Goal: Task Accomplishment & Management: Manage account settings

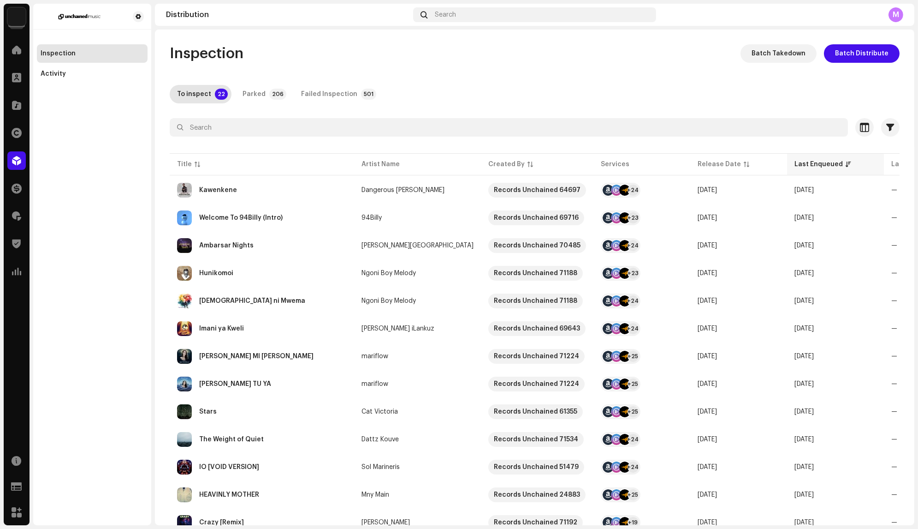
click at [795, 161] on div "Last Enqueued" at bounding box center [819, 164] width 48 height 9
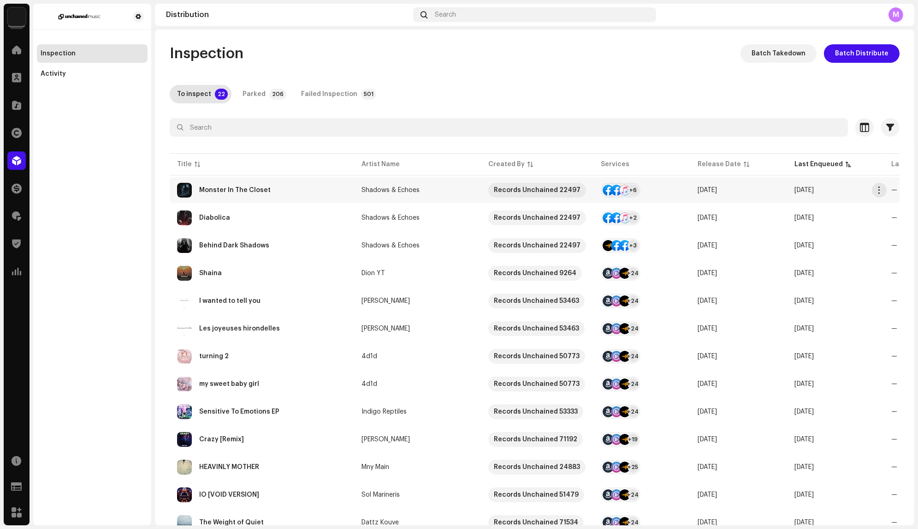
click at [325, 187] on div "Monster In The Closet" at bounding box center [262, 190] width 170 height 15
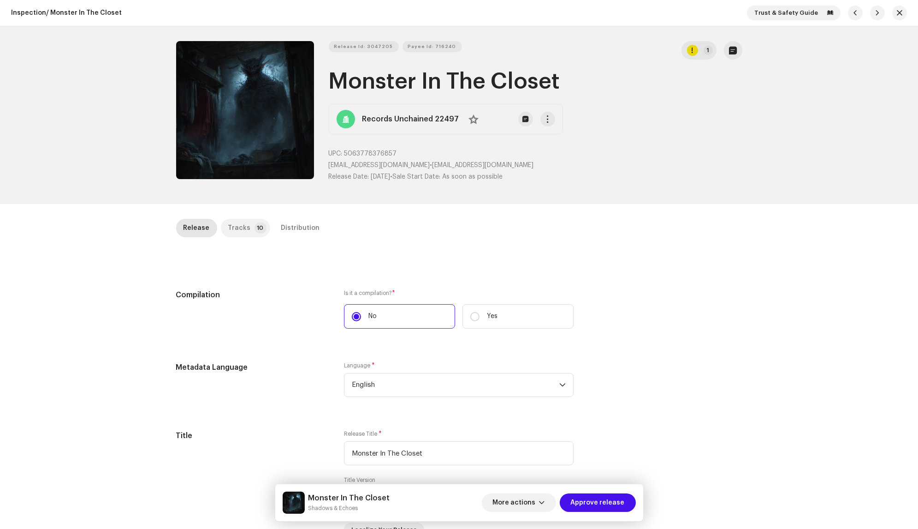
click at [251, 221] on p-tab "Tracks 10" at bounding box center [245, 228] width 49 height 18
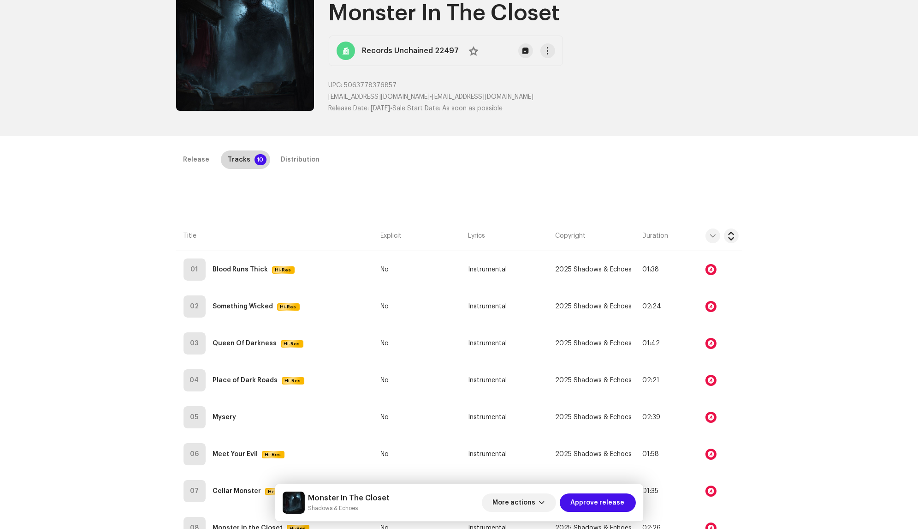
scroll to position [215, 0]
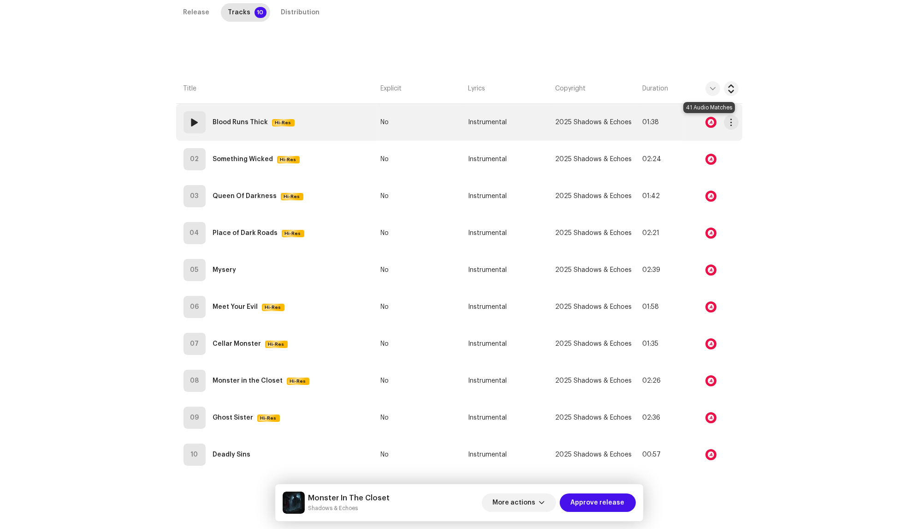
click at [706, 118] on div at bounding box center [711, 122] width 11 height 11
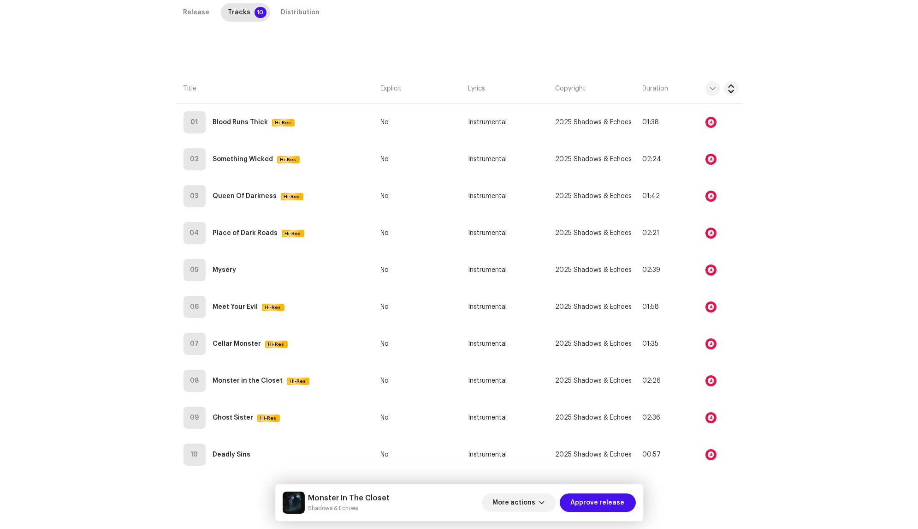
click at [709, 167] on div "Audio Recognition by Remix/Sample 41 All results require review/listening to av…" at bounding box center [459, 264] width 918 height 529
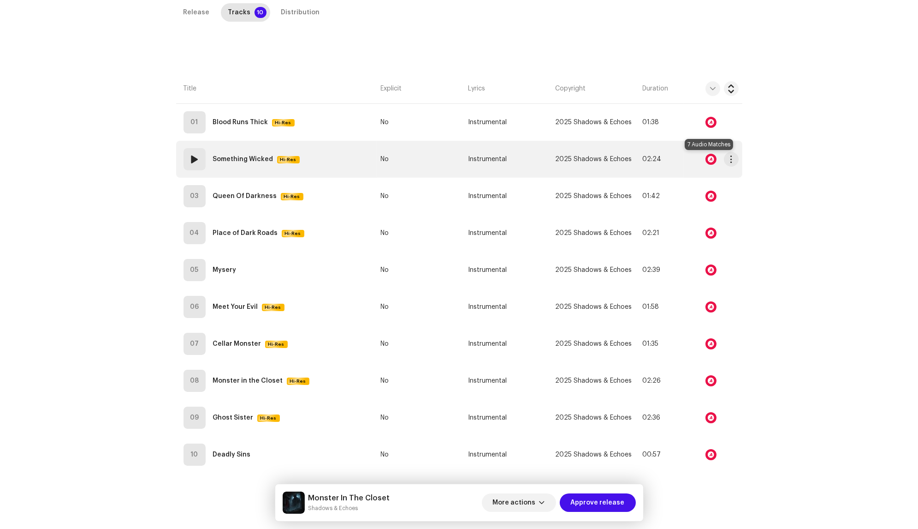
click at [709, 161] on div at bounding box center [711, 159] width 11 height 11
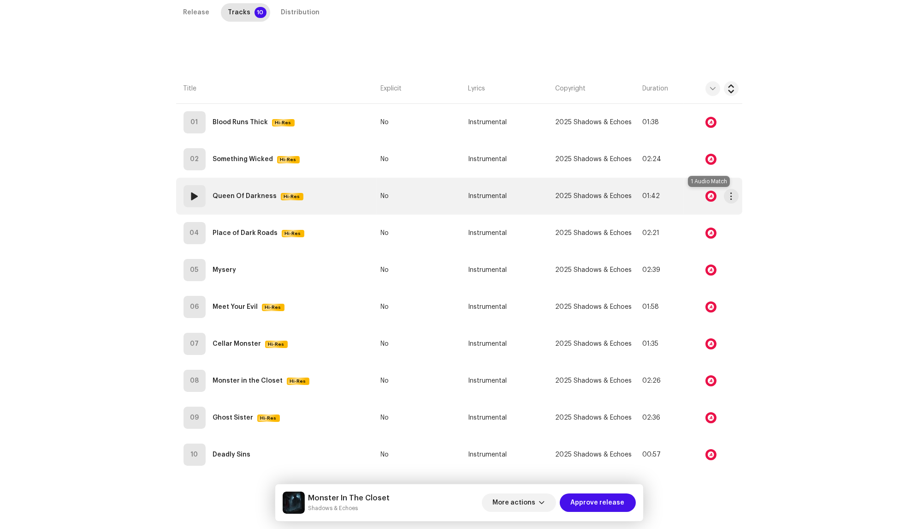
click at [709, 192] on div at bounding box center [711, 196] width 11 height 11
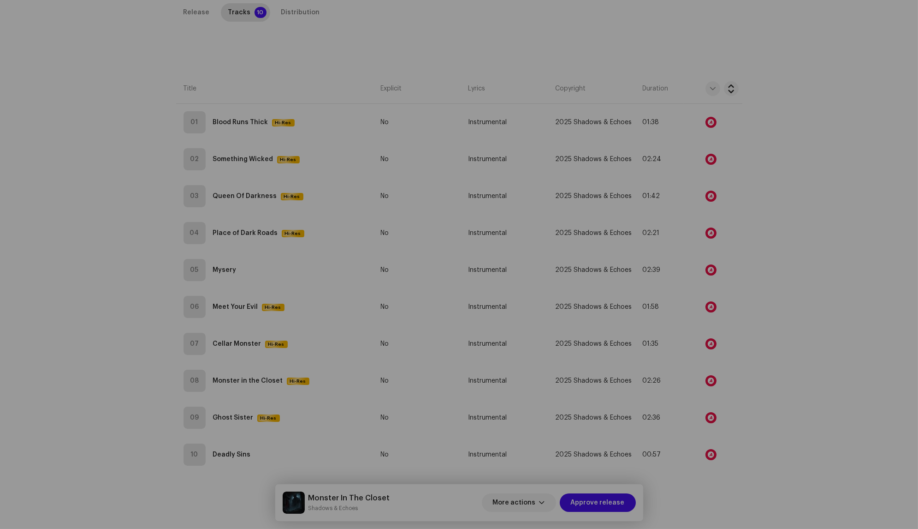
click at [709, 192] on div "Audio Recognition by Remix/Sample 1 All results require review/listening to avo…" at bounding box center [459, 264] width 918 height 529
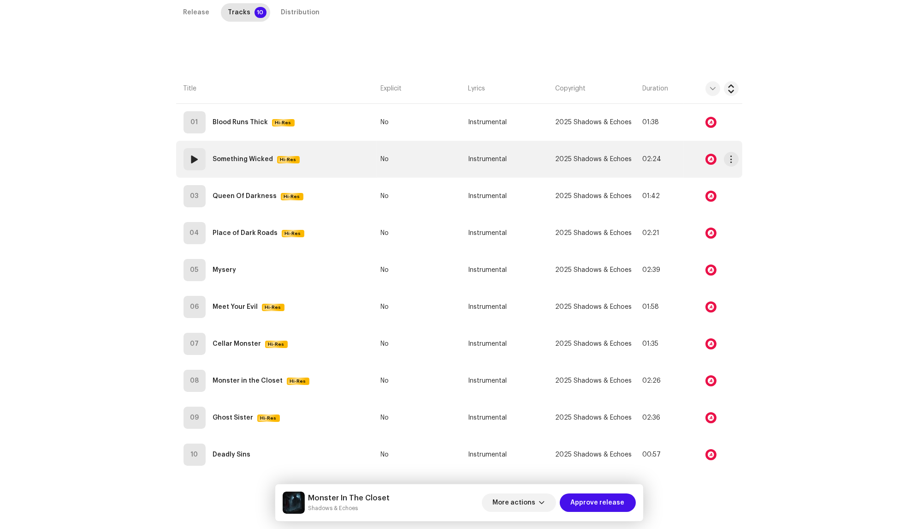
click at [709, 159] on div at bounding box center [711, 159] width 11 height 11
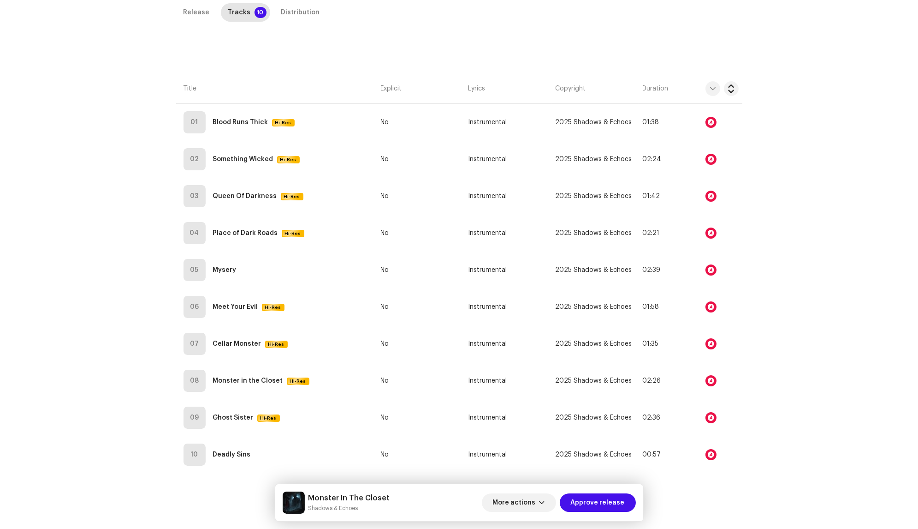
click at [707, 145] on div "Audio Recognition by Remix/Sample 7 All results require review/listening to avo…" at bounding box center [459, 264] width 918 height 529
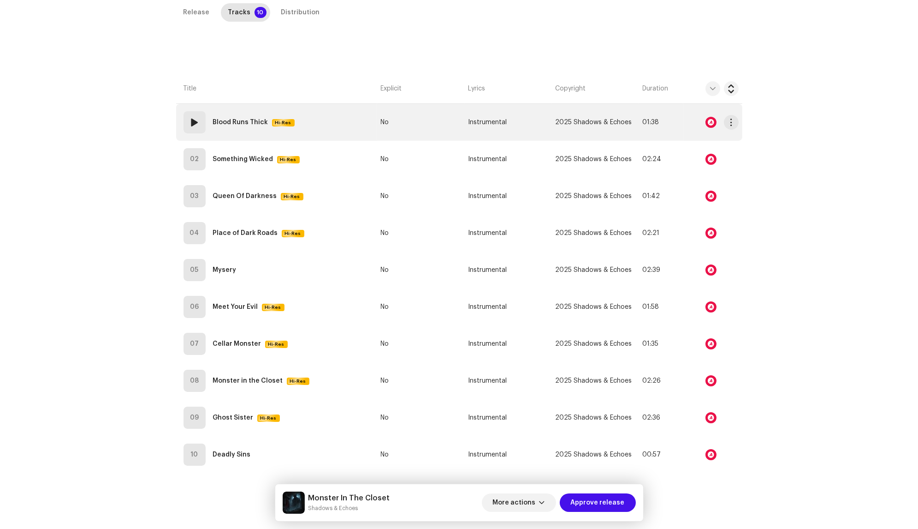
click at [708, 125] on div at bounding box center [711, 122] width 11 height 11
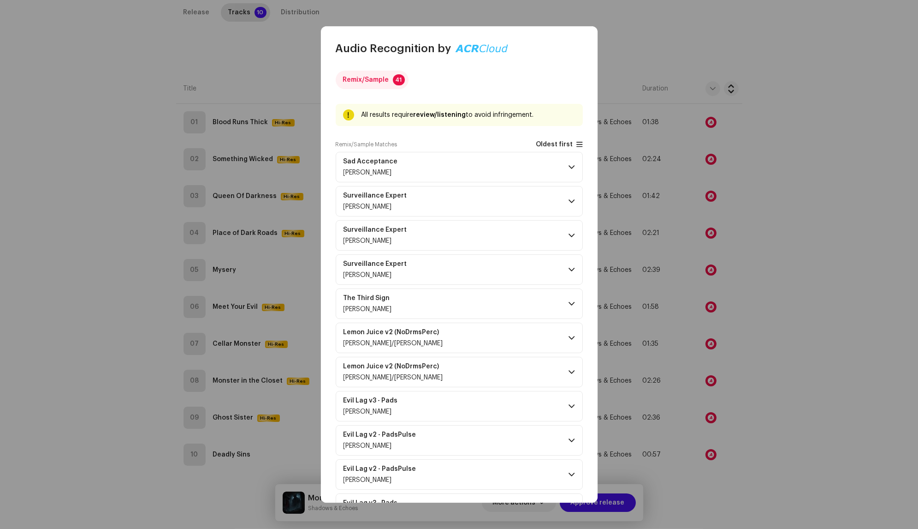
click at [551, 142] on span "Oldest first" at bounding box center [554, 144] width 37 height 7
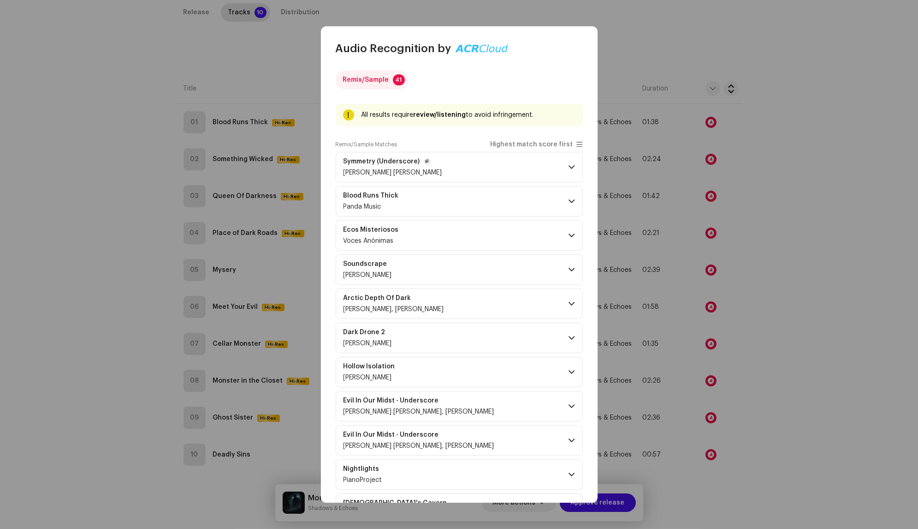
click at [547, 164] on p-accordion-header "Symmetry (Underscore) [PERSON_NAME] [PERSON_NAME]" at bounding box center [459, 167] width 247 height 30
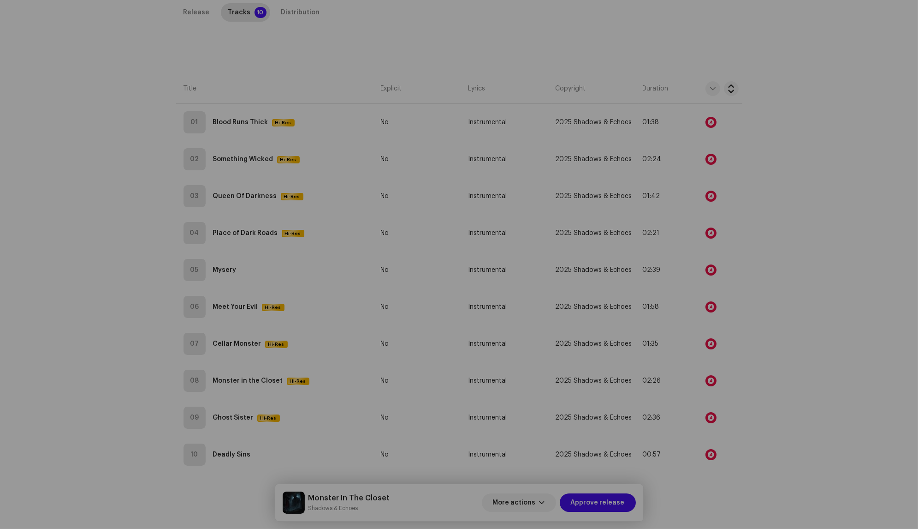
click at [715, 219] on div "Audio Recognition by Remix/Sample 41 All results require review/listening to av…" at bounding box center [459, 264] width 918 height 529
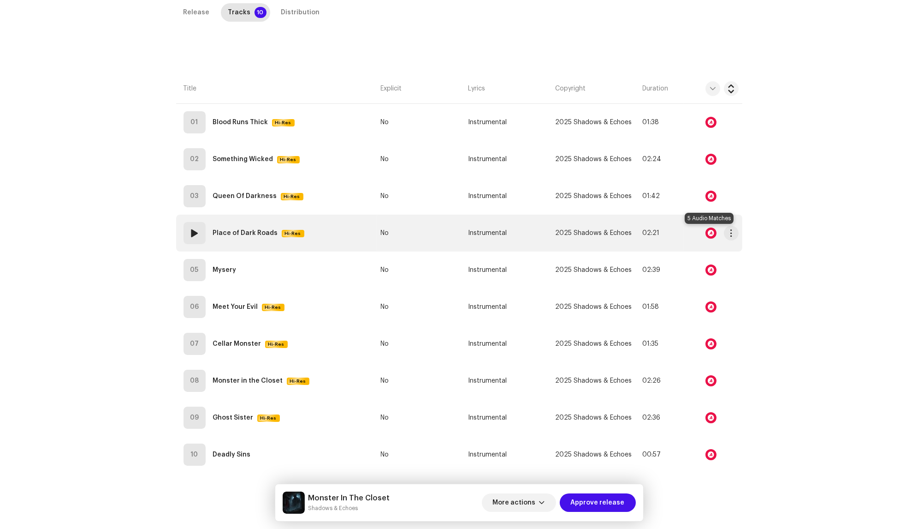
click at [710, 232] on div at bounding box center [711, 232] width 11 height 11
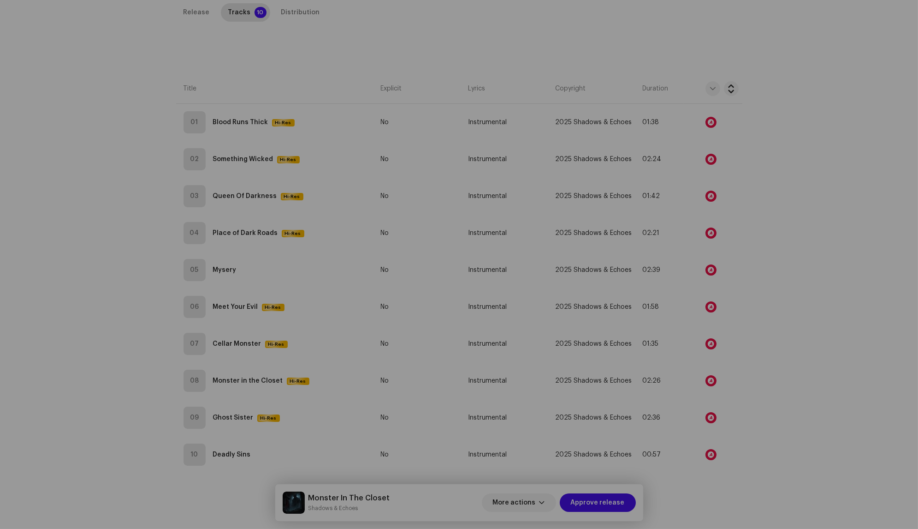
click at [756, 186] on div "Audio Recognition by Remix/Sample 5 All results require review/listening to avo…" at bounding box center [459, 264] width 918 height 529
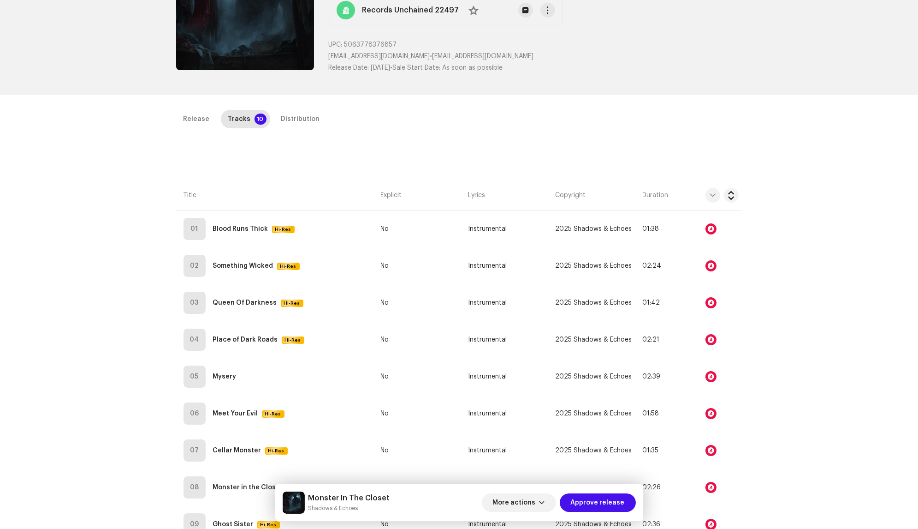
scroll to position [0, 0]
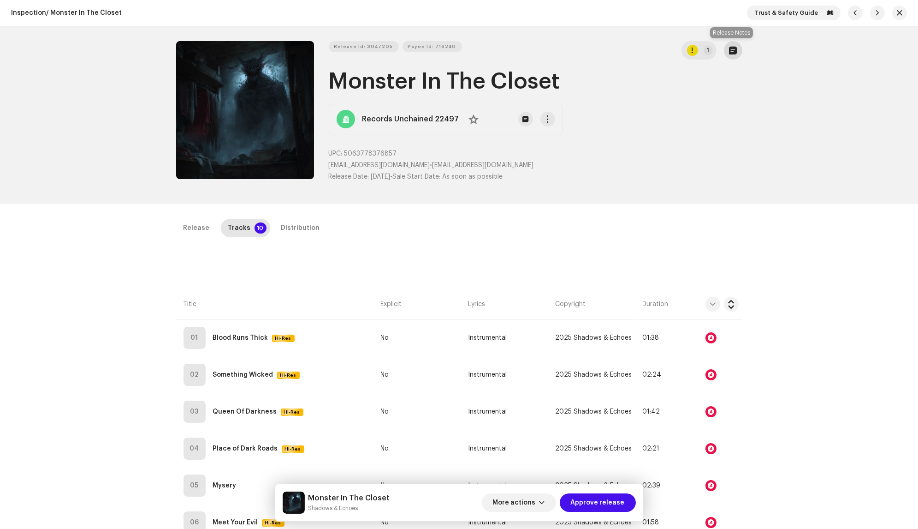
click at [734, 47] on span "button" at bounding box center [733, 50] width 8 height 7
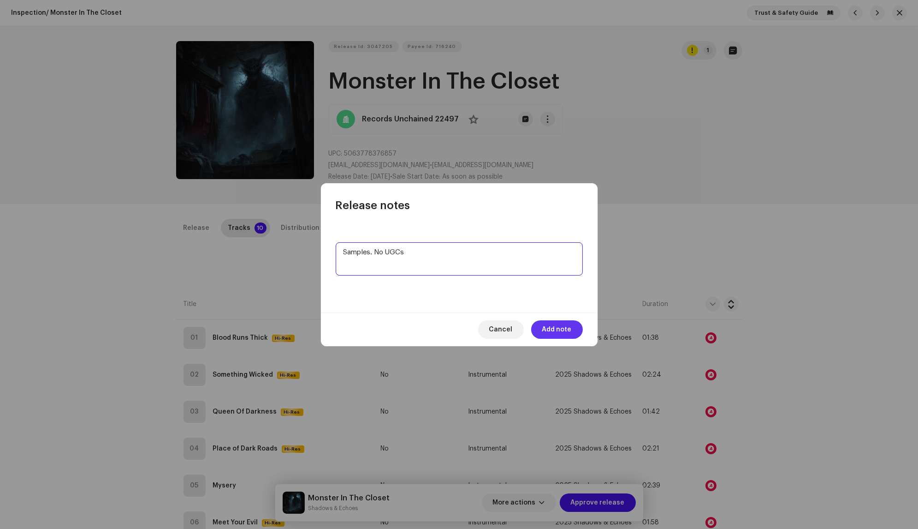
type textarea "Samples. No UGCs"
click at [559, 323] on span "Add note" at bounding box center [557, 329] width 30 height 18
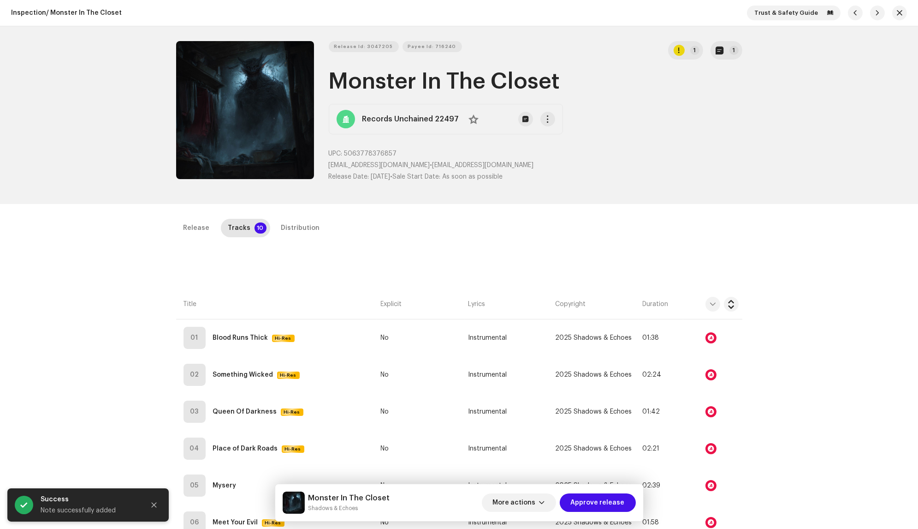
click at [671, 237] on div "Release notes [PERSON_NAME] [DATE] Samples. No UGCs Cancel Add note" at bounding box center [459, 264] width 918 height 529
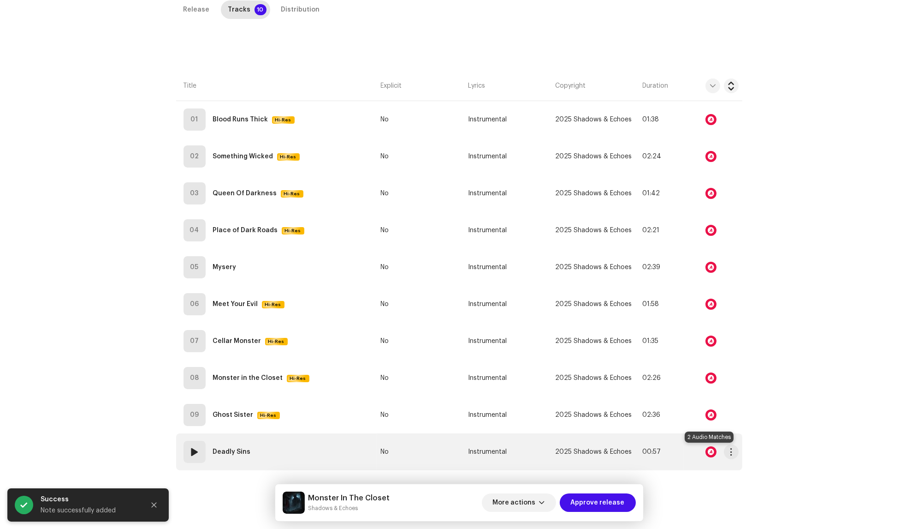
click at [706, 448] on div at bounding box center [711, 451] width 11 height 11
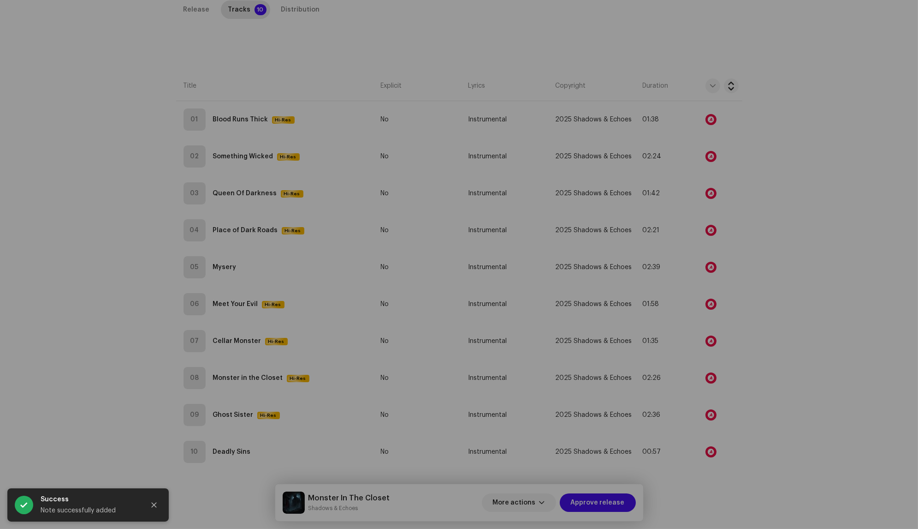
click at [707, 433] on div "Audio Recognition by Remix/Sample 2 Speech ! All results require review/listeni…" at bounding box center [459, 264] width 918 height 529
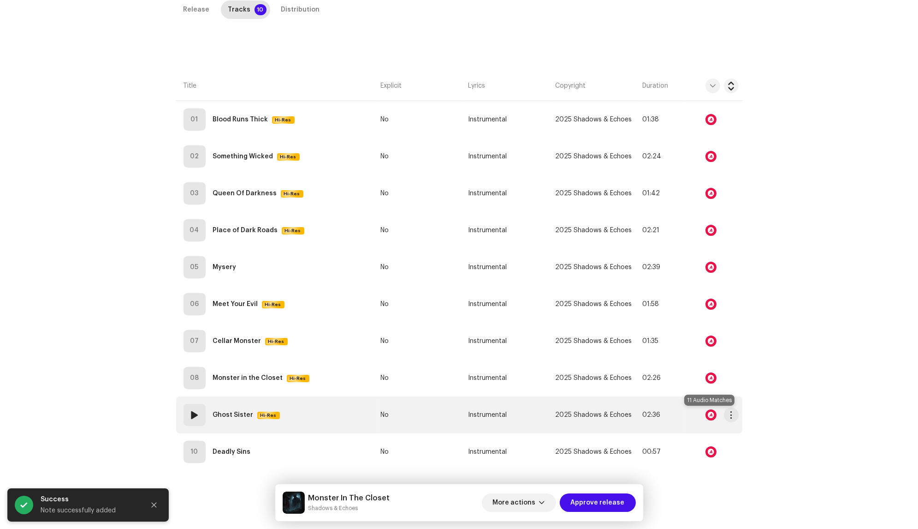
click at [709, 414] on div at bounding box center [711, 414] width 11 height 11
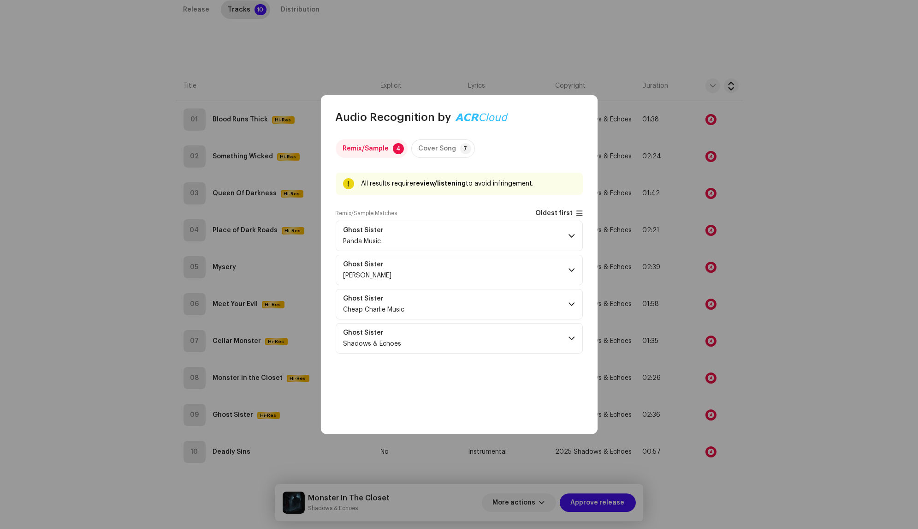
click at [564, 214] on span "Oldest first" at bounding box center [554, 213] width 37 height 7
click at [528, 235] on p-accordion-header "Ghost Sister Cheap Charlie Music" at bounding box center [459, 236] width 247 height 30
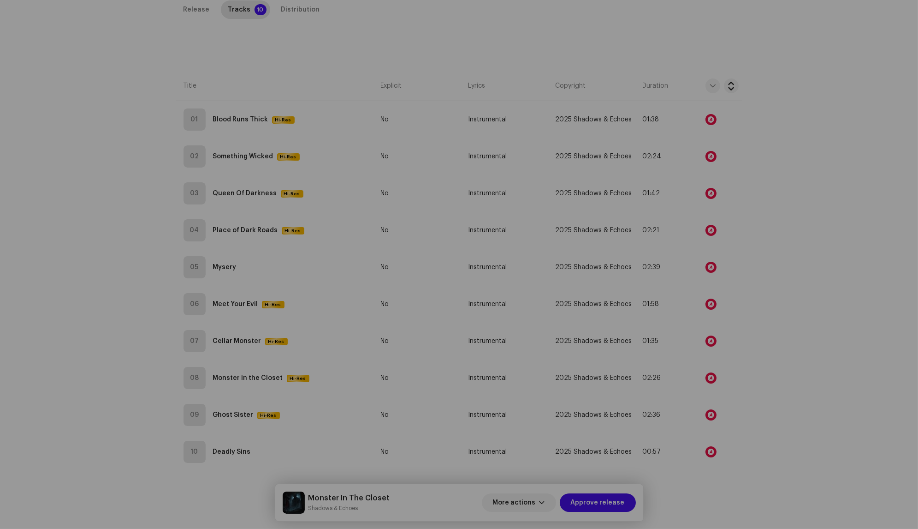
click at [672, 307] on div "Audio Recognition by Remix/Sample 4 Cover Song 7 All results require review/lis…" at bounding box center [459, 264] width 918 height 529
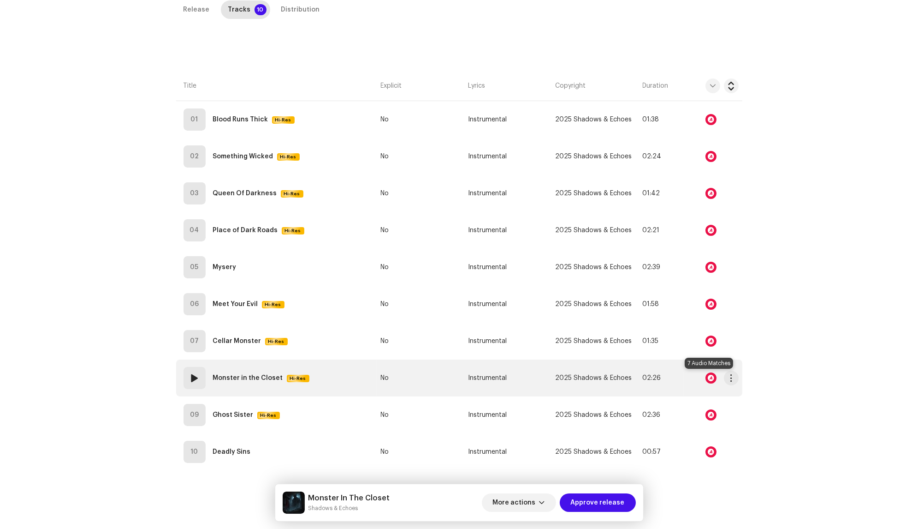
click at [707, 379] on div at bounding box center [711, 377] width 11 height 11
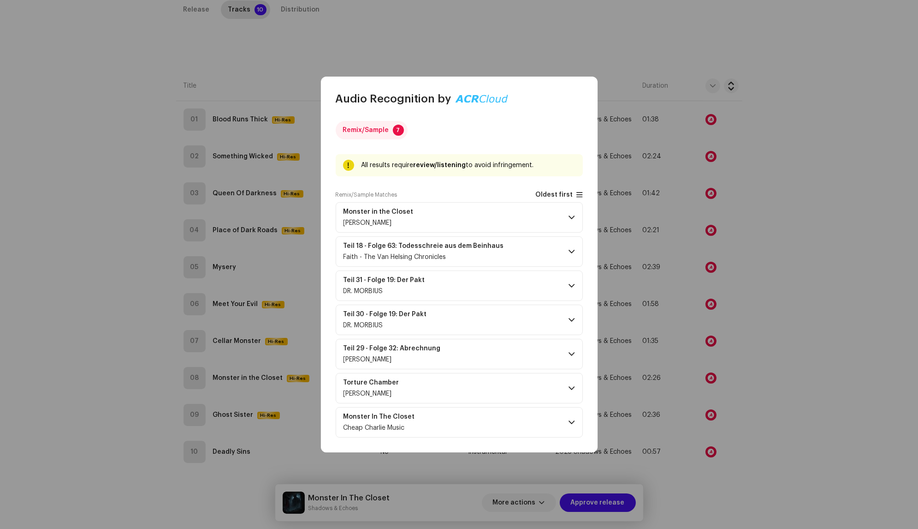
click at [570, 195] on span "Oldest first" at bounding box center [554, 194] width 37 height 7
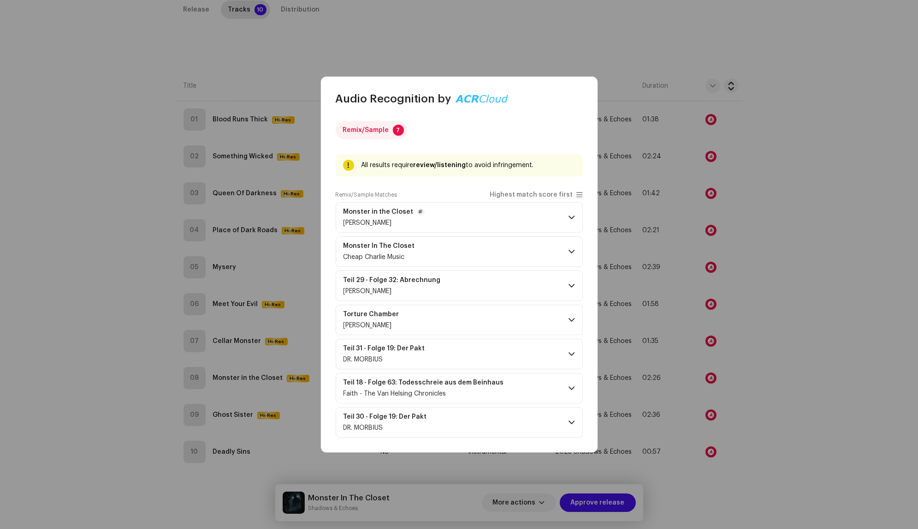
click at [531, 220] on p-accordion-header "Monster in the Closet [PERSON_NAME]" at bounding box center [459, 217] width 247 height 30
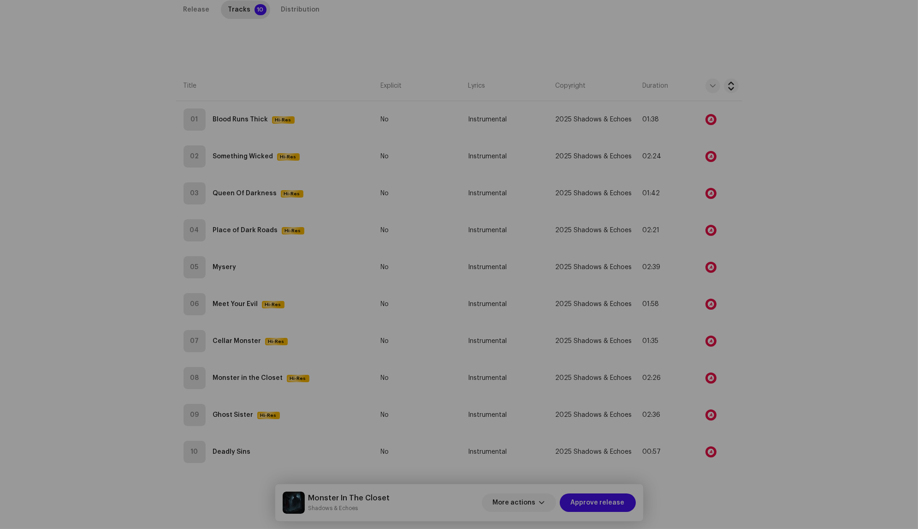
click at [692, 311] on div "Audio Recognition by Remix/Sample 7 All results require review/listening to avo…" at bounding box center [459, 264] width 918 height 529
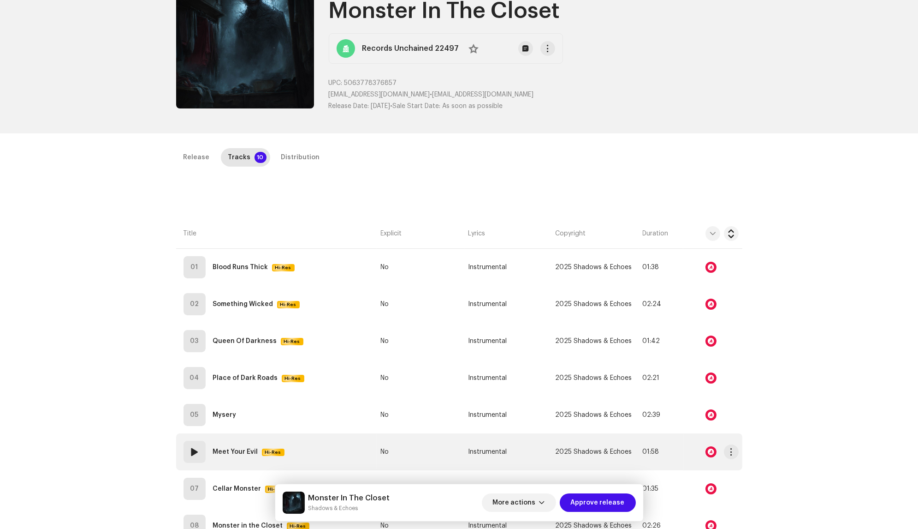
scroll to position [0, 0]
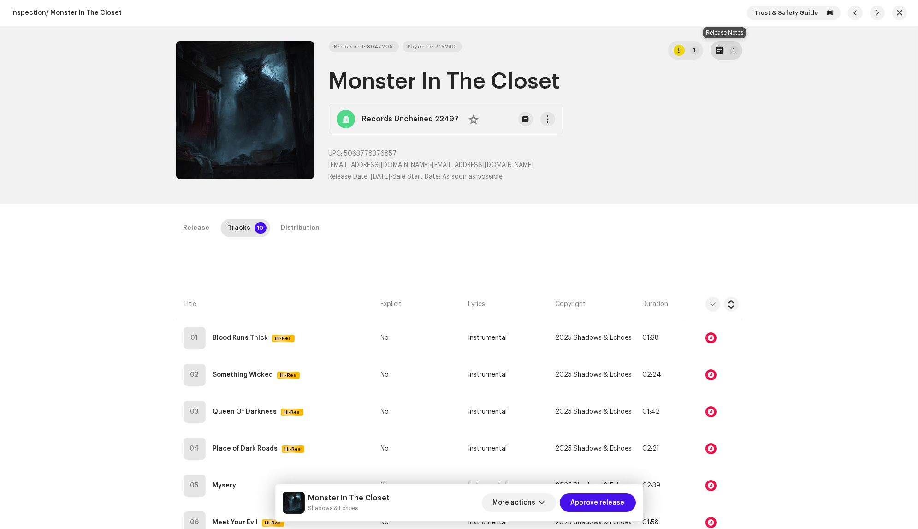
click at [727, 49] on button "1" at bounding box center [727, 50] width 32 height 18
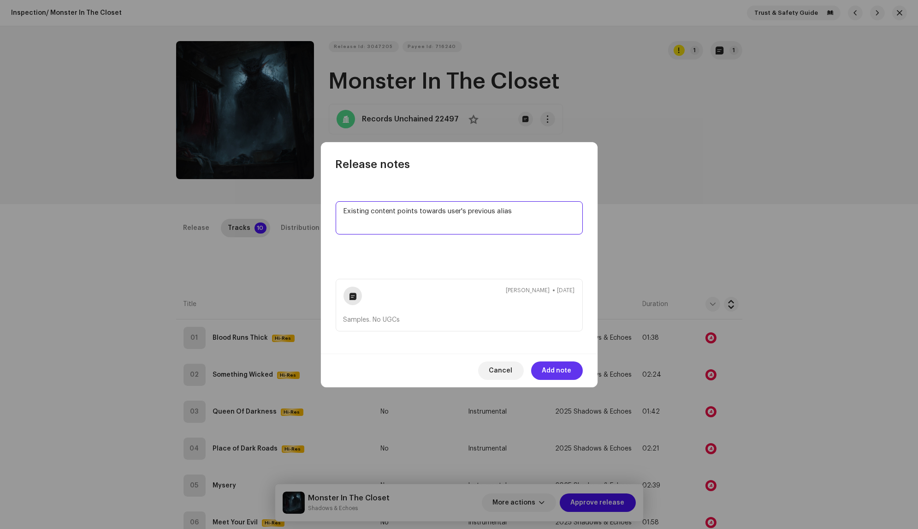
type textarea "Existing content points towards user's previous alias"
click at [556, 372] on span "Add note" at bounding box center [557, 370] width 30 height 18
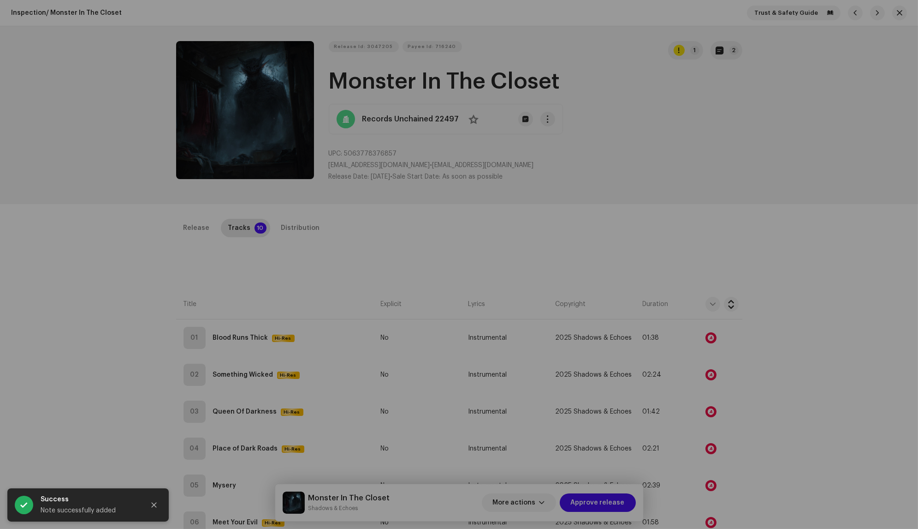
click at [692, 216] on div "Release notes [PERSON_NAME] [DATE] Existing content points towards user's previ…" at bounding box center [459, 264] width 918 height 529
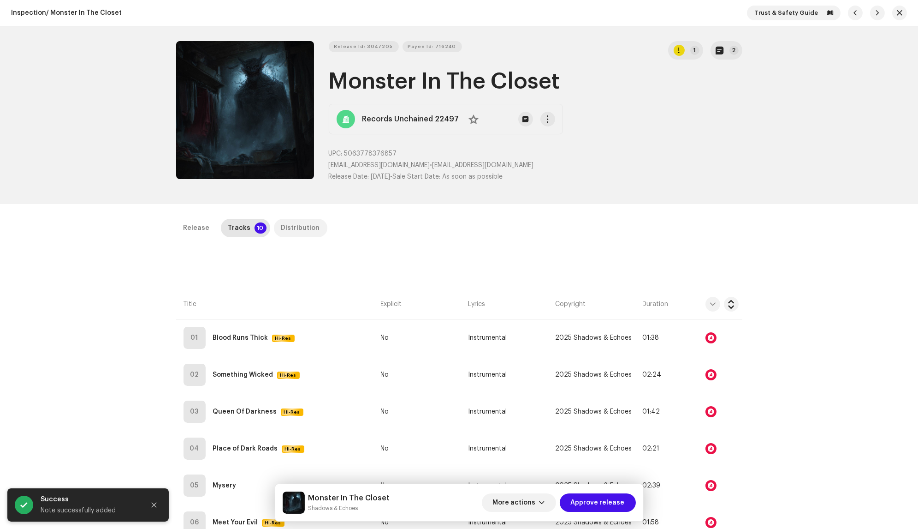
click at [289, 232] on div "Distribution" at bounding box center [300, 228] width 39 height 18
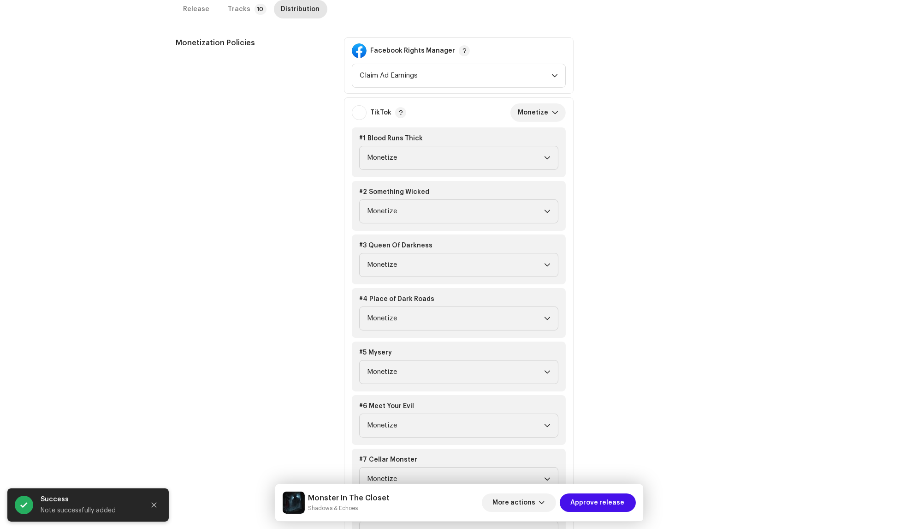
scroll to position [251, 0]
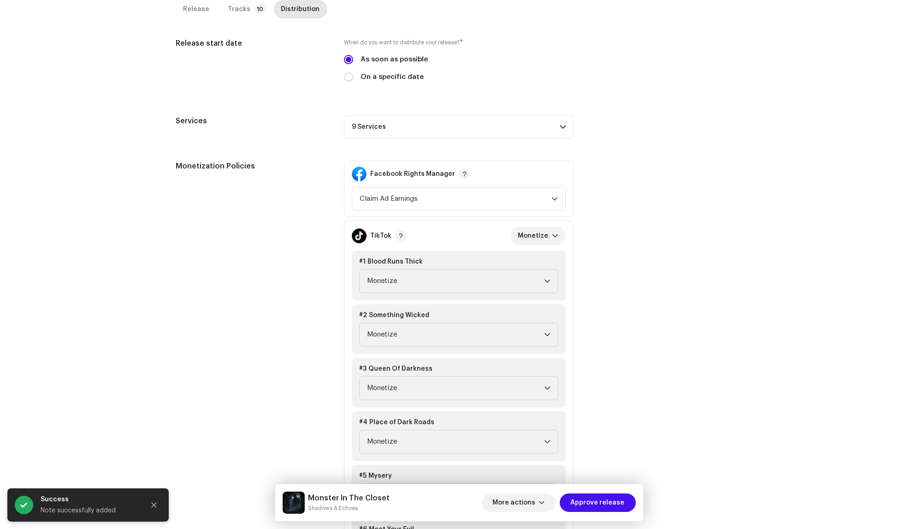
click at [418, 132] on p-accordion-header "9 Services" at bounding box center [459, 126] width 230 height 23
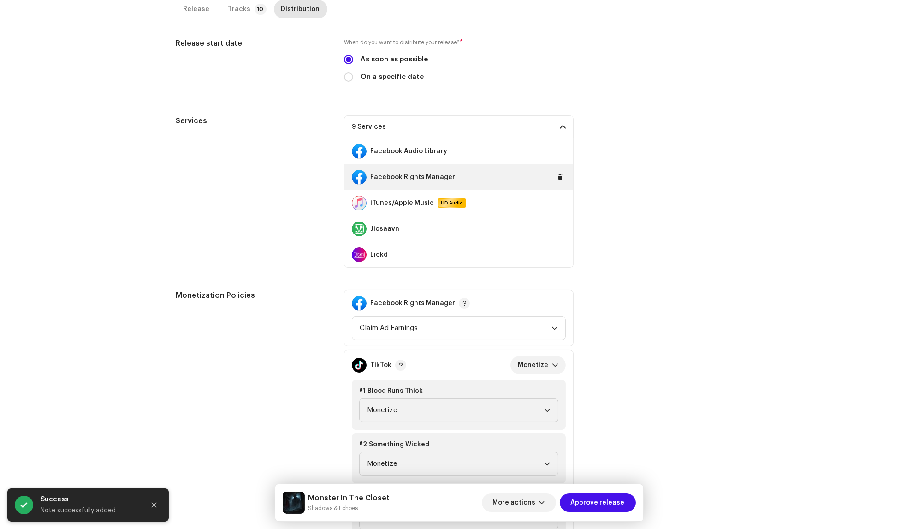
scroll to position [103, 0]
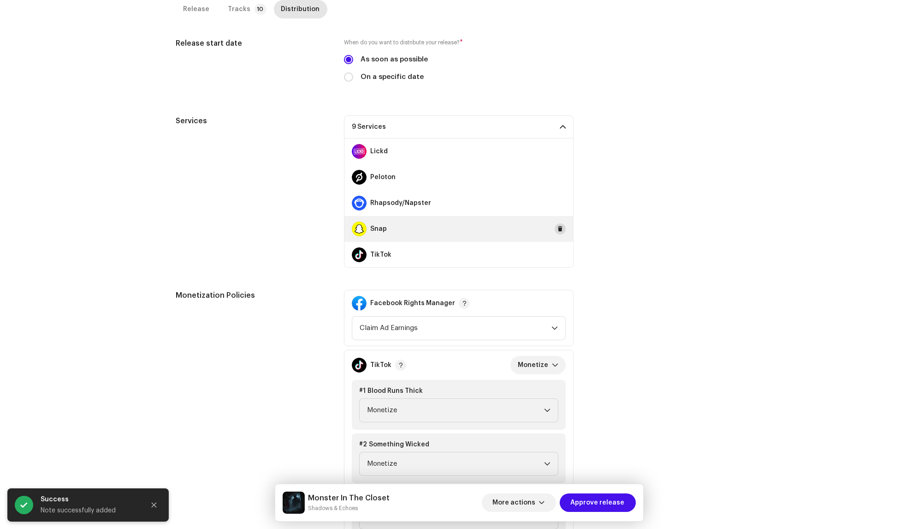
click at [558, 230] on span at bounding box center [561, 228] width 6 height 7
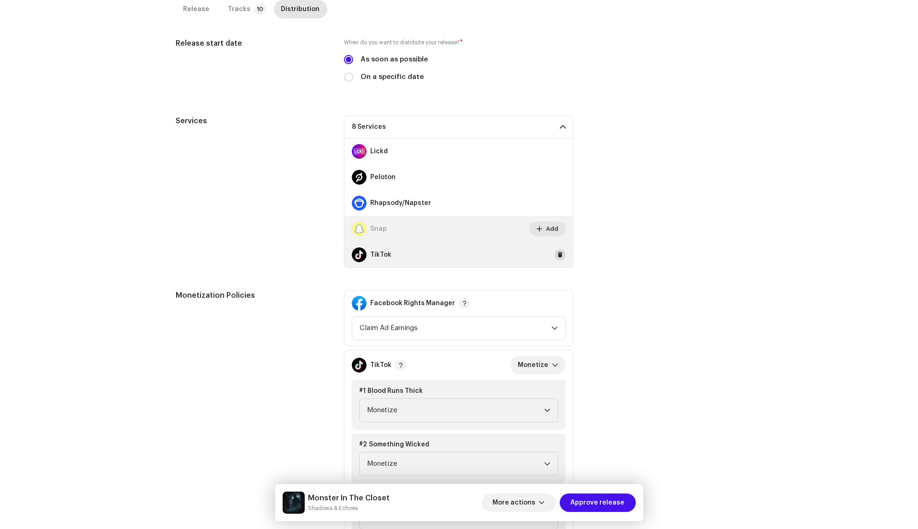
click at [558, 251] on span at bounding box center [561, 254] width 6 height 7
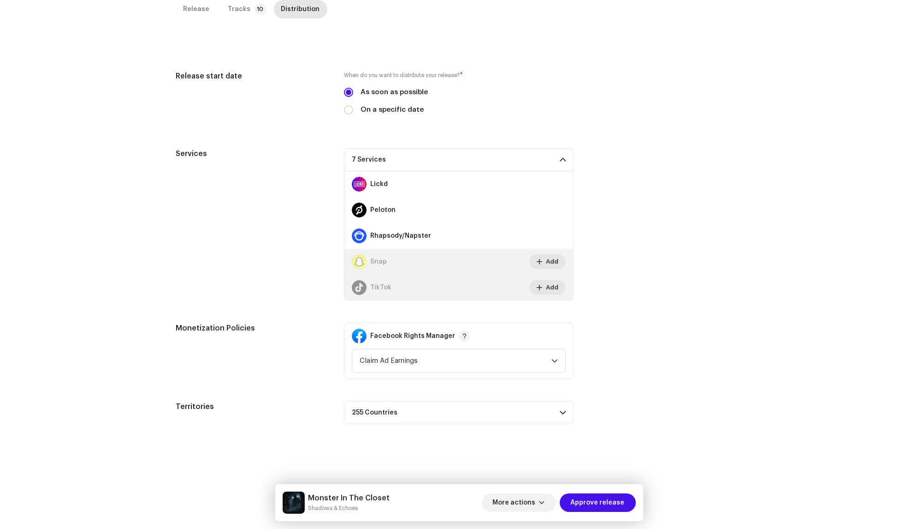
scroll to position [218, 0]
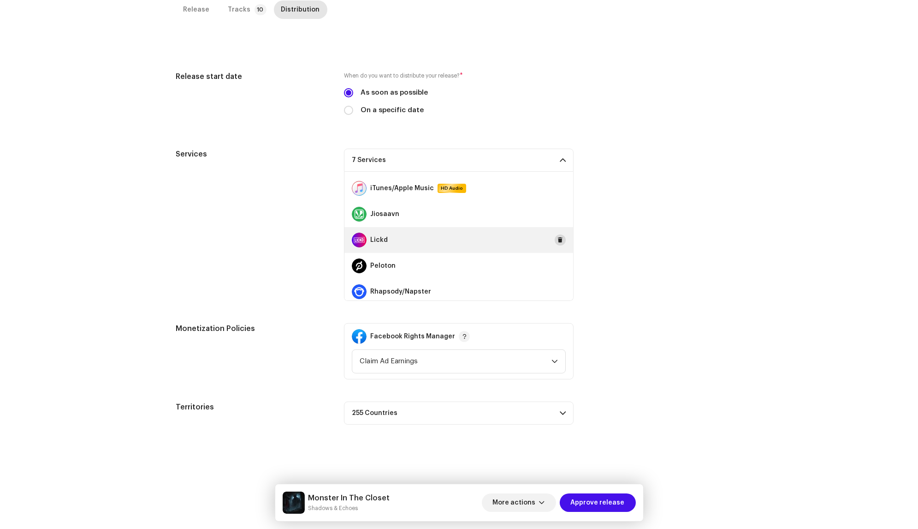
click at [558, 242] on span at bounding box center [561, 239] width 6 height 7
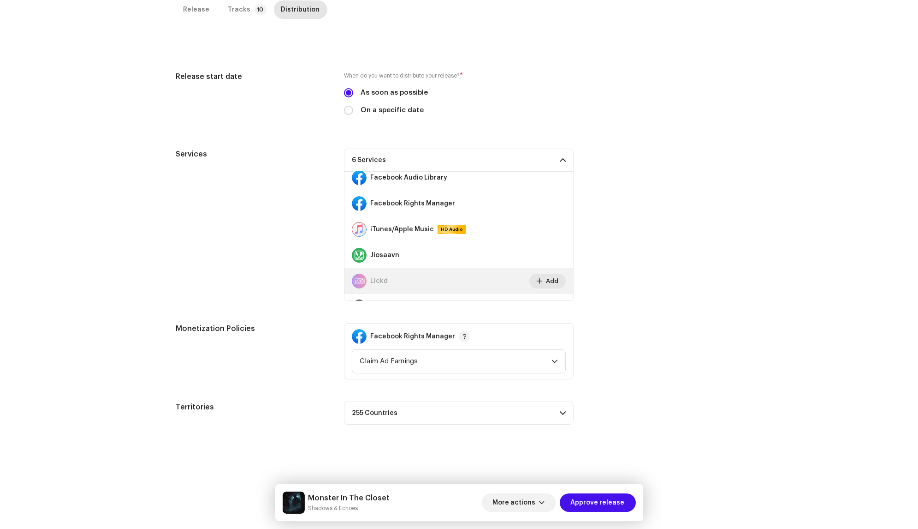
scroll to position [0, 0]
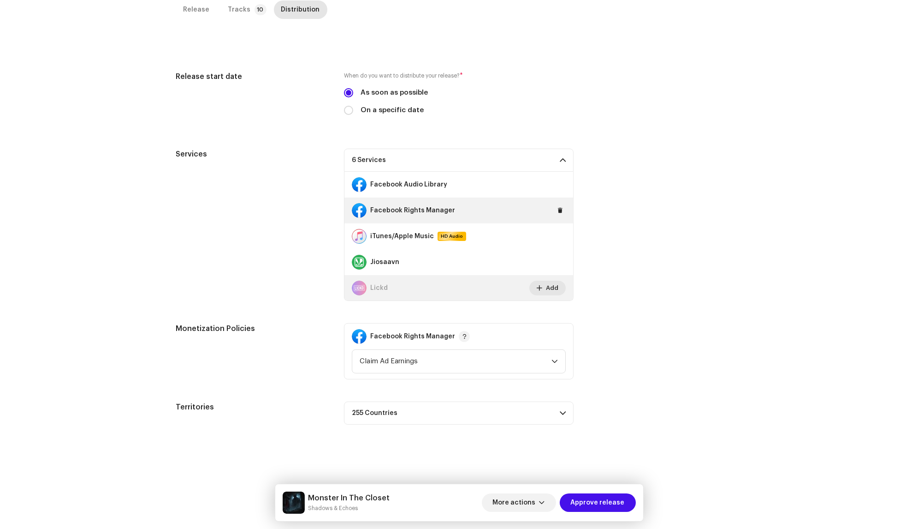
click at [554, 214] on div "Facebook Rights Manager" at bounding box center [459, 210] width 229 height 26
click at [558, 210] on span at bounding box center [561, 210] width 6 height 7
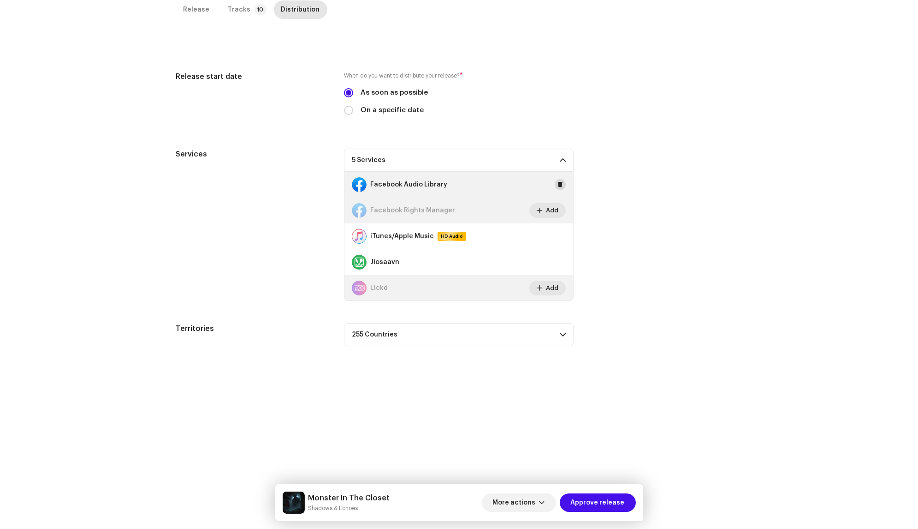
click at [558, 182] on span at bounding box center [561, 184] width 6 height 7
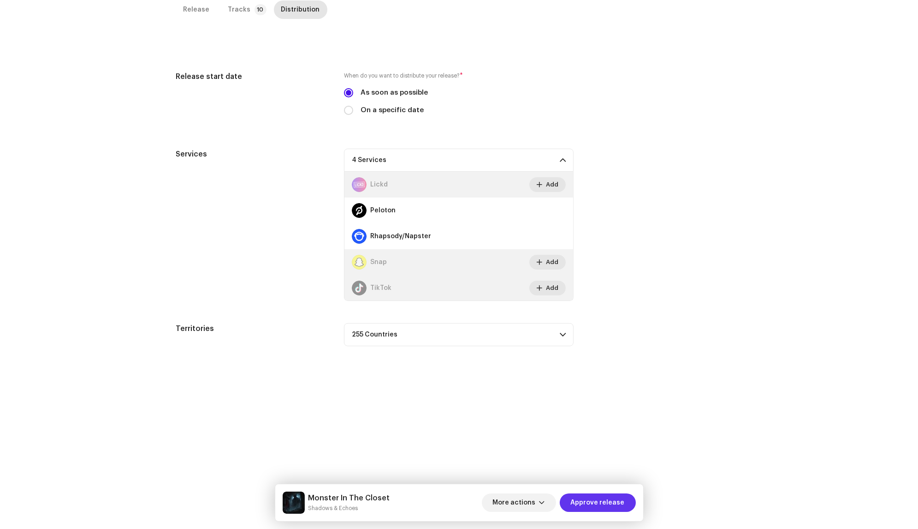
click at [602, 498] on span "Approve release" at bounding box center [598, 502] width 54 height 18
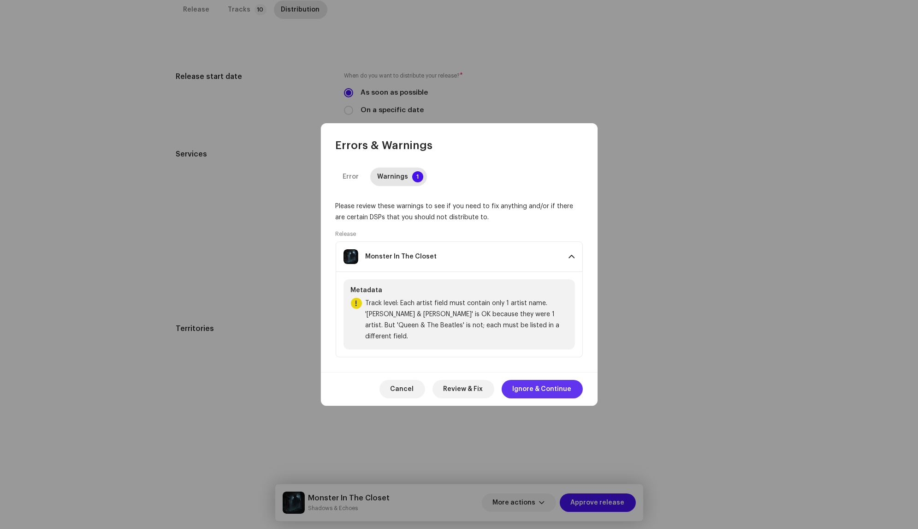
click at [515, 380] on button "Ignore & Continue" at bounding box center [542, 389] width 81 height 18
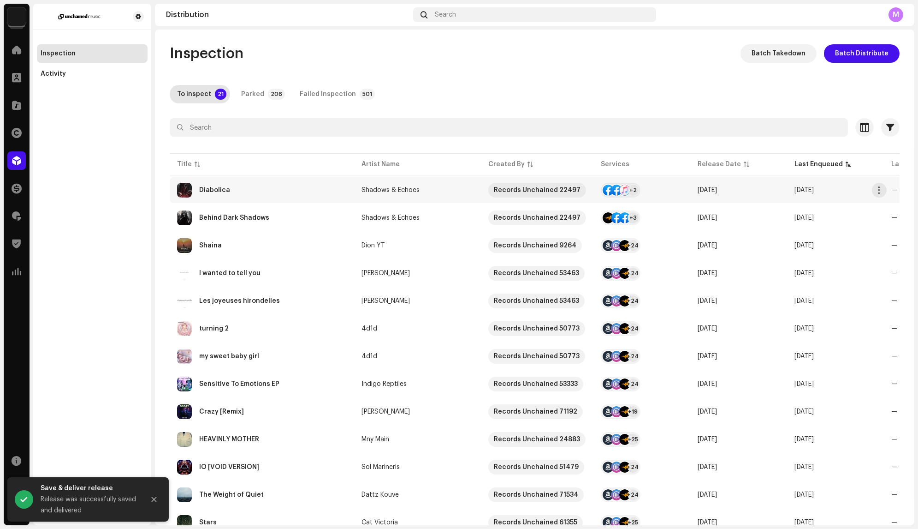
click at [420, 183] on td "Shadows & Echoes" at bounding box center [417, 190] width 127 height 26
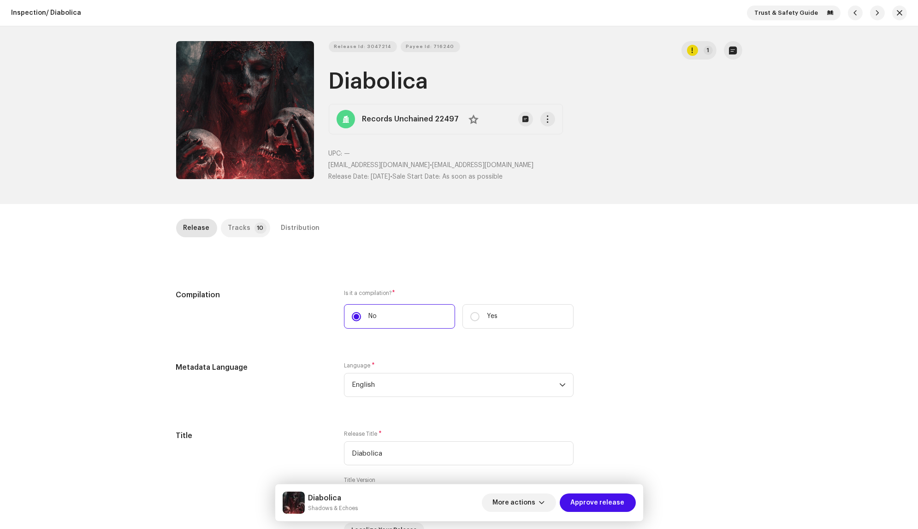
click at [236, 228] on div "Tracks" at bounding box center [239, 228] width 23 height 18
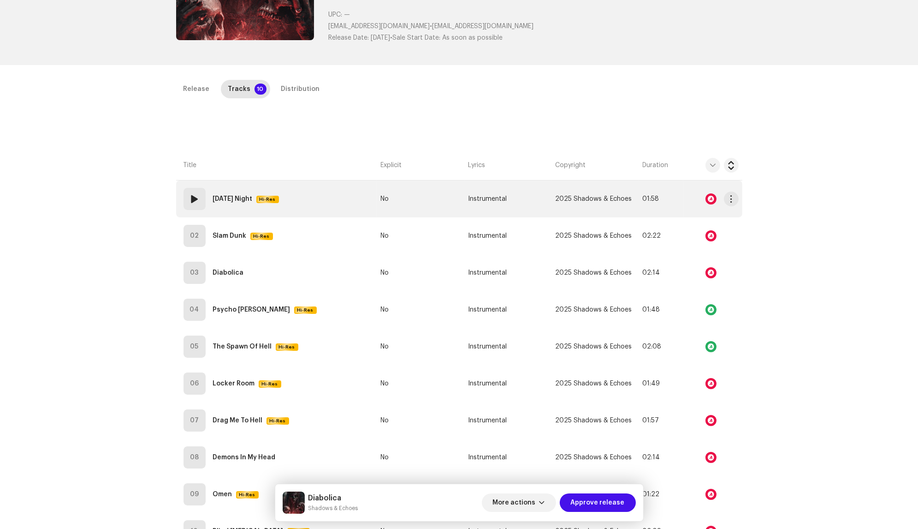
scroll to position [218, 0]
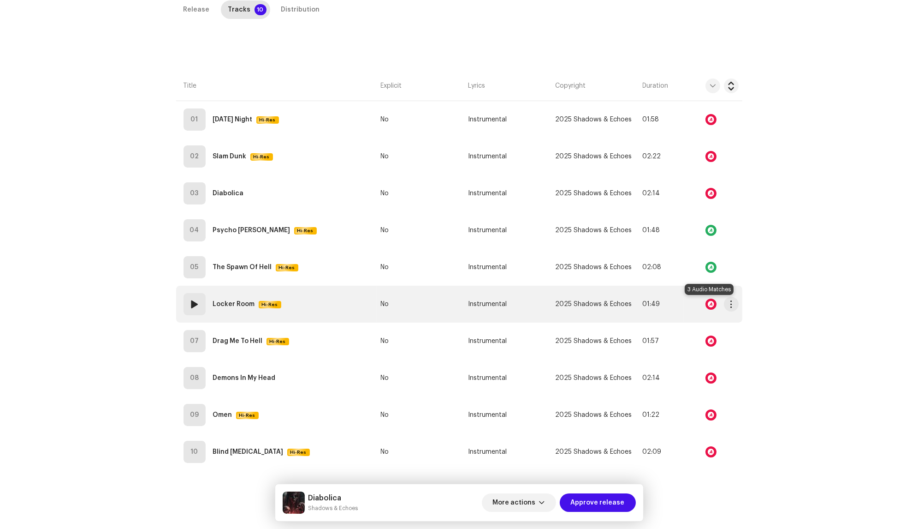
click at [709, 303] on div at bounding box center [711, 303] width 11 height 11
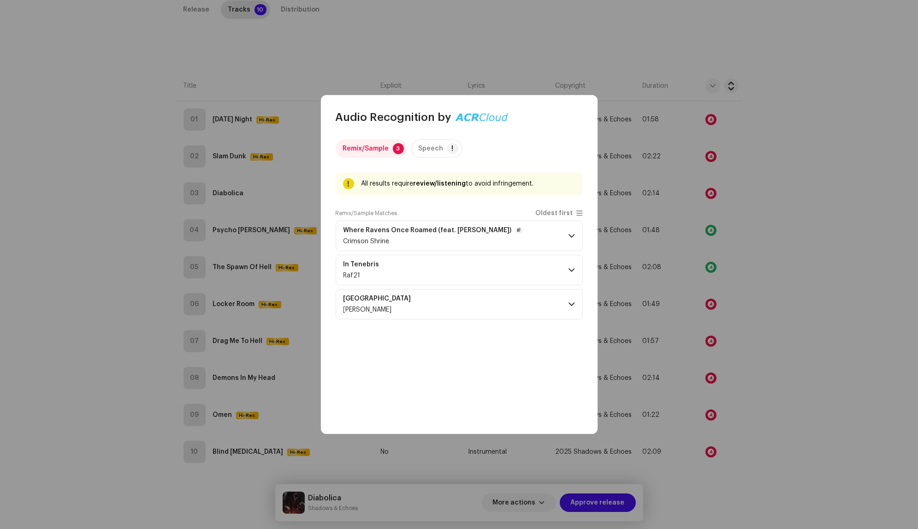
click at [547, 242] on p-accordion-header "Where Ravens Once Roamed (feat. [PERSON_NAME]) Crimson Shrine" at bounding box center [459, 236] width 247 height 30
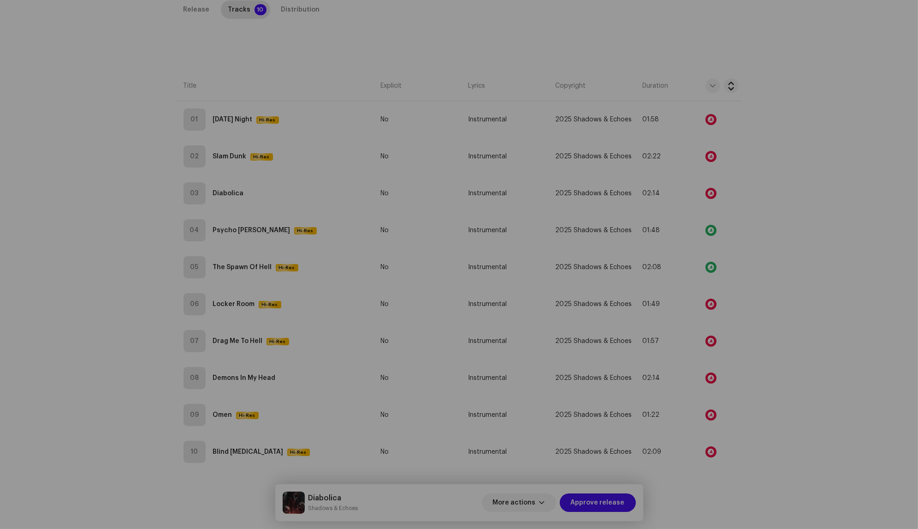
click at [690, 352] on div "Audio Recognition by Remix/Sample 3 Speech ! All results require review/listeni…" at bounding box center [459, 264] width 918 height 529
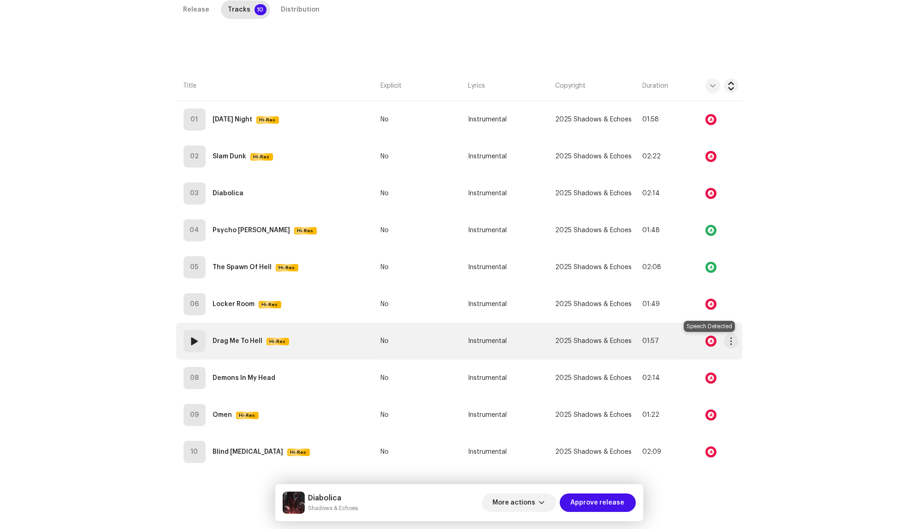
click at [712, 339] on div at bounding box center [711, 340] width 11 height 11
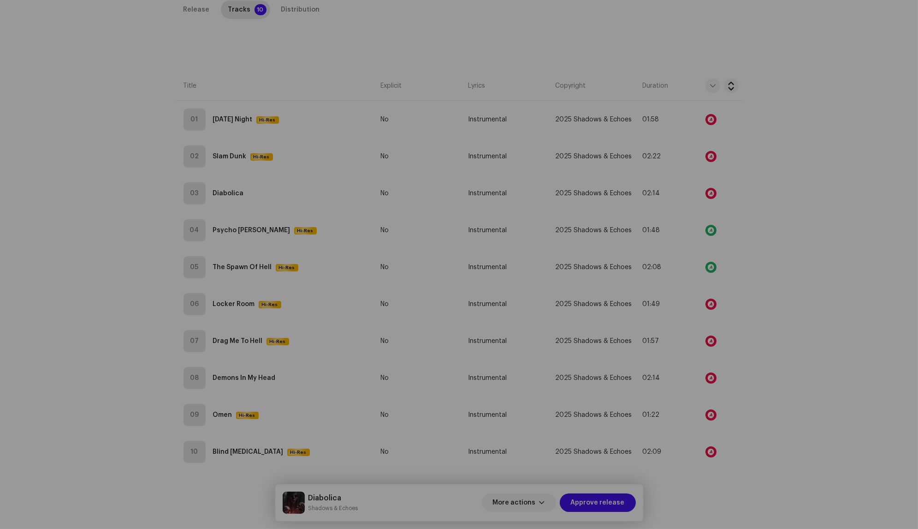
click at [710, 368] on div "Audio Recognition by Speech ! Speech/silence can violate UGC DSPs guidelines. R…" at bounding box center [459, 264] width 918 height 529
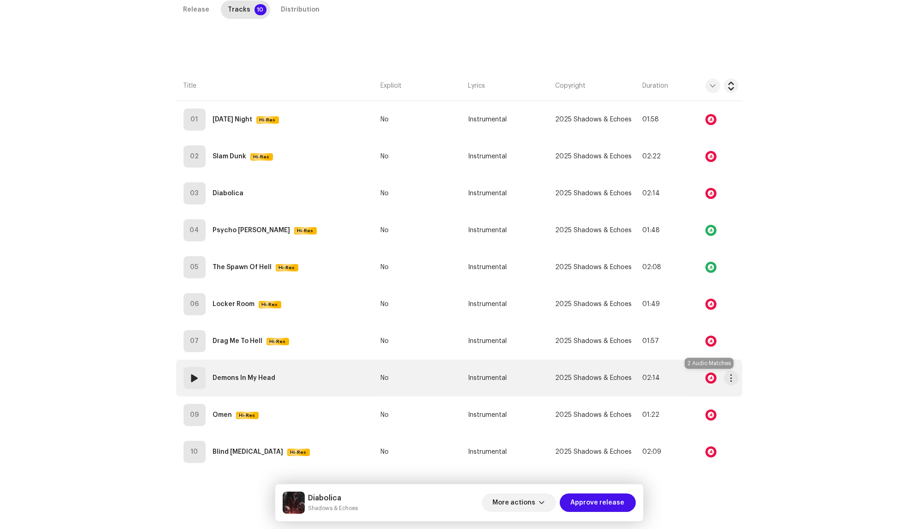
click at [710, 372] on div at bounding box center [711, 377] width 11 height 11
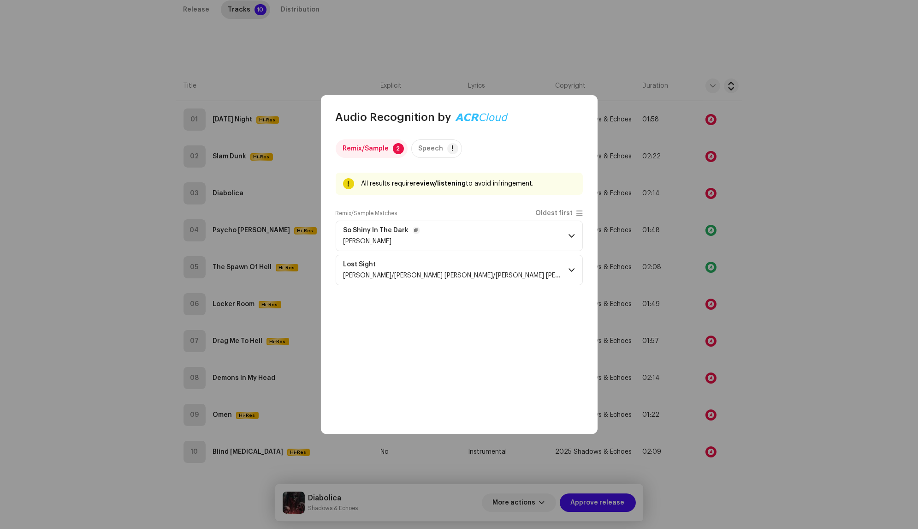
click at [529, 238] on p-accordion-header "So Shiny In The Dark [PERSON_NAME]" at bounding box center [459, 236] width 247 height 30
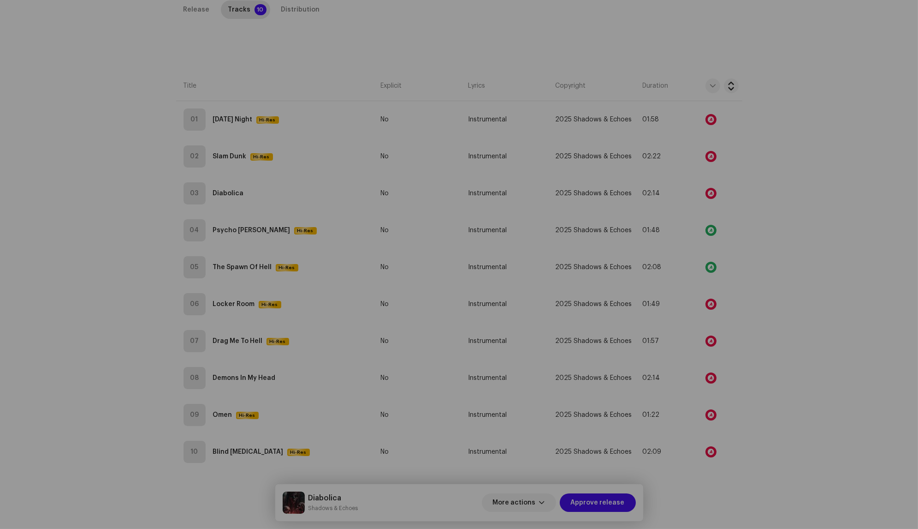
click at [689, 400] on div "Audio Recognition by Remix/Sample 2 Speech ! All results require review/listeni…" at bounding box center [459, 264] width 918 height 529
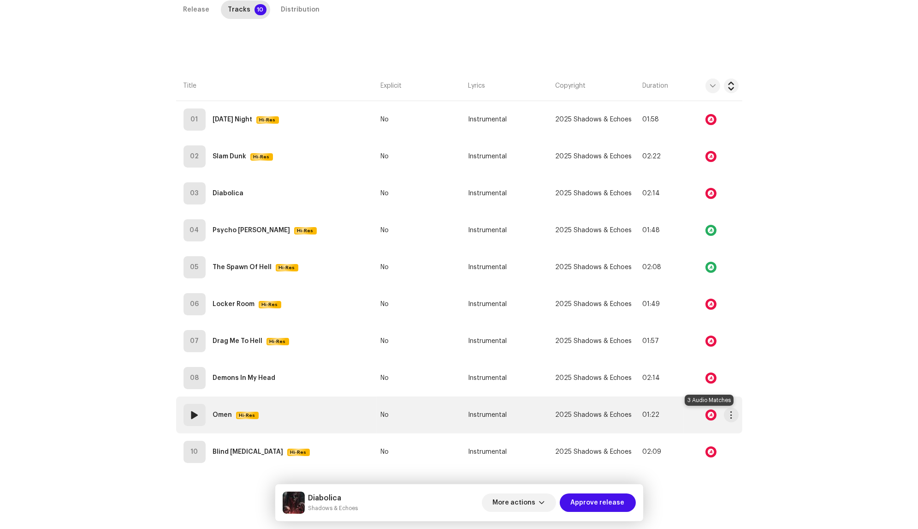
click at [708, 414] on div at bounding box center [711, 414] width 11 height 11
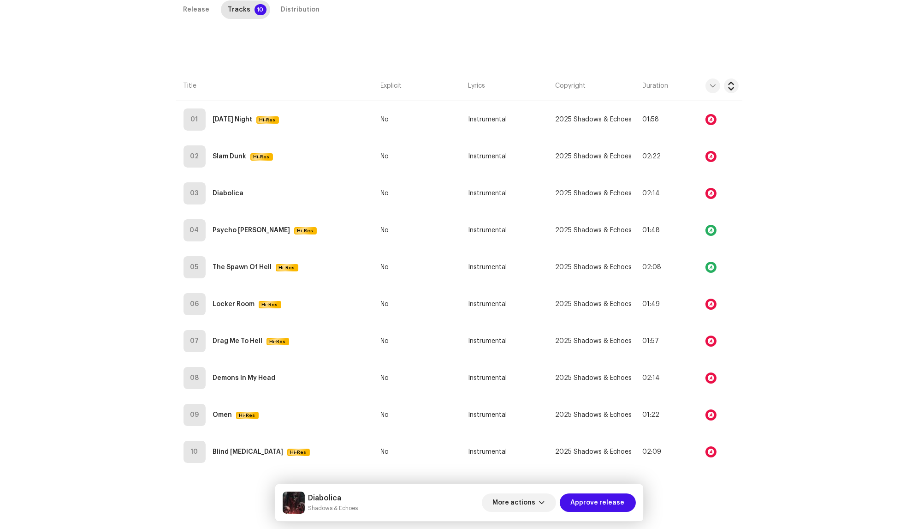
click at [709, 437] on div "Audio Recognition by Remix/Sample 3 Speech ! All results require review/listeni…" at bounding box center [459, 264] width 918 height 529
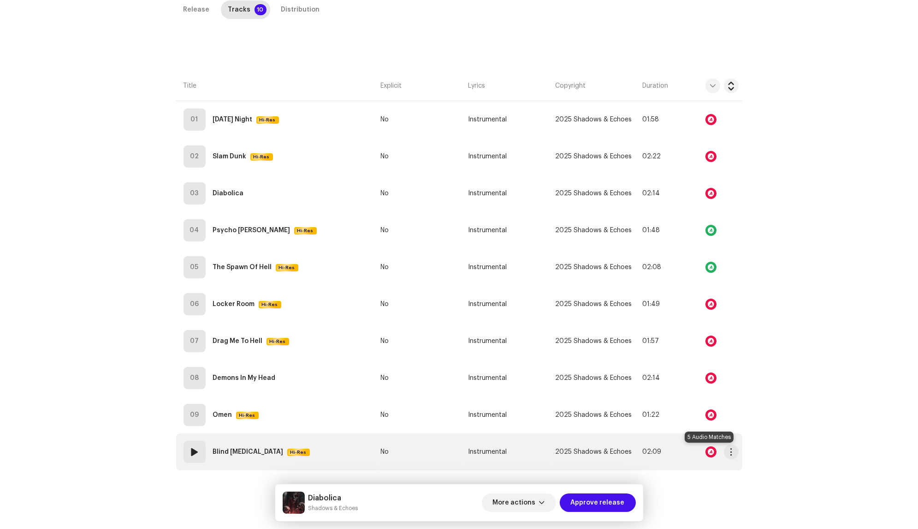
click at [710, 452] on div at bounding box center [711, 451] width 11 height 11
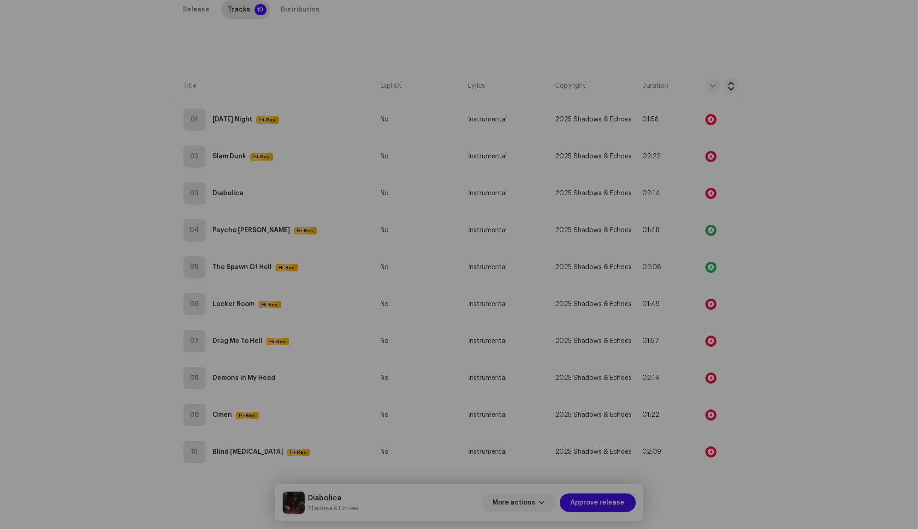
click at [707, 385] on div "Audio Recognition by Remix/Sample 5 Speech ! All results require review/listeni…" at bounding box center [459, 264] width 918 height 529
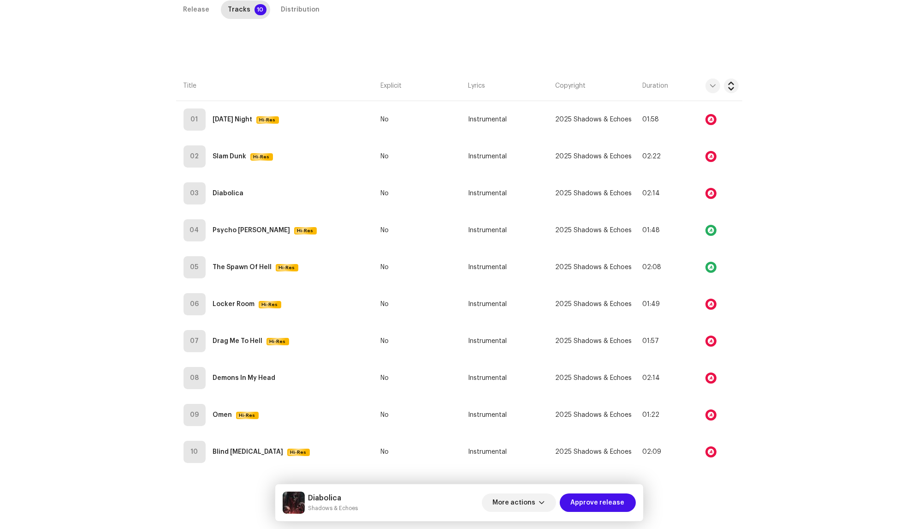
scroll to position [0, 0]
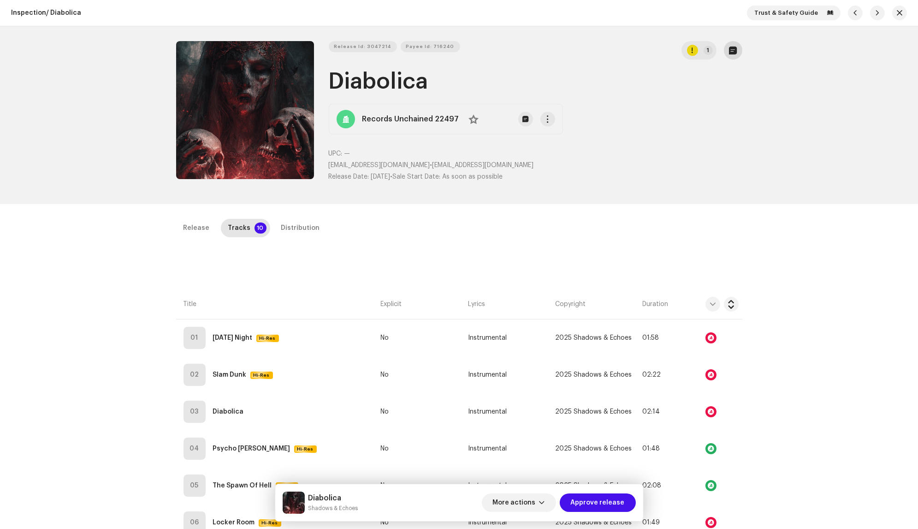
click at [726, 50] on button "button" at bounding box center [733, 50] width 18 height 18
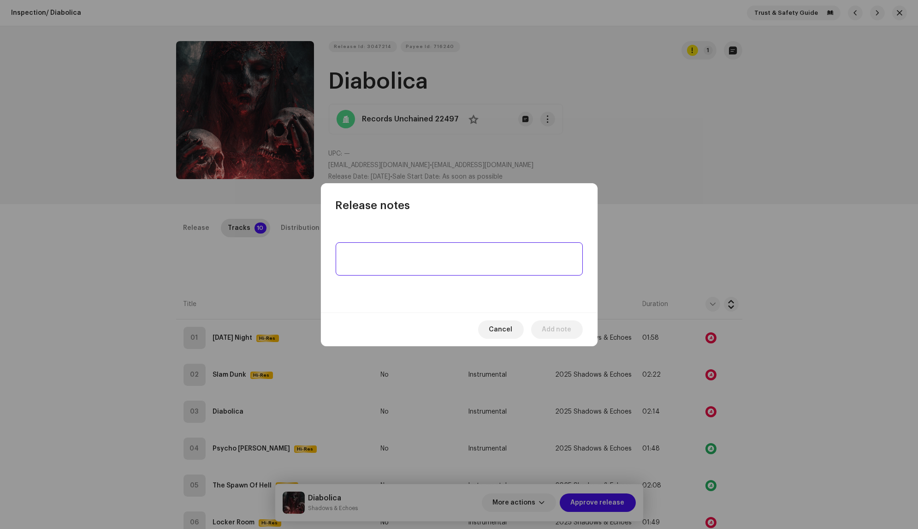
click at [448, 252] on textarea at bounding box center [459, 258] width 247 height 33
type textarea "Samples. No UGCs"
click at [554, 323] on span "Add note" at bounding box center [557, 329] width 30 height 18
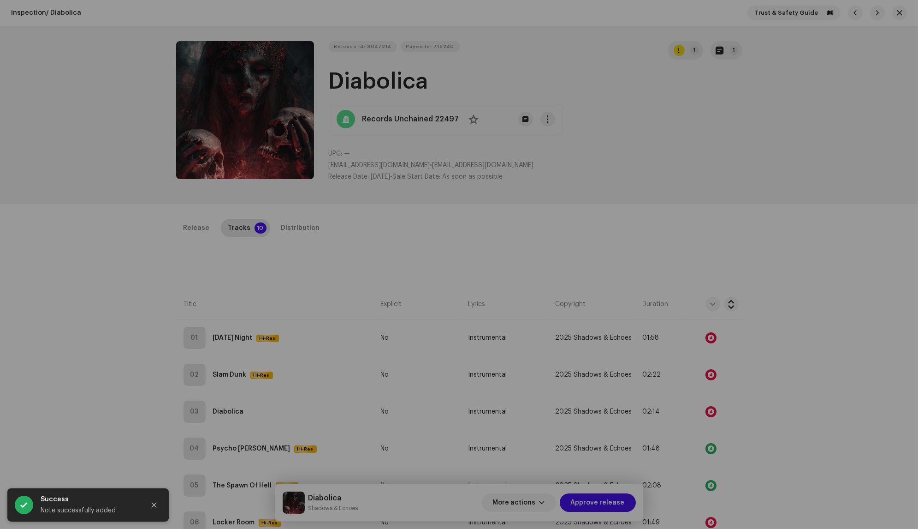
click at [681, 188] on div "Release notes [PERSON_NAME] [DATE] Samples. No UGCs Cancel Add note" at bounding box center [459, 264] width 918 height 529
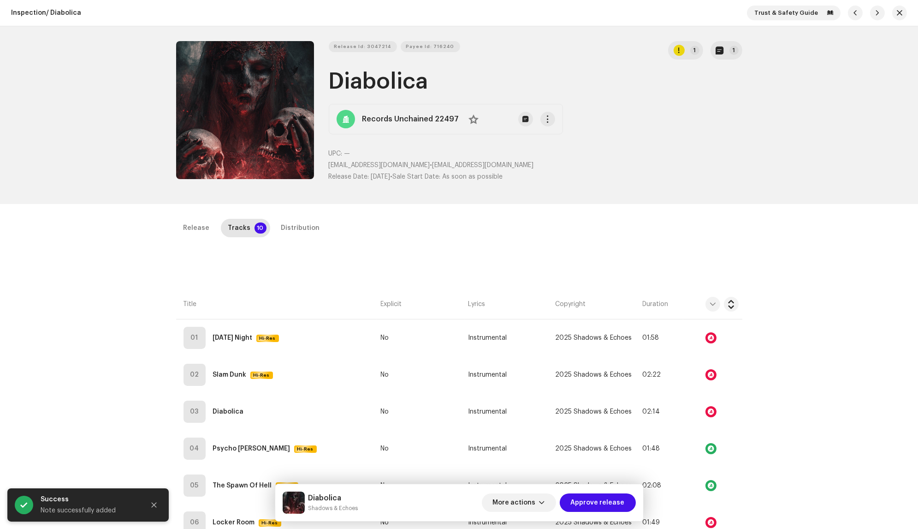
click at [322, 224] on div "Release Tracks 10 Distribution" at bounding box center [459, 228] width 566 height 18
click at [304, 225] on div "Distribution" at bounding box center [300, 228] width 39 height 18
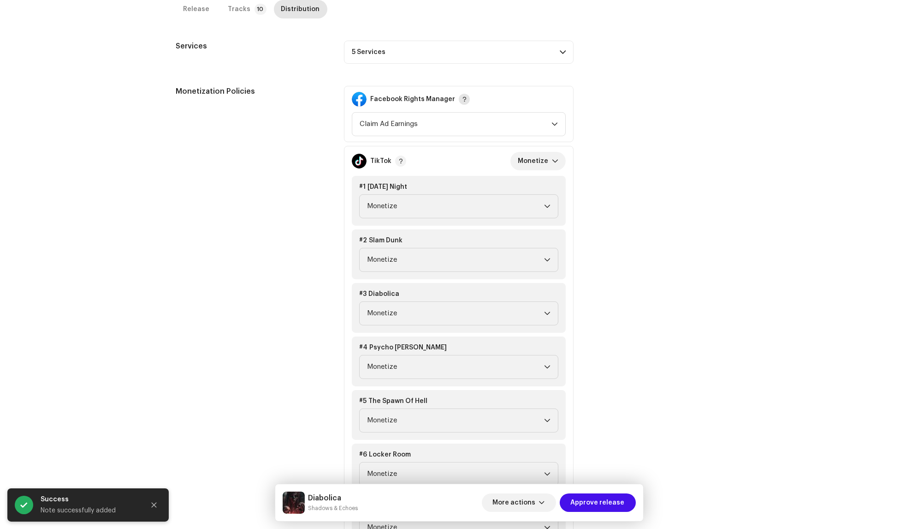
scroll to position [296, 0]
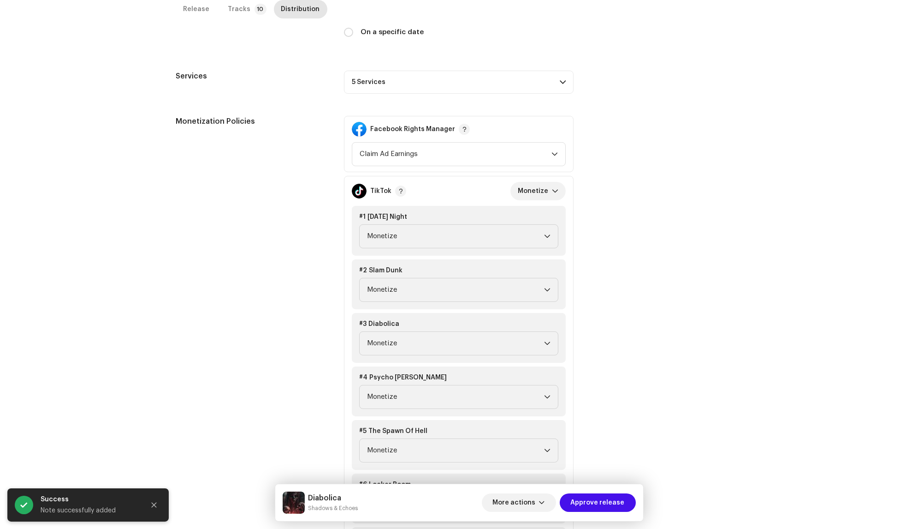
click at [443, 89] on p-accordion-header "5 Services" at bounding box center [459, 82] width 230 height 23
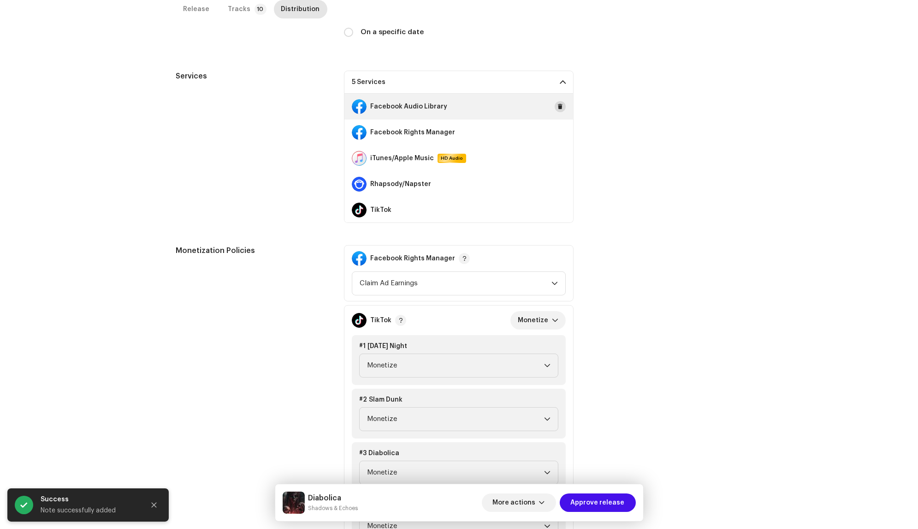
click at [560, 105] on button at bounding box center [560, 106] width 11 height 11
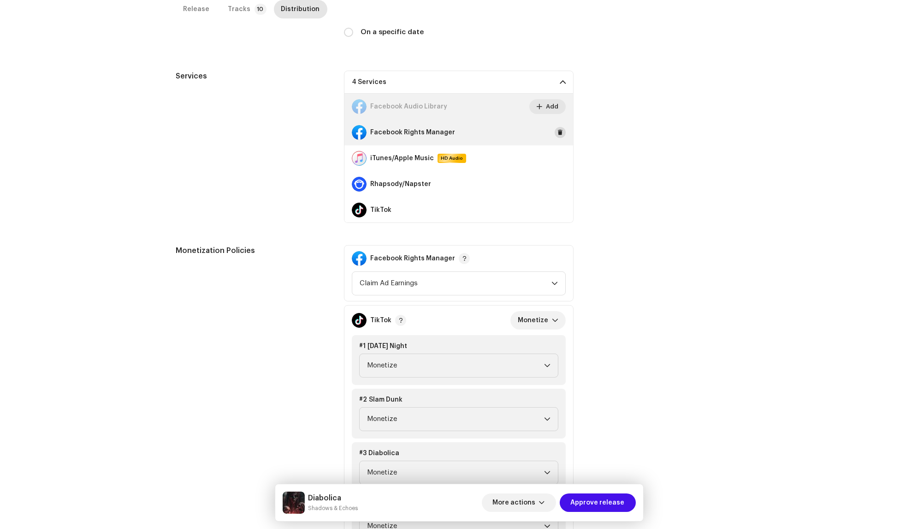
click at [559, 134] on button at bounding box center [560, 132] width 11 height 11
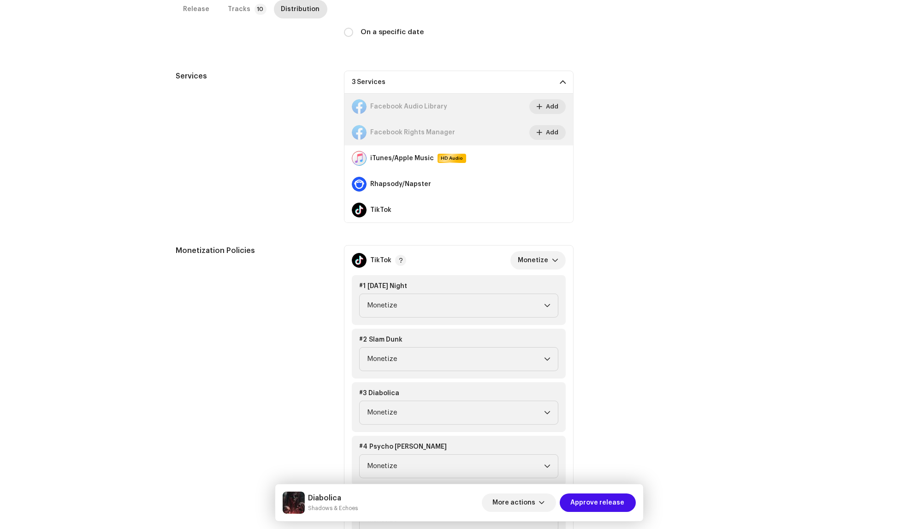
scroll to position [0, 0]
click at [558, 208] on span at bounding box center [561, 209] width 6 height 7
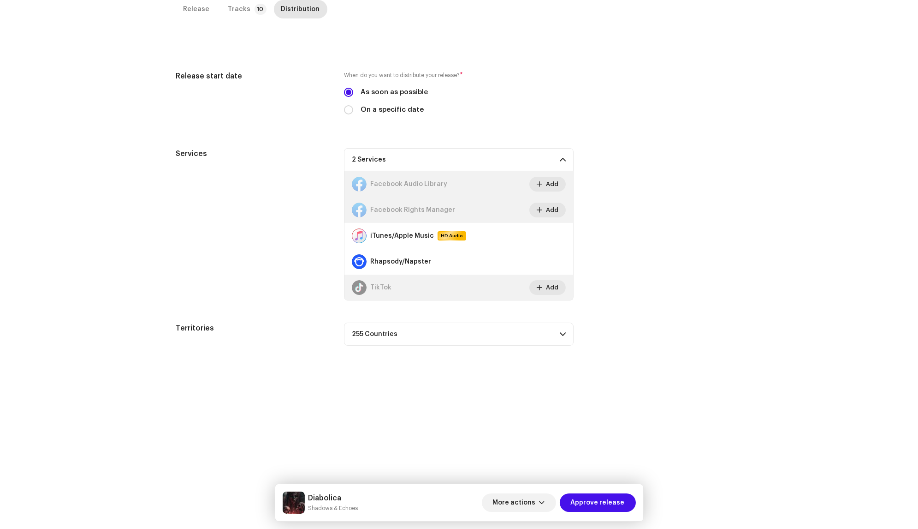
scroll to position [218, 0]
click at [599, 508] on span "Approve release" at bounding box center [598, 502] width 54 height 18
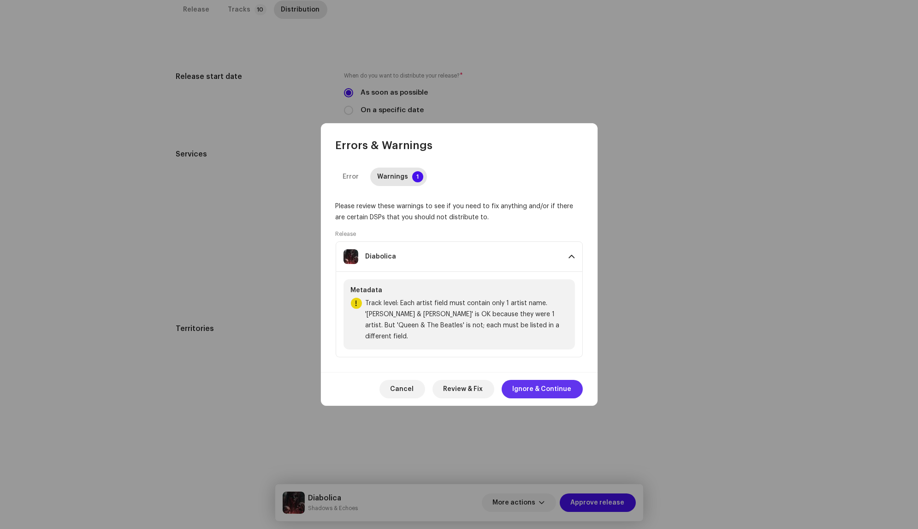
click at [546, 381] on span "Ignore & Continue" at bounding box center [542, 389] width 59 height 18
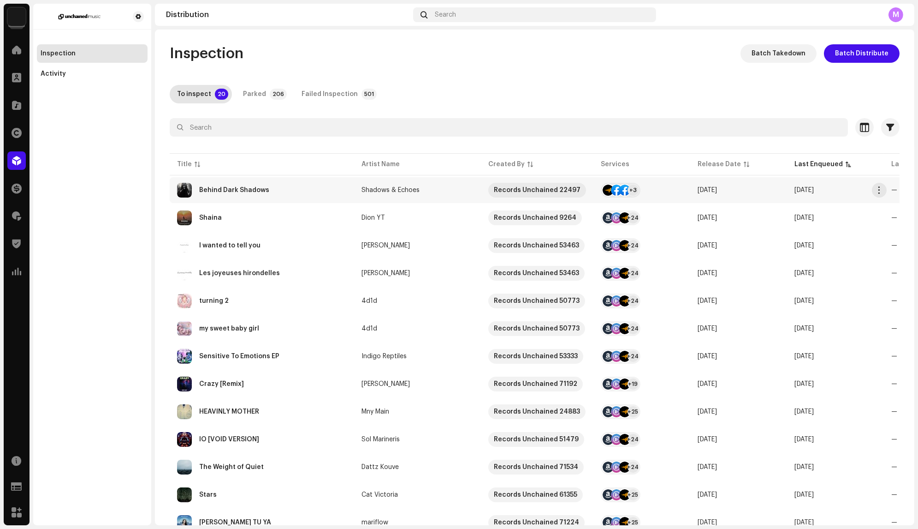
click at [325, 191] on div "Behind Dark Shadows" at bounding box center [262, 190] width 170 height 15
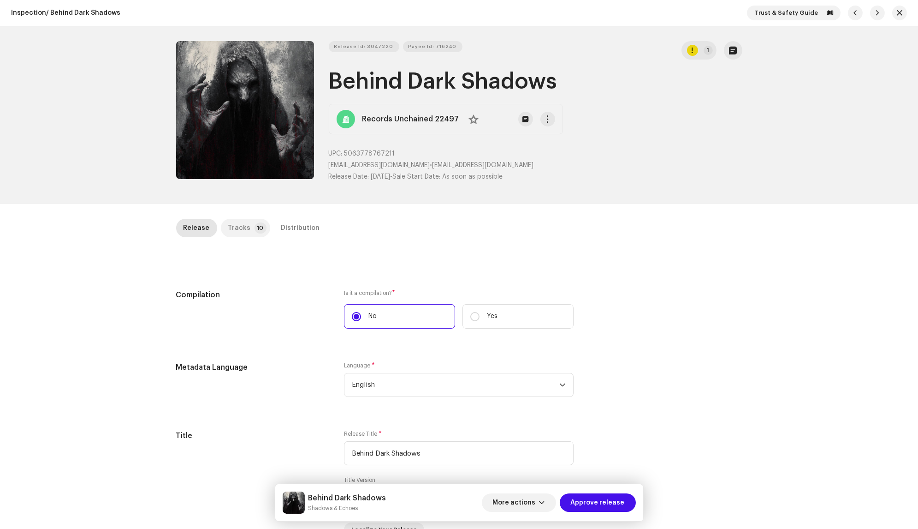
click at [245, 233] on p-tab "Tracks 10" at bounding box center [245, 228] width 49 height 18
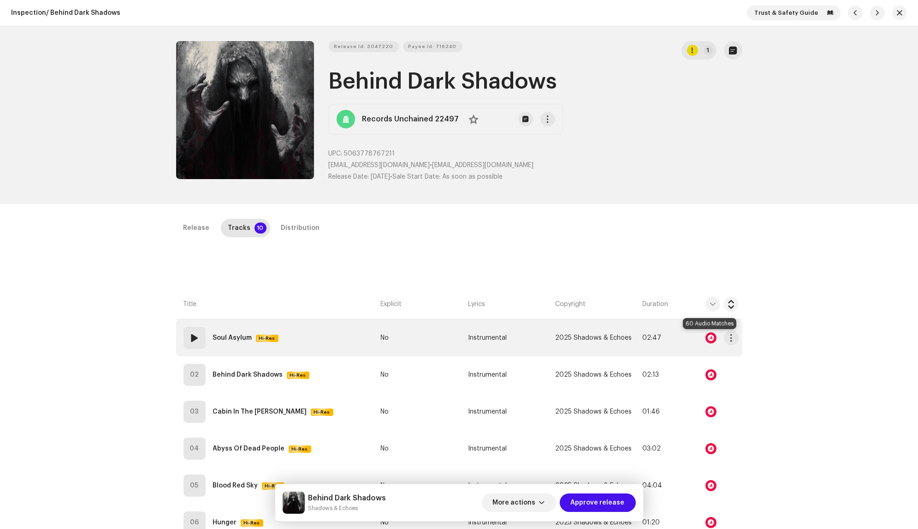
click at [711, 335] on div at bounding box center [711, 337] width 11 height 11
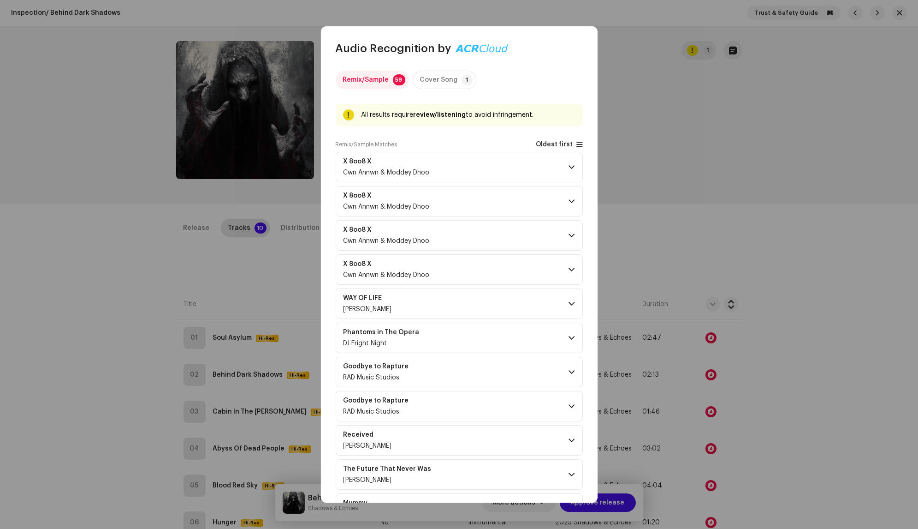
click at [571, 144] on span "Oldest first" at bounding box center [559, 144] width 47 height 7
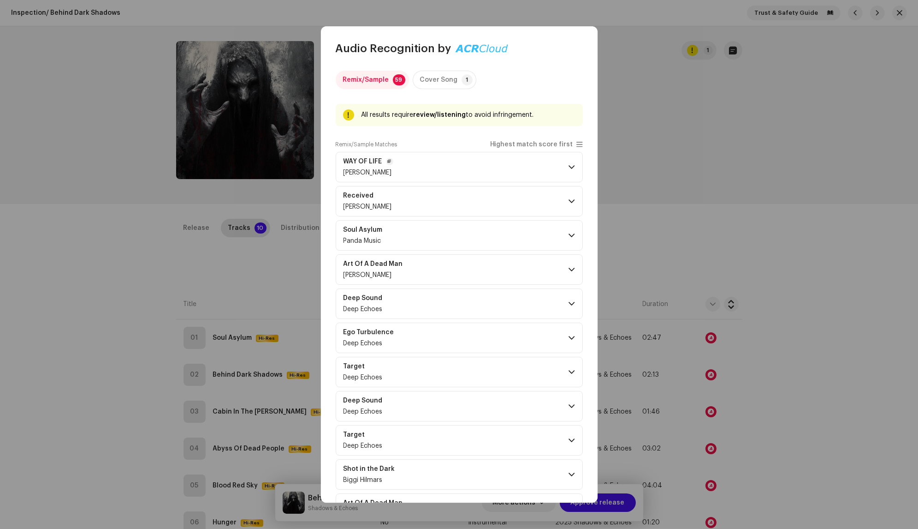
click at [540, 173] on p-accordion-header "WAY OF LIFE [PERSON_NAME]" at bounding box center [459, 167] width 247 height 30
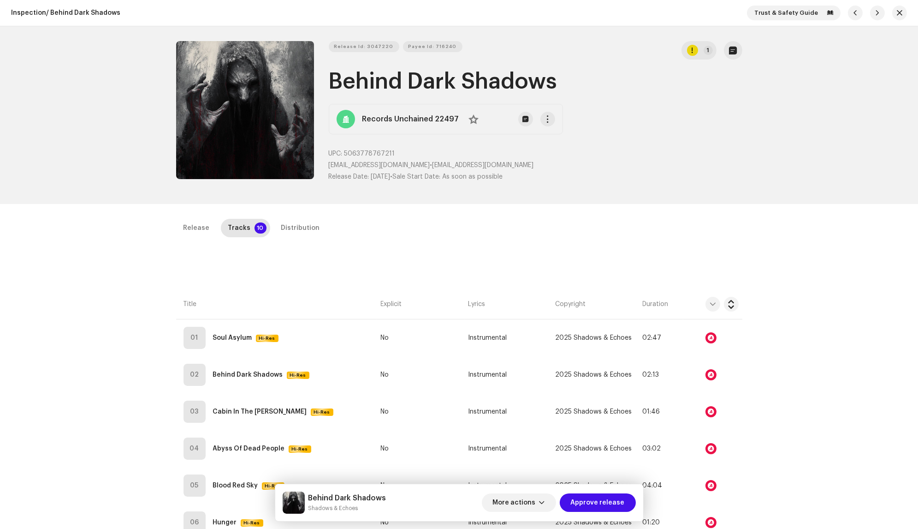
click at [708, 266] on div "Audio Recognition by Remix/Sample 59 Cover Song 1 All results require review/li…" at bounding box center [459, 264] width 918 height 529
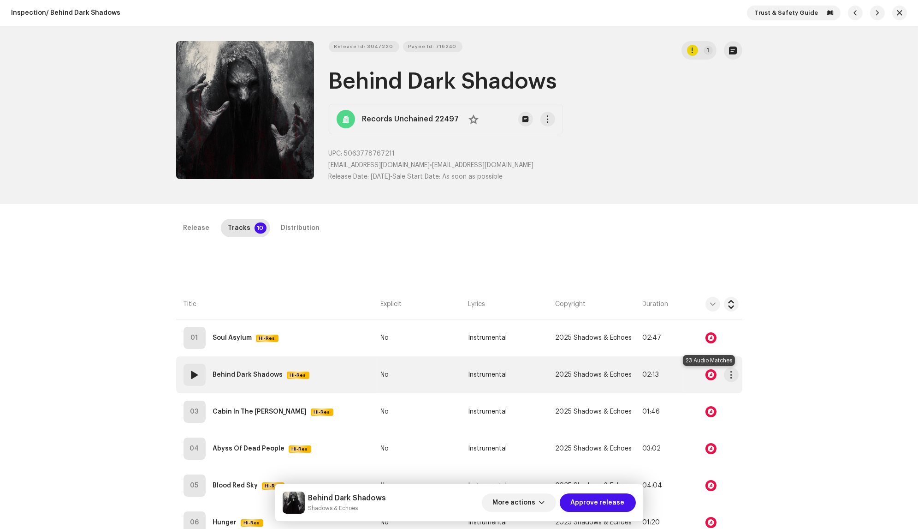
click at [709, 372] on div at bounding box center [711, 374] width 11 height 11
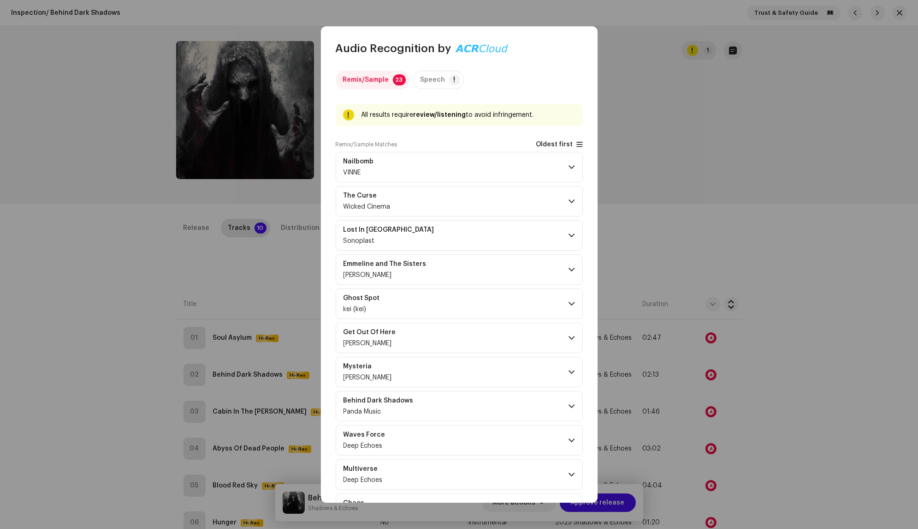
click at [560, 147] on span "Oldest first" at bounding box center [554, 144] width 37 height 7
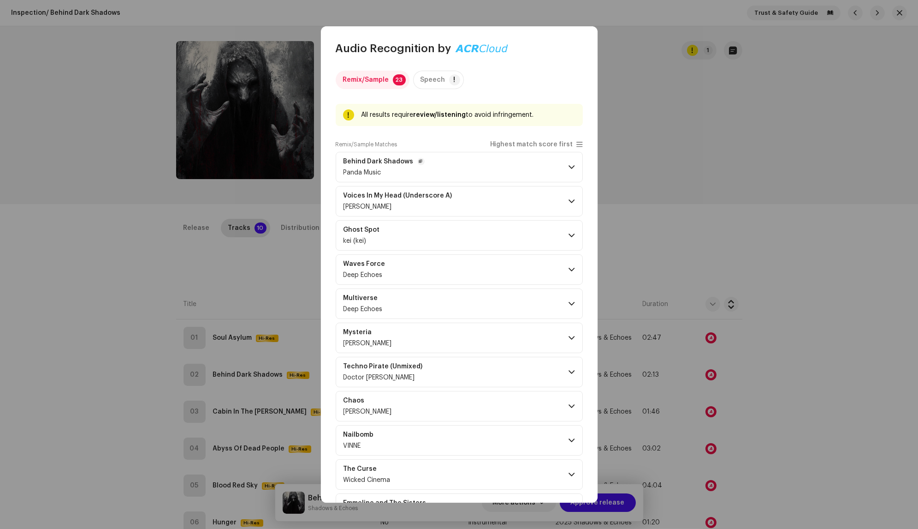
click at [535, 167] on p-accordion-header "Behind Dark Shadows Panda Music" at bounding box center [459, 167] width 247 height 30
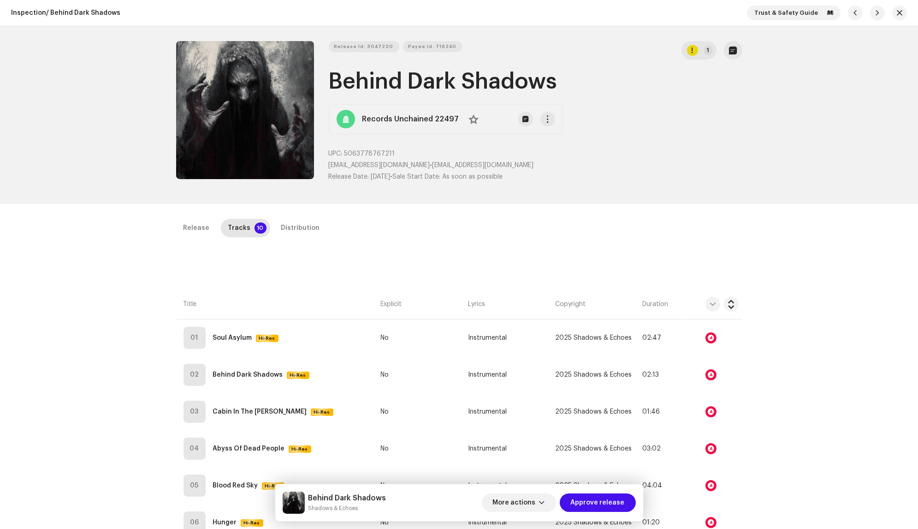
click at [674, 236] on div "Audio Recognition by Remix/Sample 23 Speech ! All results require review/listen…" at bounding box center [459, 264] width 918 height 529
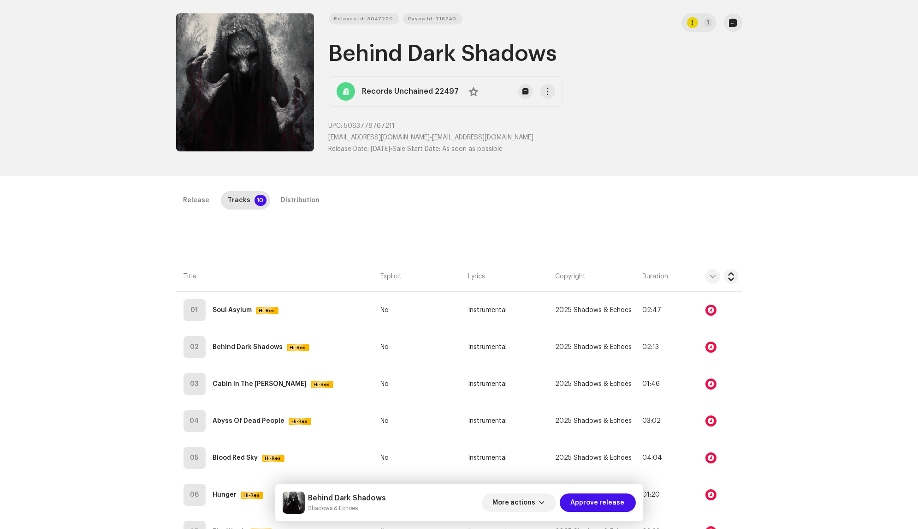
scroll to position [34, 0]
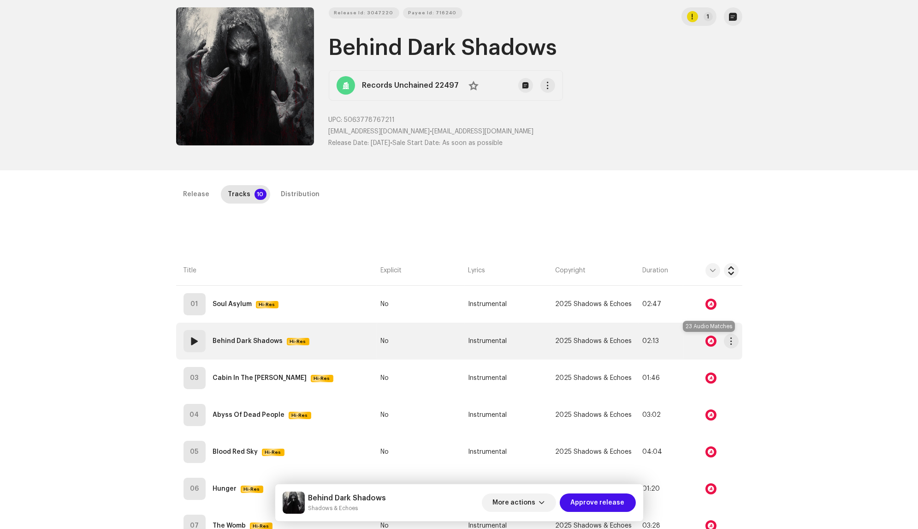
click at [708, 339] on div at bounding box center [711, 340] width 11 height 11
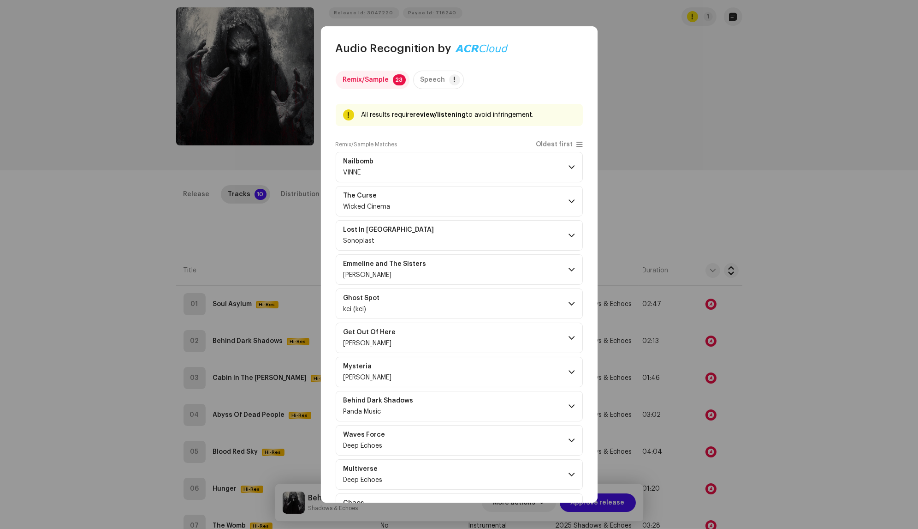
click at [548, 140] on div "Remix/Sample 23 Speech ! All results require review/listening to avoid infringe…" at bounding box center [459, 502] width 247 height 863
click at [547, 148] on span "Oldest first" at bounding box center [554, 144] width 37 height 7
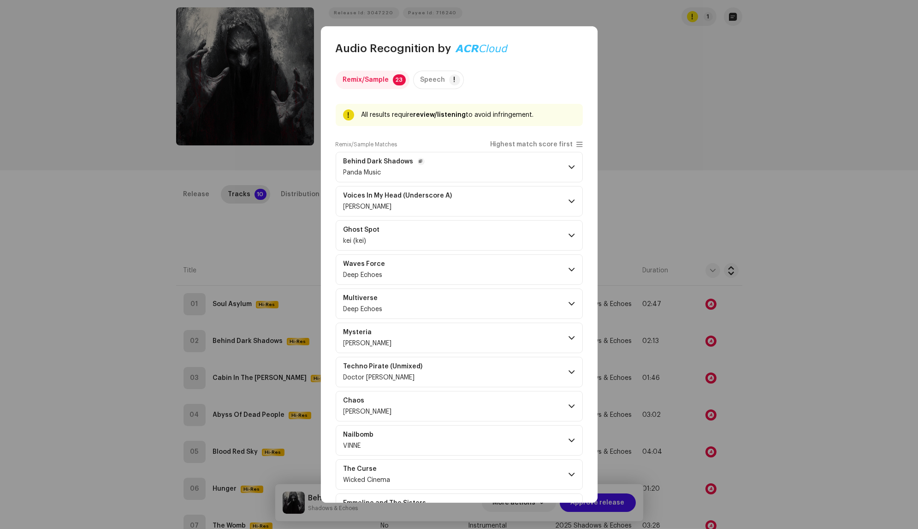
click at [513, 172] on p-accordion-header "Behind Dark Shadows Panda Music" at bounding box center [459, 167] width 247 height 30
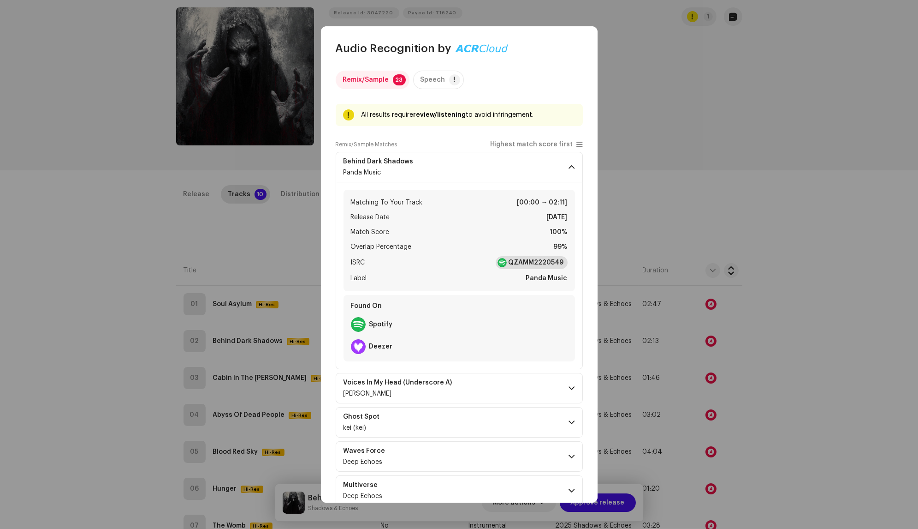
click at [527, 265] on strong "QZAMM2220549" at bounding box center [536, 262] width 55 height 9
click at [529, 380] on p-accordion-header "Voices In My Head (Underscore A) [PERSON_NAME]" at bounding box center [459, 388] width 247 height 30
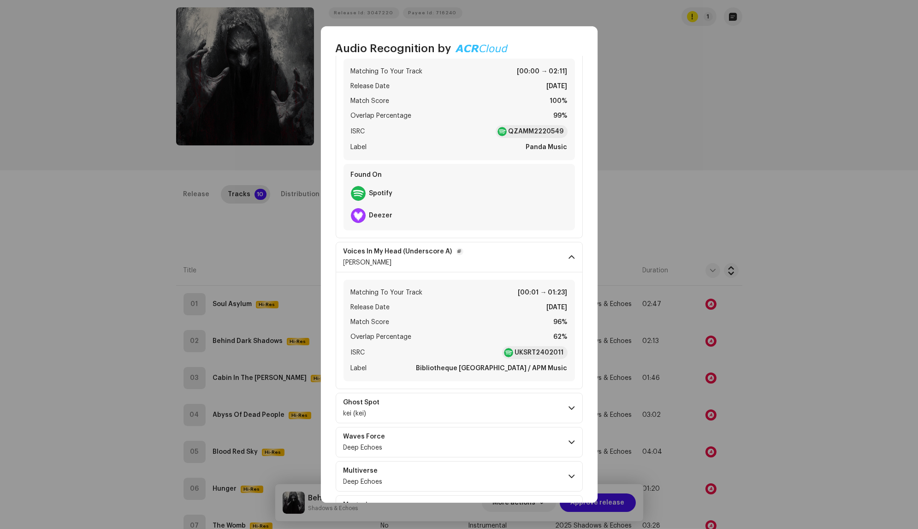
scroll to position [145, 0]
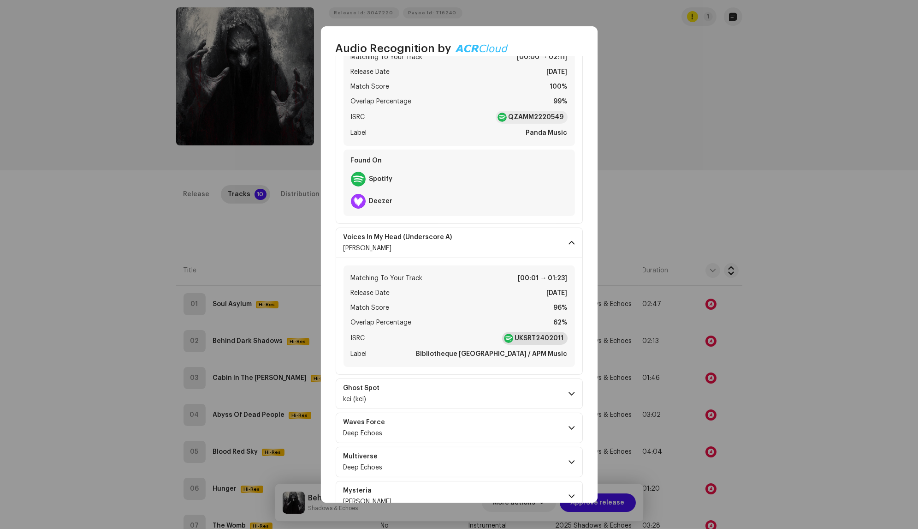
click at [535, 335] on strong "UKSRT2402011" at bounding box center [539, 338] width 49 height 9
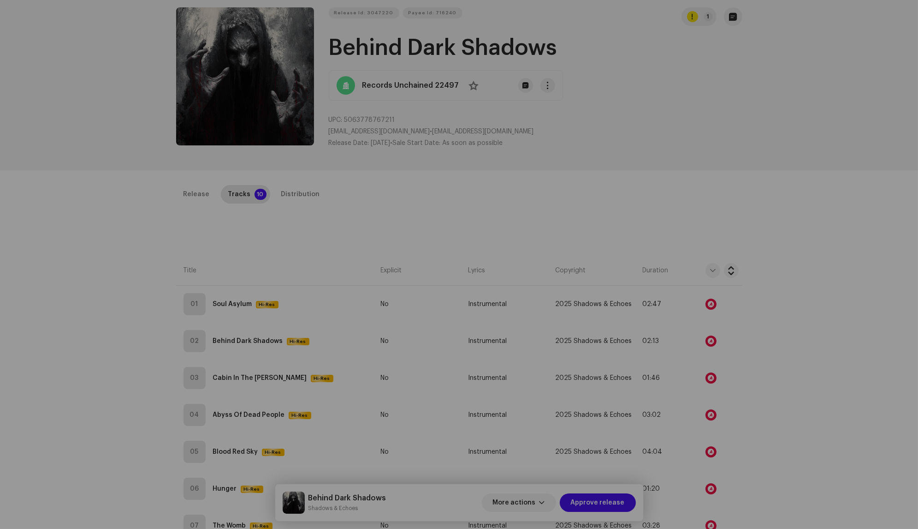
click at [724, 178] on div "Audio Recognition by Remix/Sample 23 Speech ! All results require review/listen…" at bounding box center [459, 264] width 918 height 529
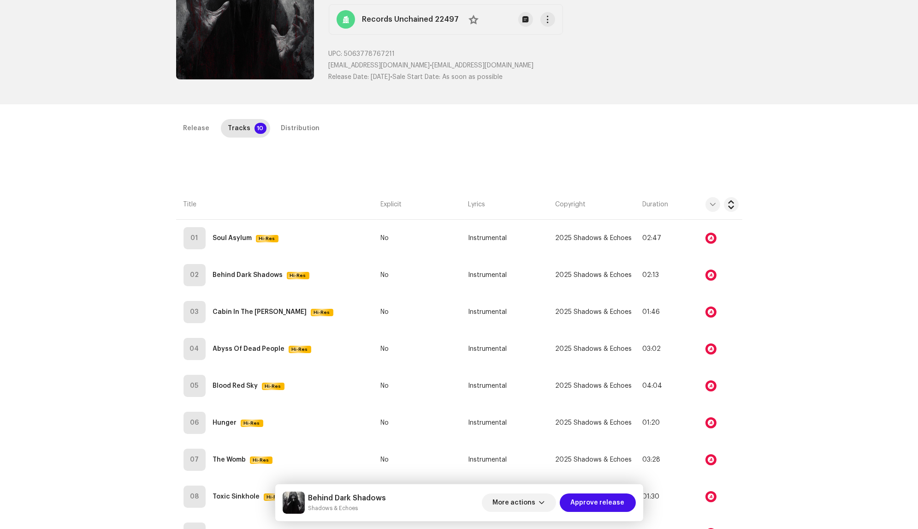
scroll to position [164, 0]
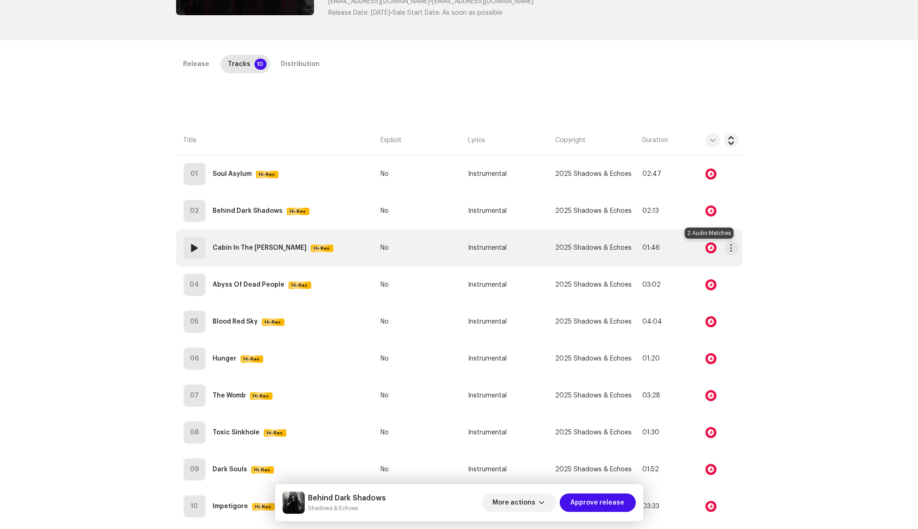
click at [709, 244] on div at bounding box center [711, 247] width 11 height 11
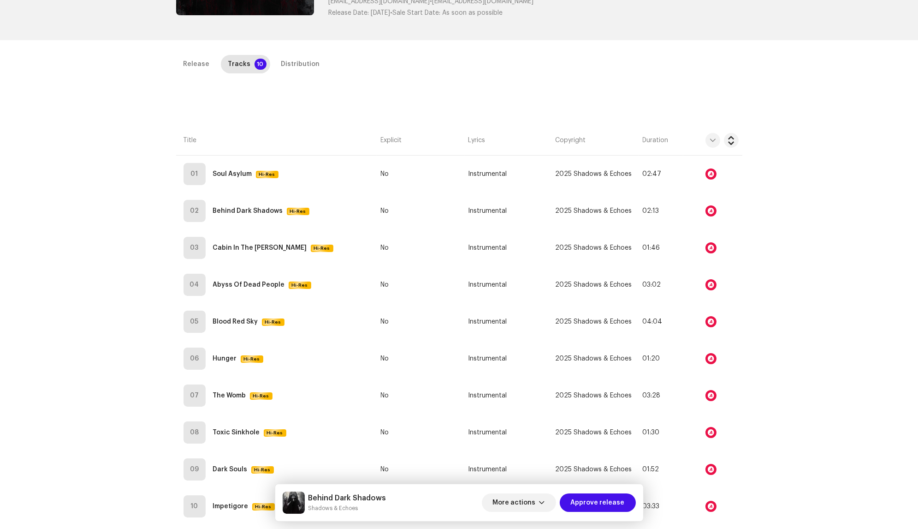
click at [713, 279] on div "Audio Recognition by Remix/Sample 2 All results require review/listening to avo…" at bounding box center [459, 264] width 918 height 529
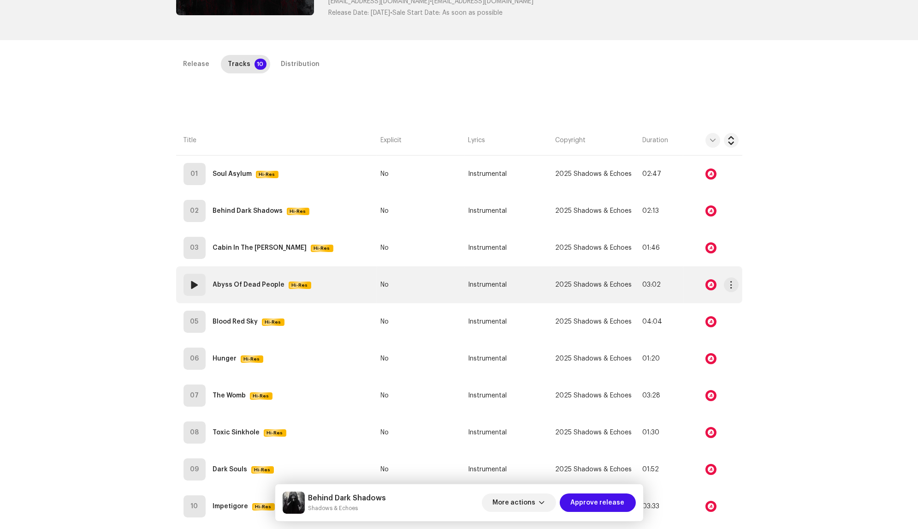
click at [713, 282] on div at bounding box center [711, 284] width 11 height 11
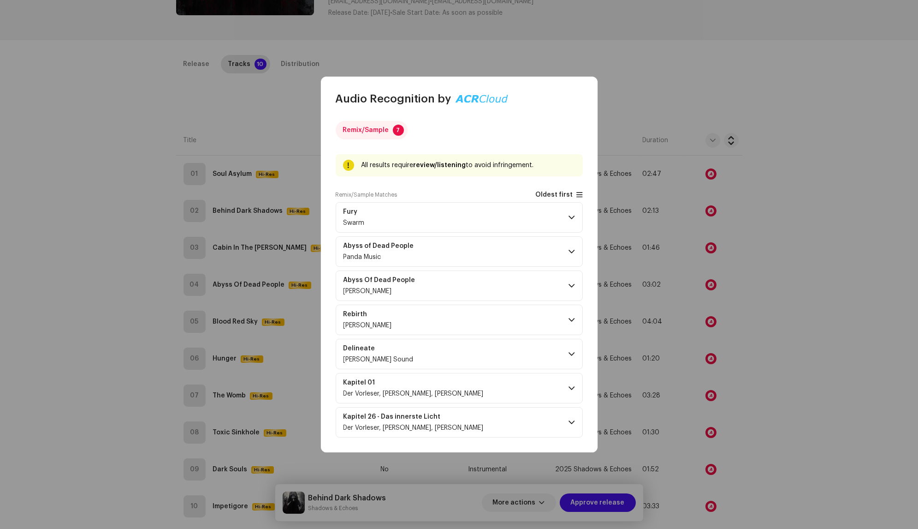
click at [544, 194] on span "Oldest first" at bounding box center [554, 194] width 37 height 7
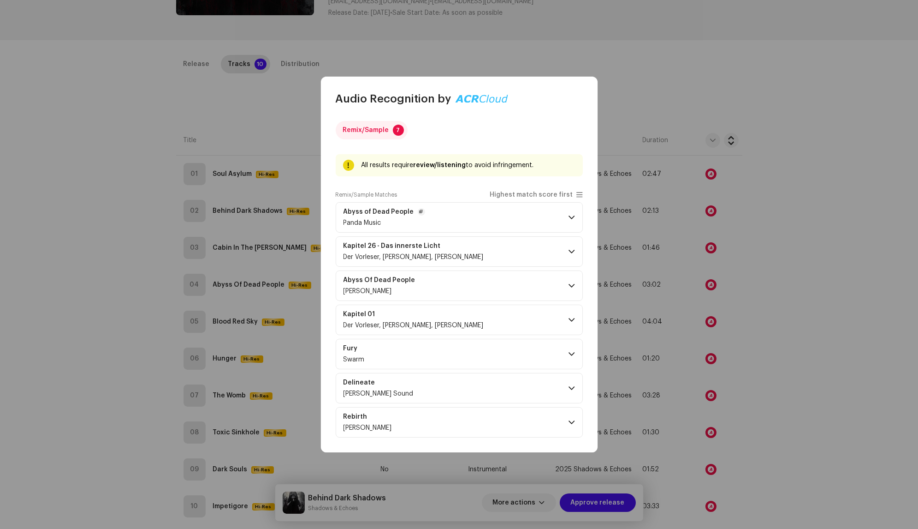
click at [534, 215] on p-accordion-header "Abyss of Dead People Panda Music" at bounding box center [459, 217] width 247 height 30
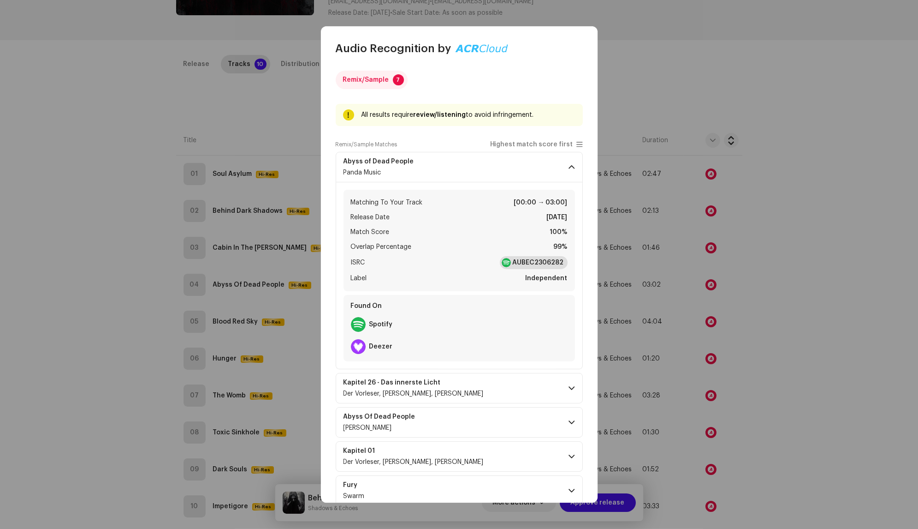
click at [547, 260] on strong "AUBEC2306282" at bounding box center [538, 262] width 51 height 9
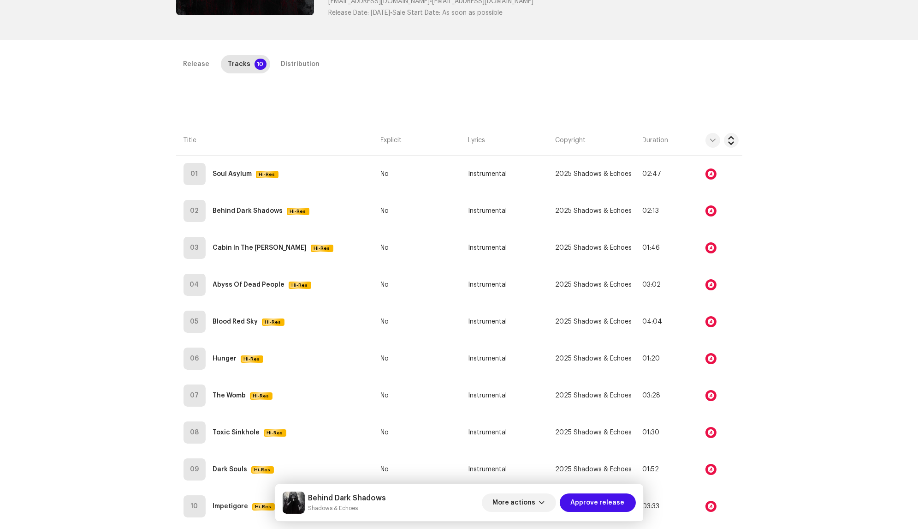
click at [748, 276] on div "Audio Recognition by Remix/Sample 7 All results require review/listening to avo…" at bounding box center [459, 264] width 918 height 529
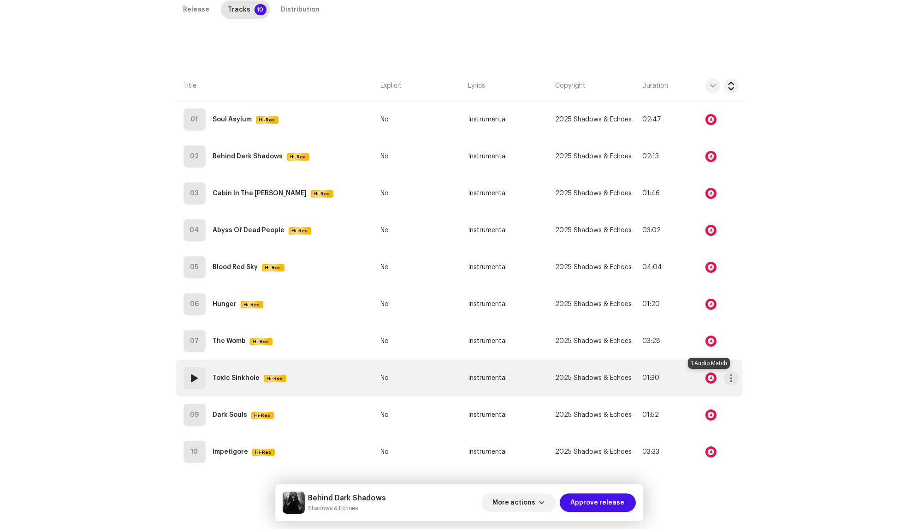
click at [709, 379] on div at bounding box center [711, 377] width 11 height 11
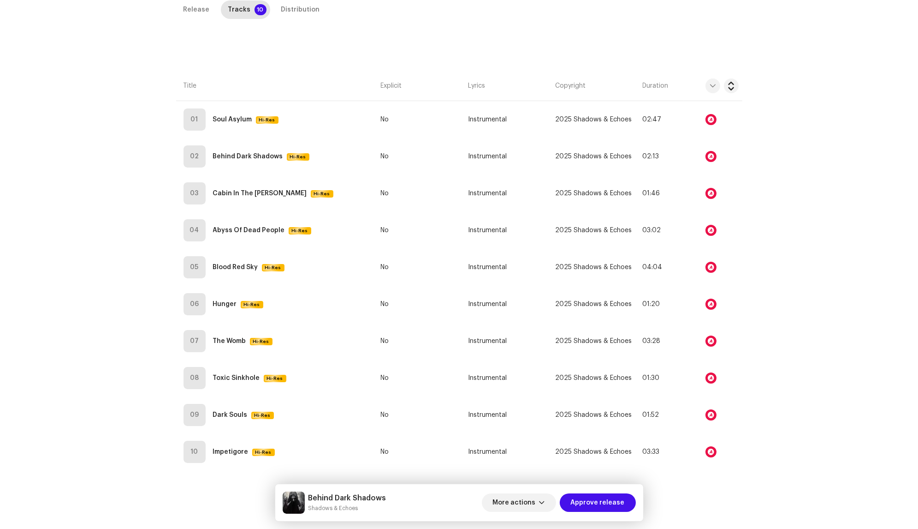
click at [712, 386] on div "Audio Recognition by Remix/Sample 1 Speech ! All results require review/listeni…" at bounding box center [459, 264] width 918 height 529
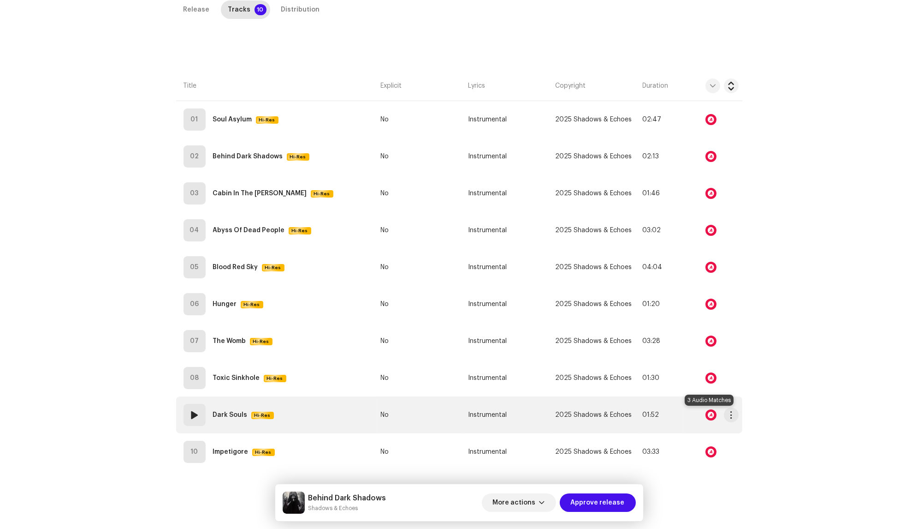
click at [709, 413] on div at bounding box center [711, 414] width 11 height 11
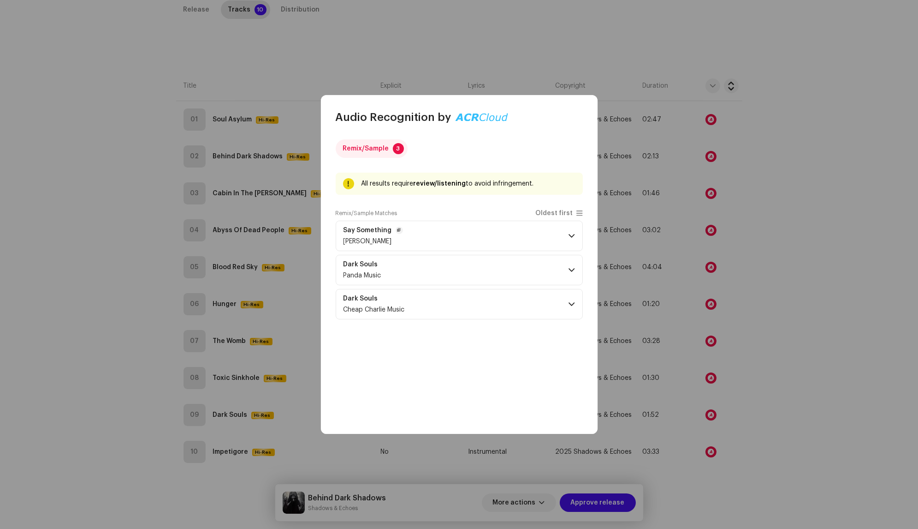
click at [474, 243] on p-accordion-header "Say Something [PERSON_NAME]" at bounding box center [459, 236] width 247 height 30
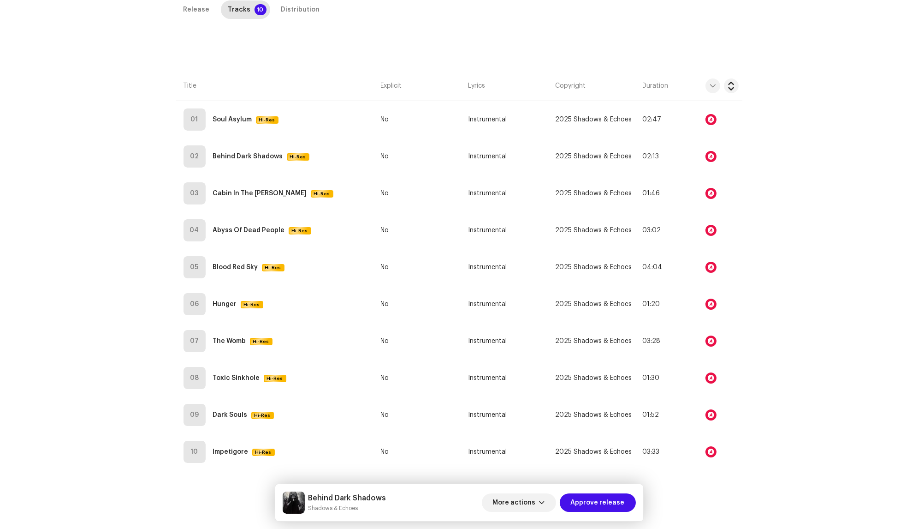
click at [717, 441] on div "Audio Recognition by Remix/Sample 3 All results require review/listening to avo…" at bounding box center [459, 264] width 918 height 529
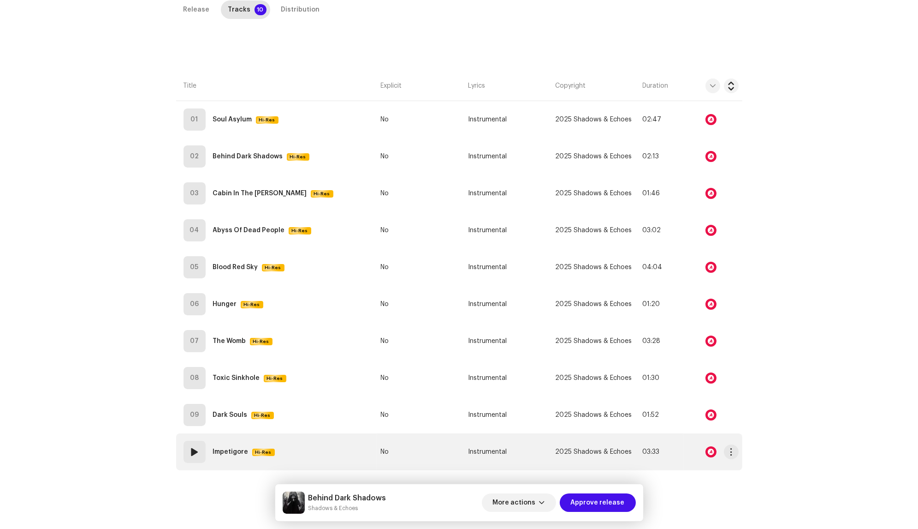
click at [708, 454] on div at bounding box center [711, 451] width 11 height 11
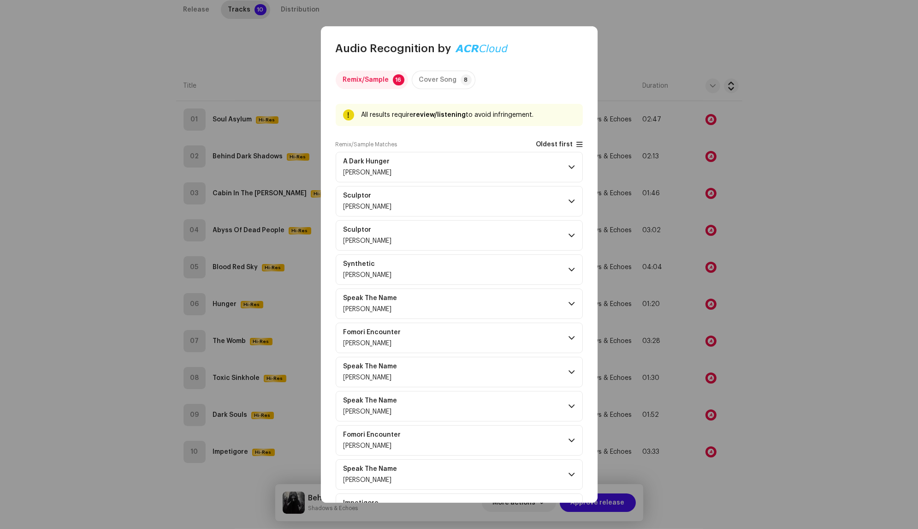
click at [567, 146] on span "Oldest first" at bounding box center [554, 144] width 37 height 7
click at [540, 160] on p-accordion-header "Impetigore Panda Music" at bounding box center [459, 167] width 247 height 30
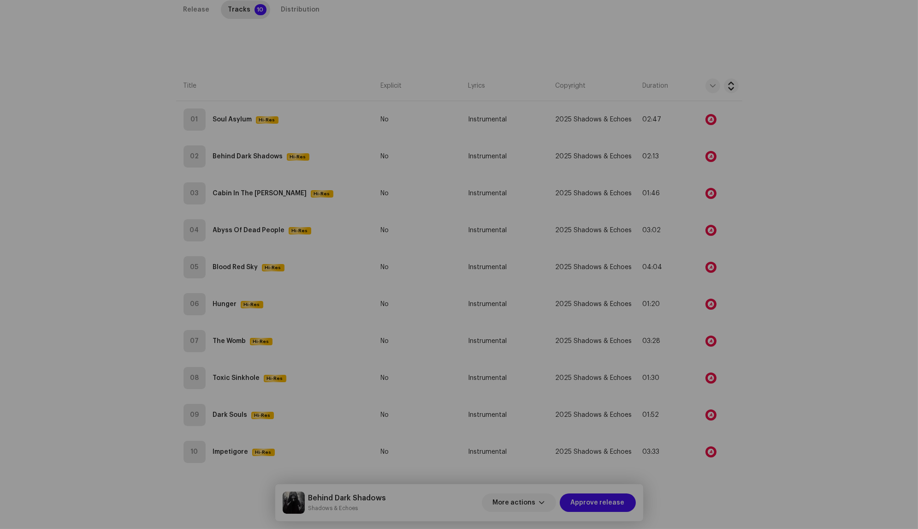
click at [731, 130] on div "Audio Recognition by Remix/Sample 16 Cover Song 8 All results require review/li…" at bounding box center [459, 264] width 918 height 529
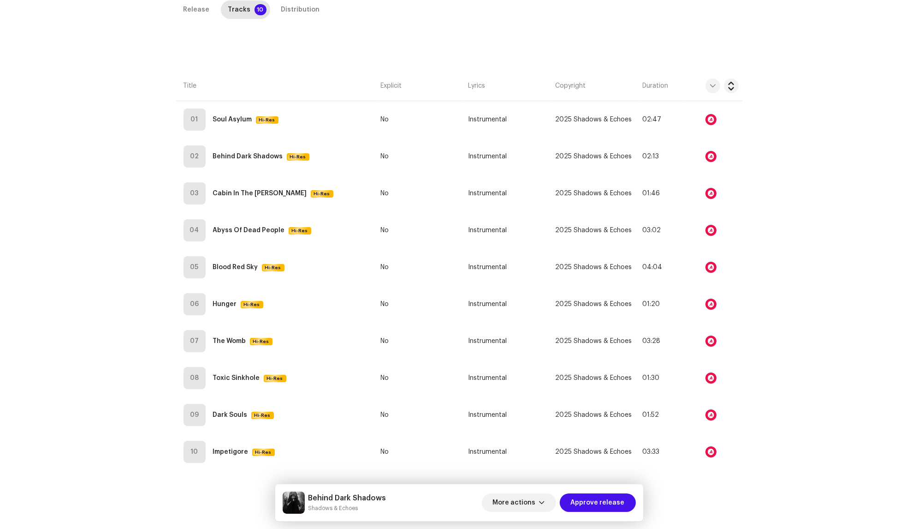
scroll to position [0, 0]
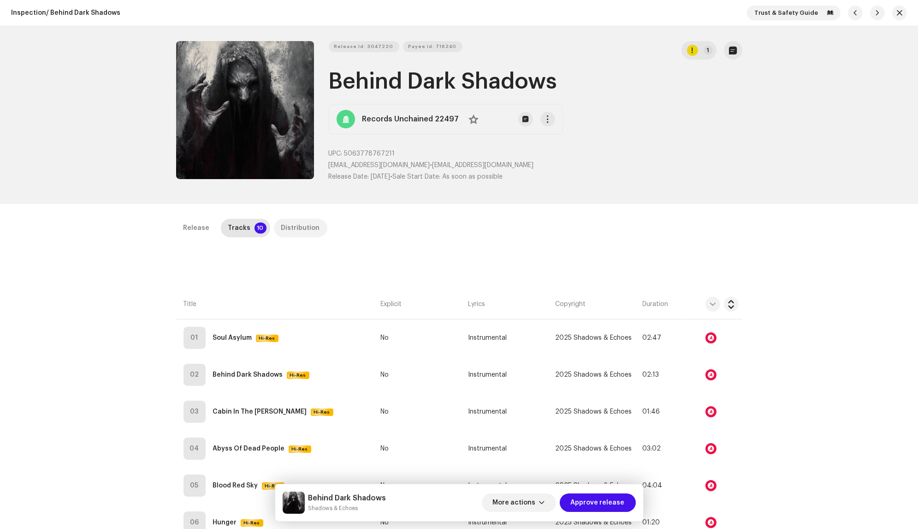
click at [286, 222] on div "Distribution" at bounding box center [300, 228] width 39 height 18
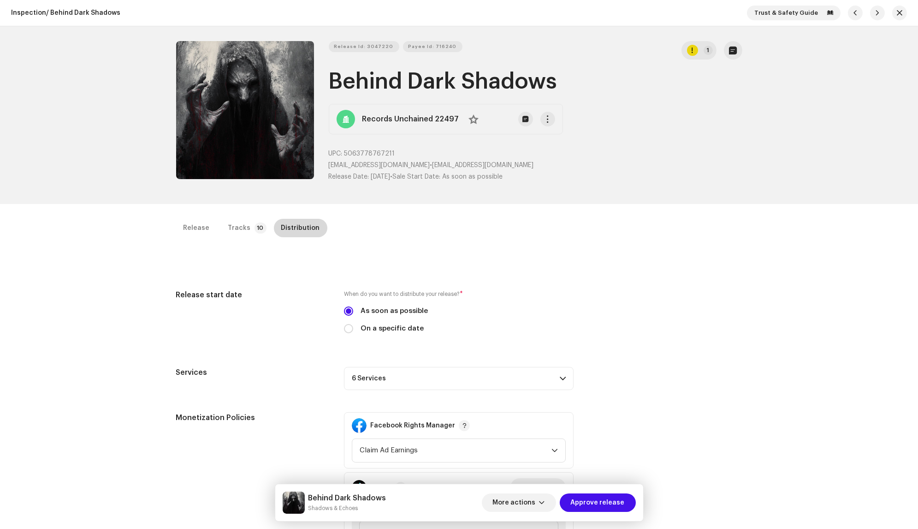
scroll to position [176, 0]
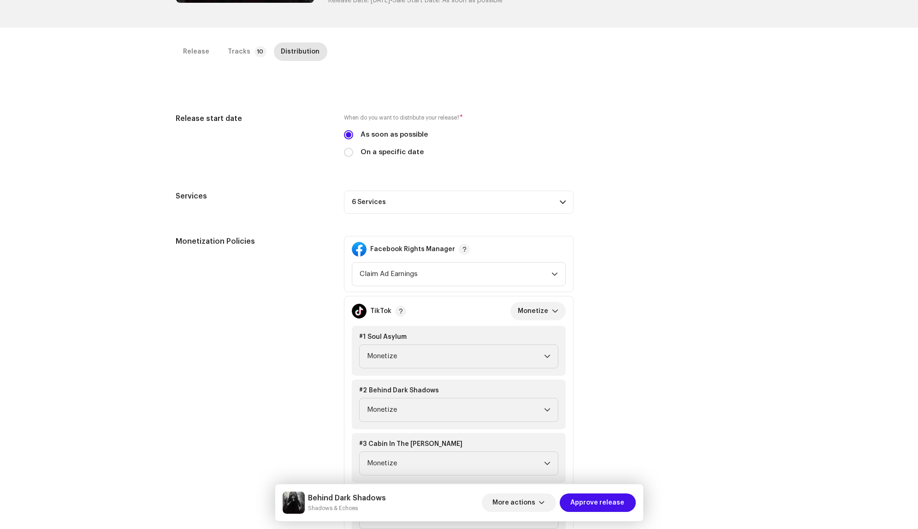
click at [413, 201] on p-accordion-header "6 Services" at bounding box center [459, 202] width 230 height 23
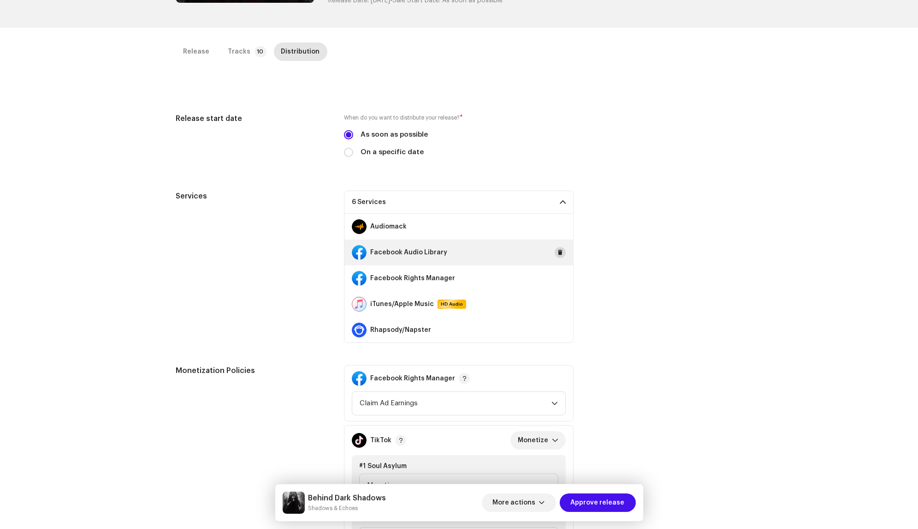
click at [558, 251] on span at bounding box center [561, 252] width 6 height 7
click at [558, 274] on span at bounding box center [561, 277] width 6 height 7
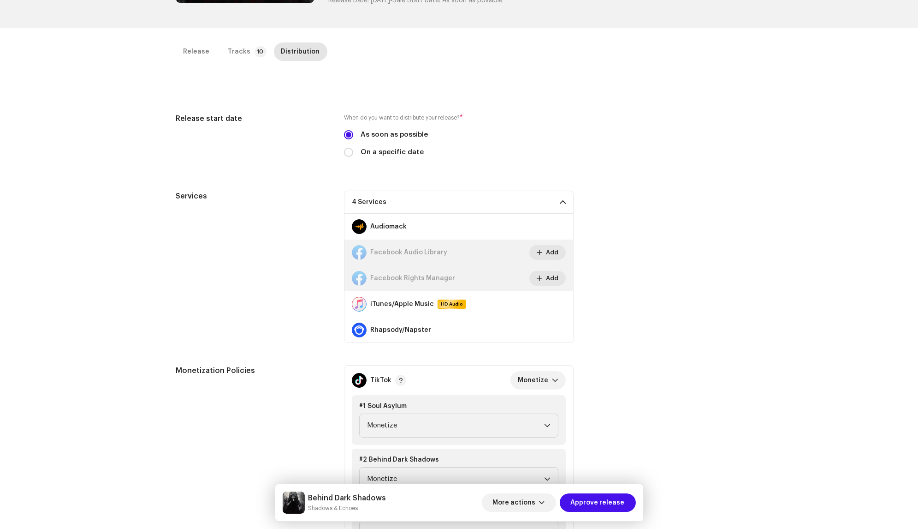
scroll to position [26, 0]
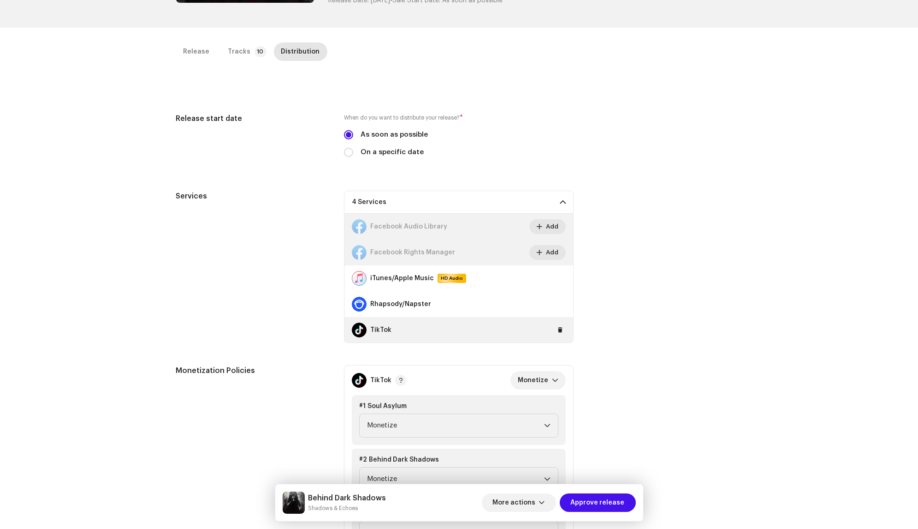
click at [562, 330] on div "TikTok" at bounding box center [459, 330] width 229 height 26
click at [558, 328] on span at bounding box center [561, 329] width 6 height 7
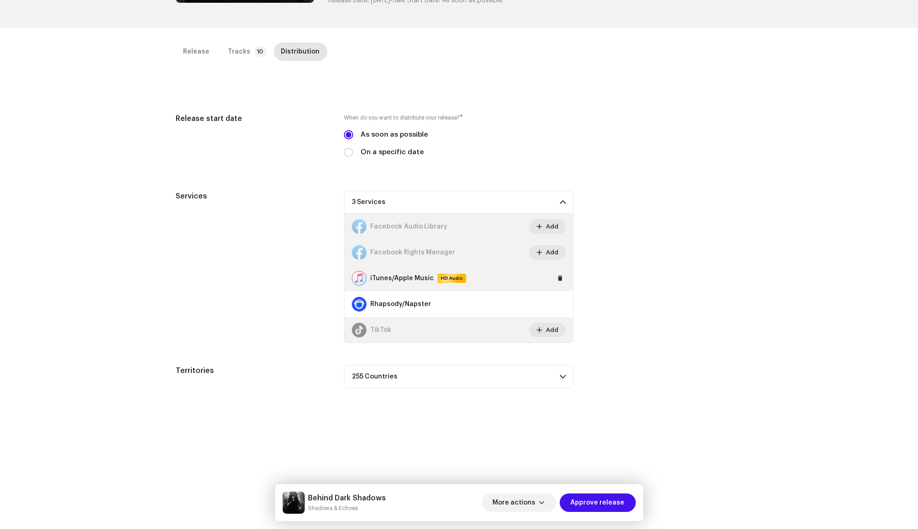
scroll to position [0, 0]
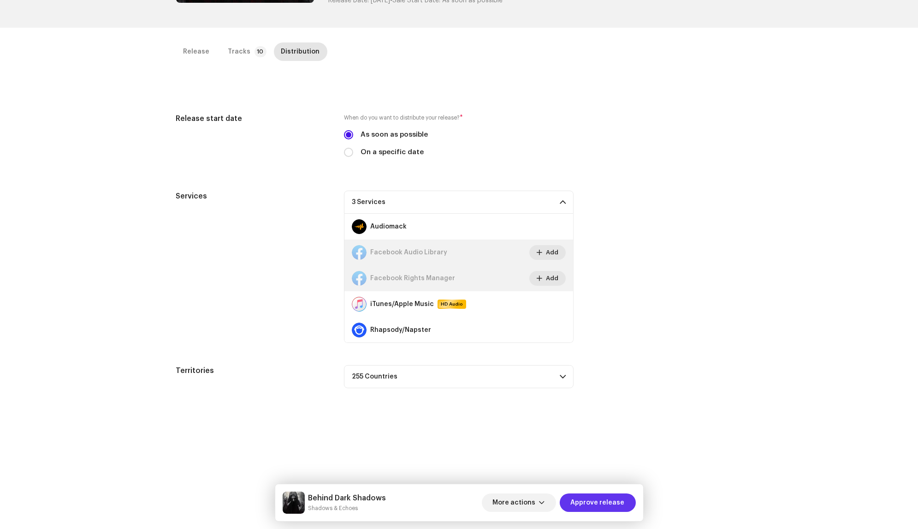
click at [603, 507] on span "Approve release" at bounding box center [598, 502] width 54 height 18
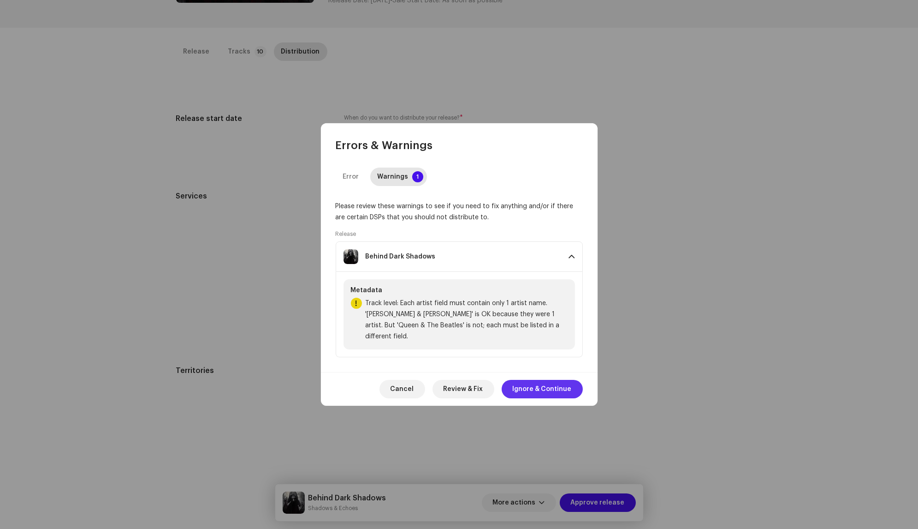
click at [564, 385] on span "Ignore & Continue" at bounding box center [542, 389] width 59 height 18
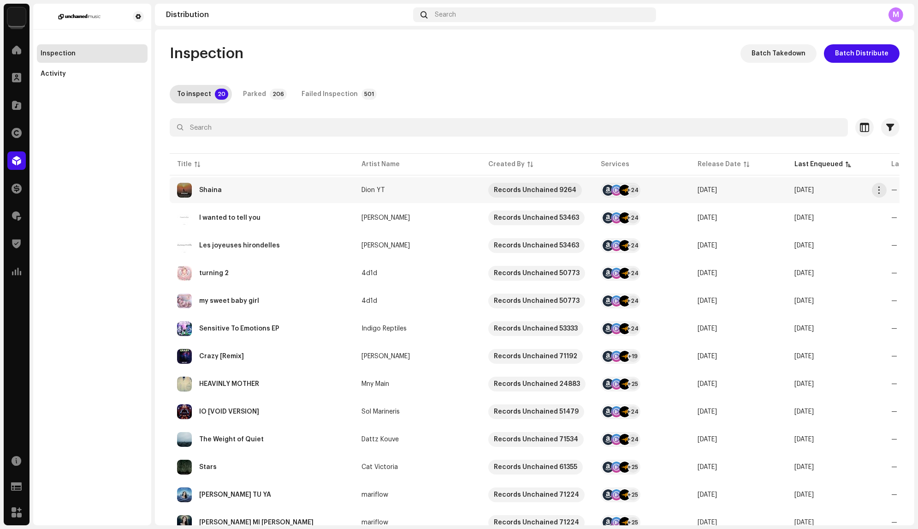
click at [421, 194] on td "Dion YT" at bounding box center [417, 190] width 127 height 26
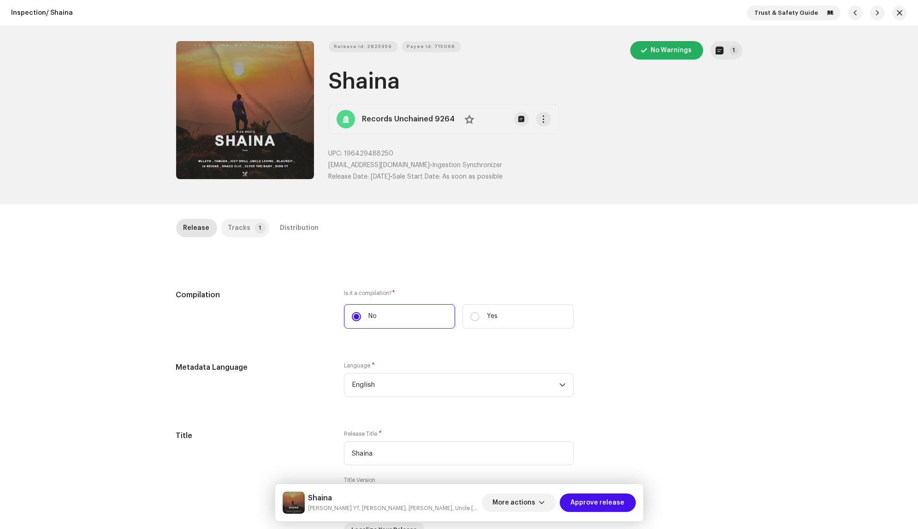
click at [255, 228] on p-badge "1" at bounding box center [260, 227] width 11 height 11
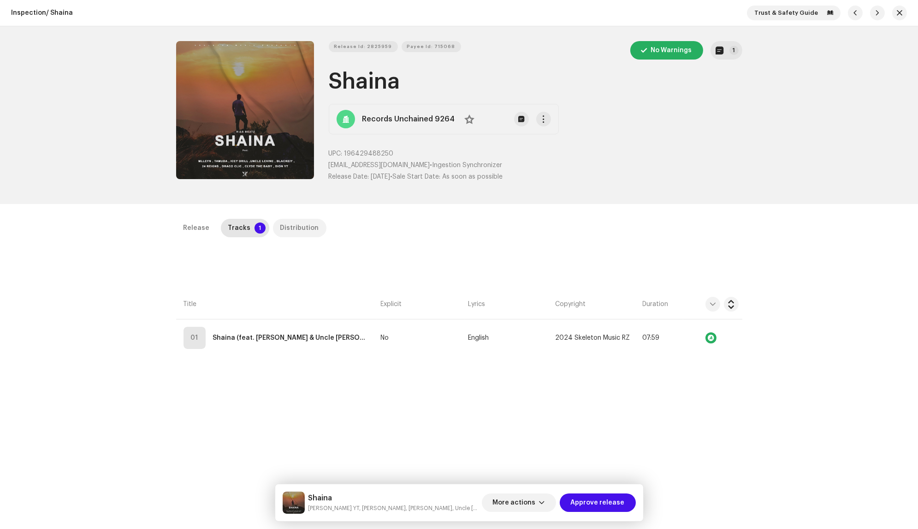
click at [283, 225] on div "Distribution" at bounding box center [299, 228] width 39 height 18
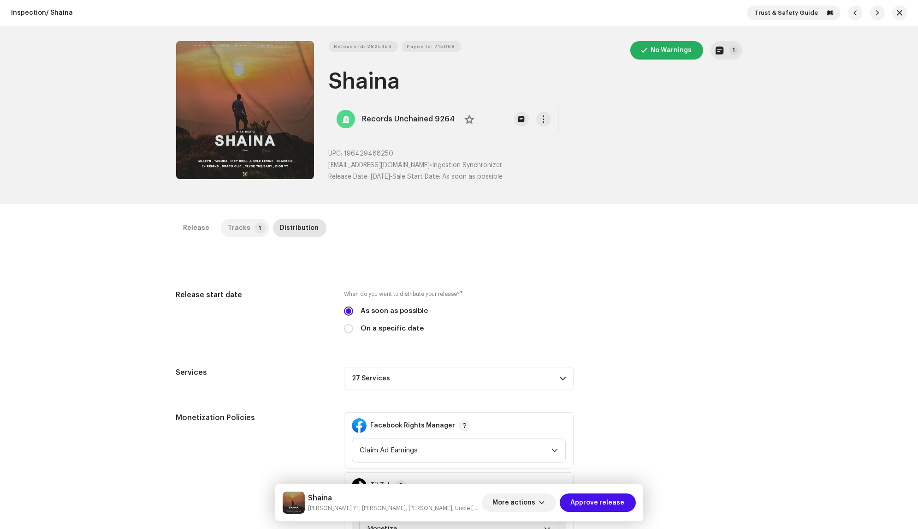
click at [245, 228] on p-tab "Tracks 1" at bounding box center [245, 228] width 48 height 18
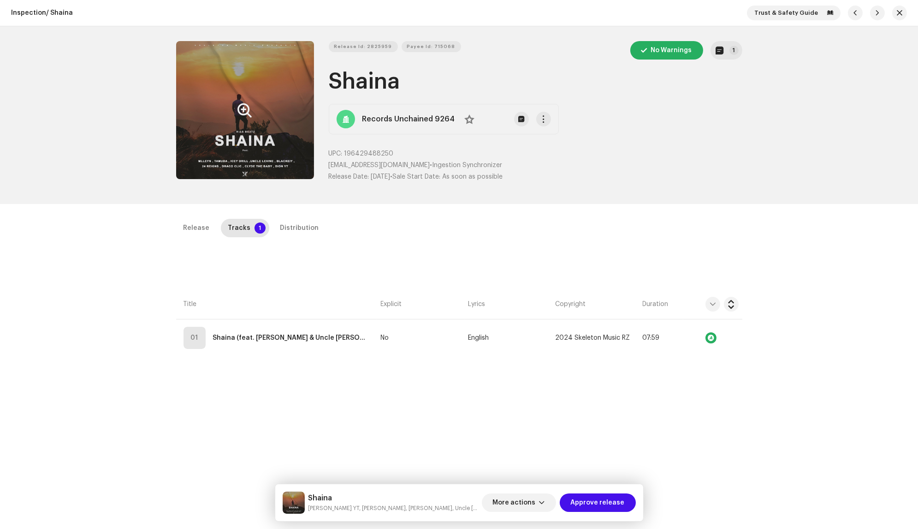
click at [241, 107] on icon "Zoom Image" at bounding box center [245, 110] width 14 height 7
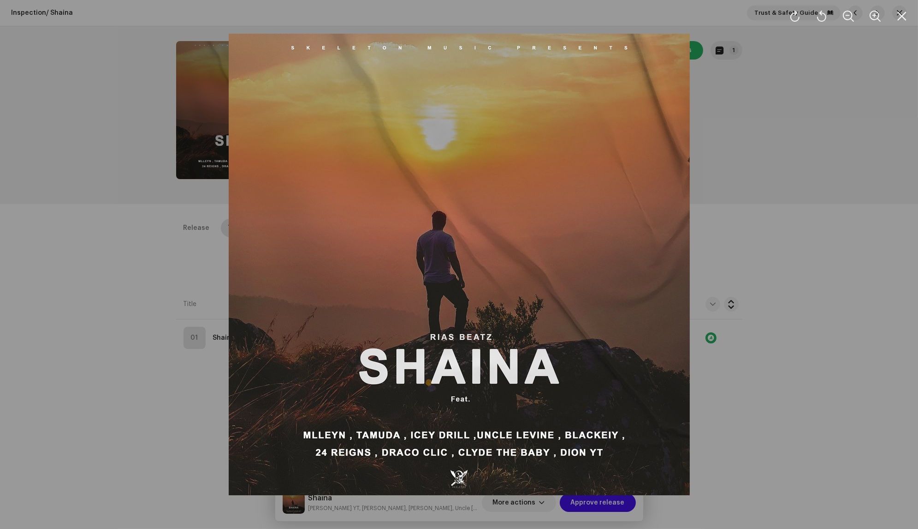
click at [61, 175] on div at bounding box center [459, 264] width 918 height 529
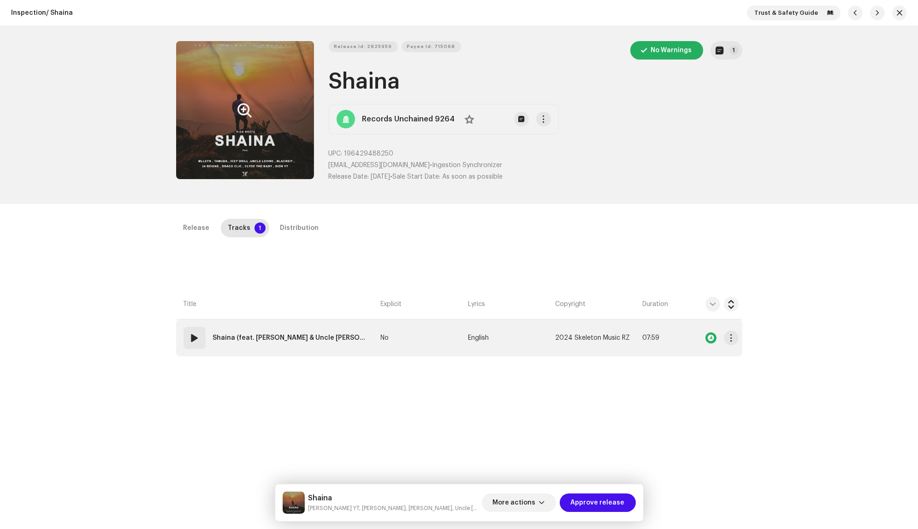
click at [342, 334] on strong "Shaina (feat. [PERSON_NAME] & Uncle [PERSON_NAME] & 24 [PERSON_NAME] & [PERSON_…" at bounding box center [291, 337] width 157 height 18
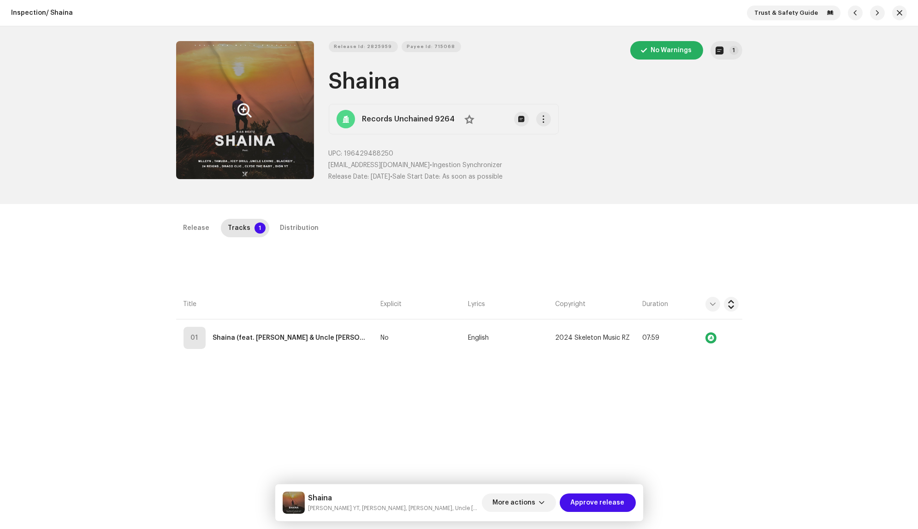
click at [236, 254] on div "Edit Track Metadata Track Title * Shaina Track Version Localize Your Track Prim…" at bounding box center [459, 264] width 918 height 529
click at [197, 229] on div "Release" at bounding box center [197, 228] width 26 height 18
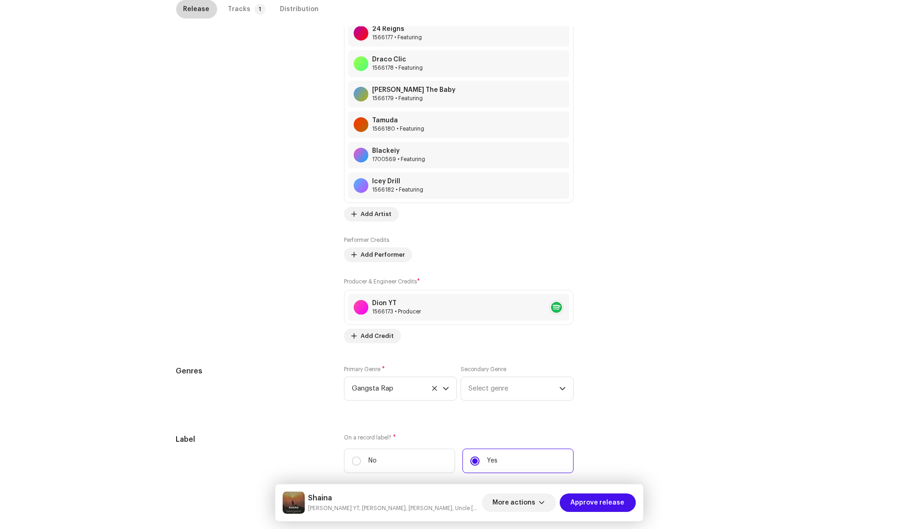
scroll to position [987, 0]
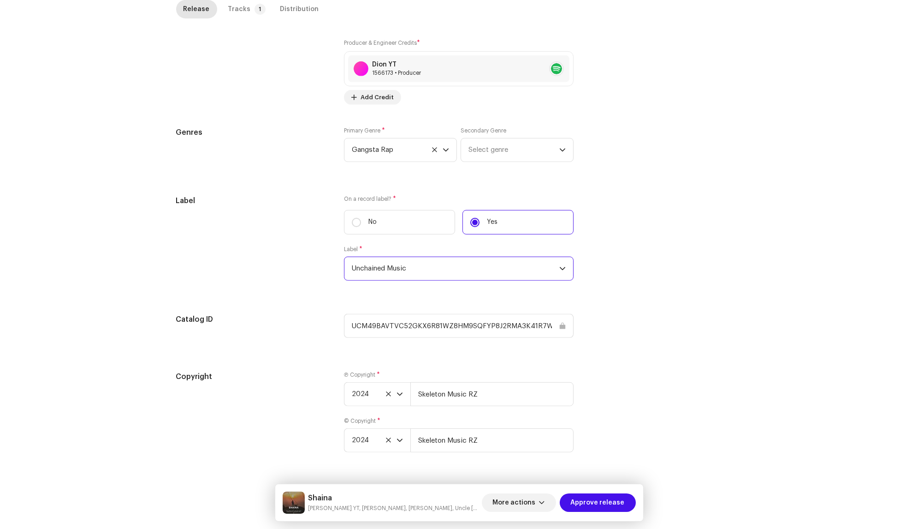
click at [378, 264] on span "Unchained Music" at bounding box center [456, 268] width 208 height 23
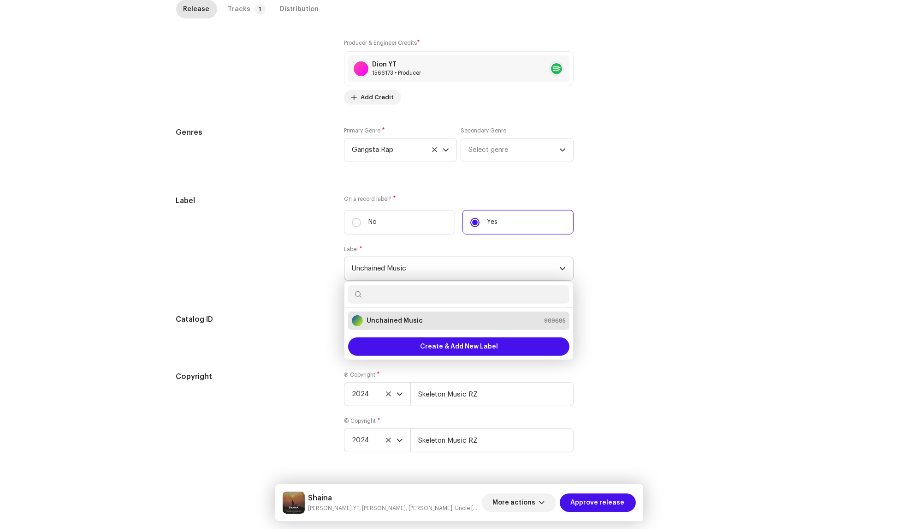
paste input "Records Unchained 9264"
type input "Records Unchained 9264"
click at [444, 318] on div "Records Unchained 9264 983250" at bounding box center [459, 320] width 214 height 11
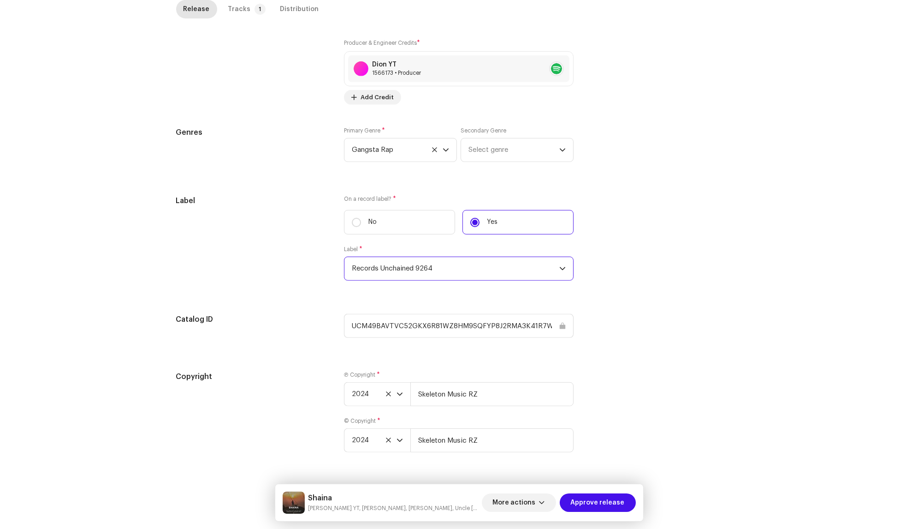
click at [620, 273] on div "Label On a record label? * No Yes Label * Records Unchained 9264" at bounding box center [459, 243] width 566 height 96
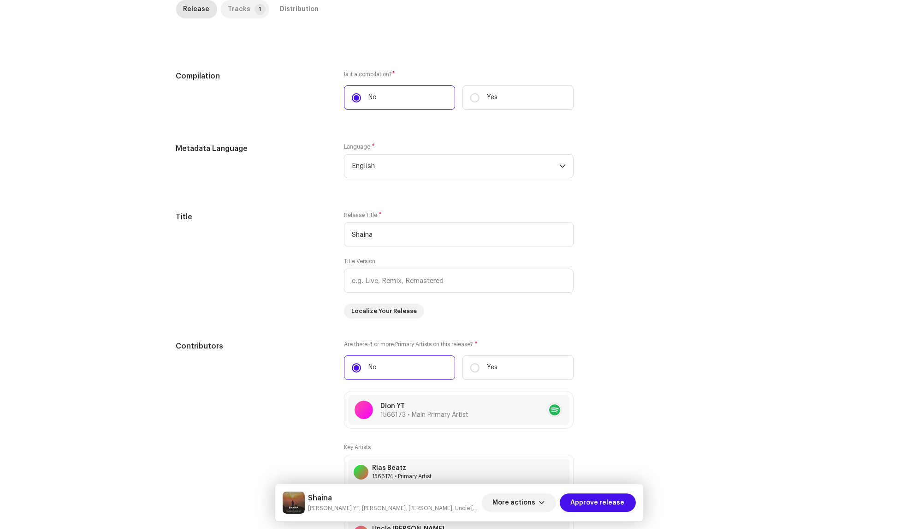
click at [239, 7] on div "Tracks" at bounding box center [239, 9] width 23 height 18
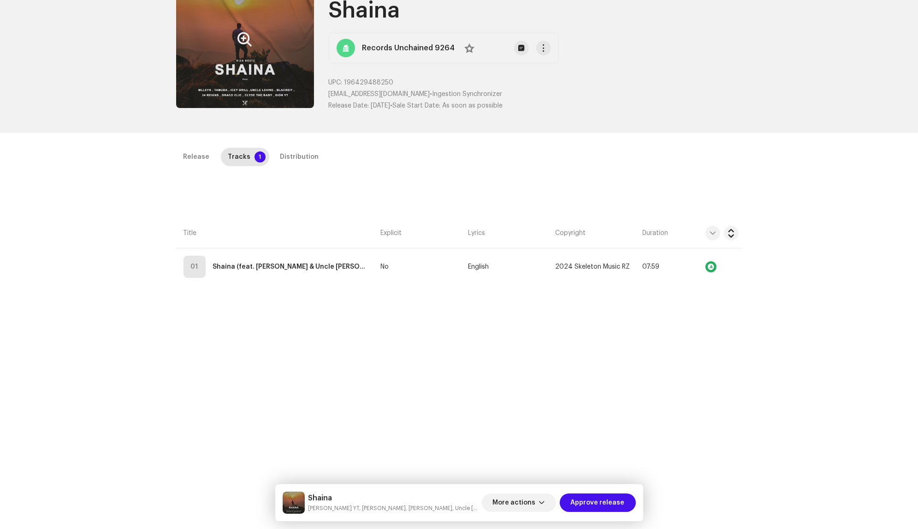
scroll to position [19, 0]
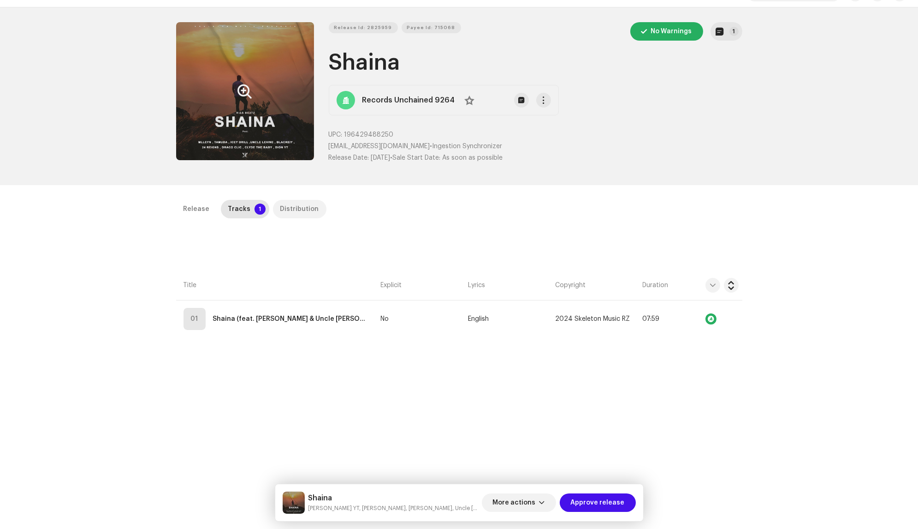
click at [280, 210] on div "Distribution" at bounding box center [299, 209] width 39 height 18
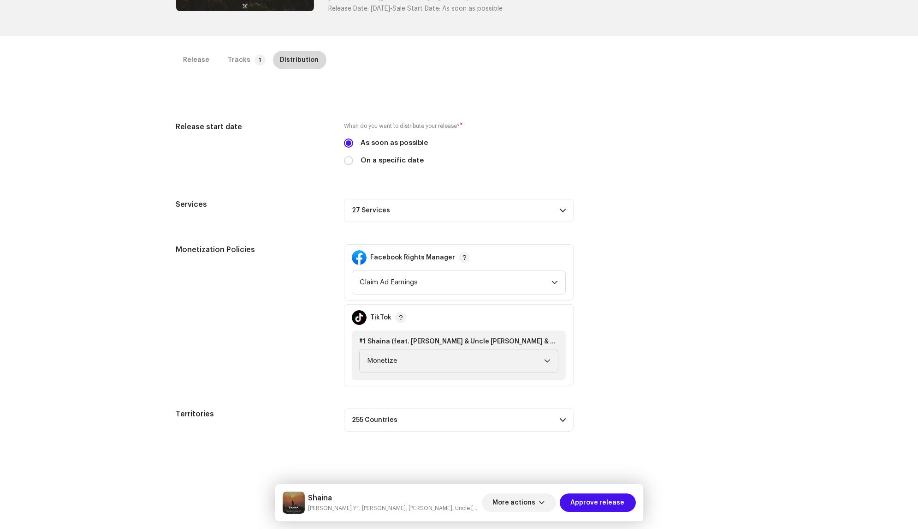
scroll to position [218, 0]
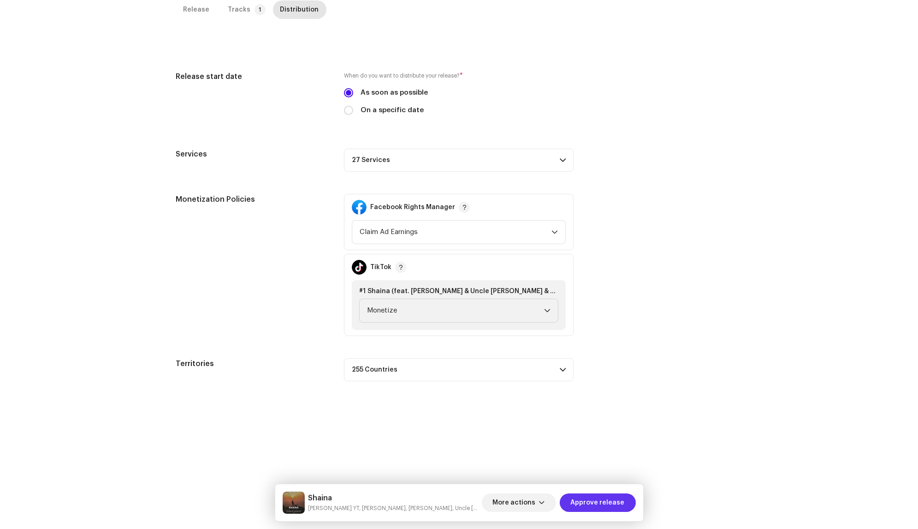
click at [596, 500] on span "Approve release" at bounding box center [598, 502] width 54 height 18
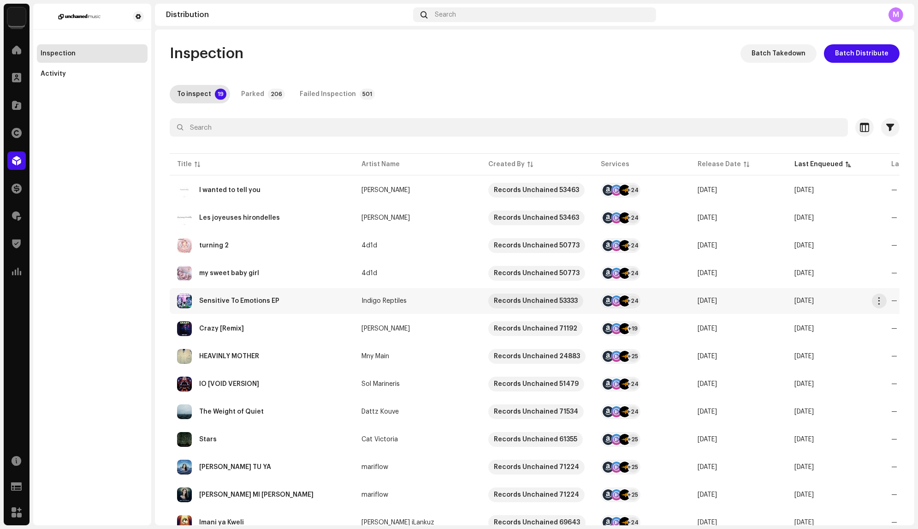
click at [339, 304] on div "Sensitive To Emotions EP" at bounding box center [262, 300] width 170 height 15
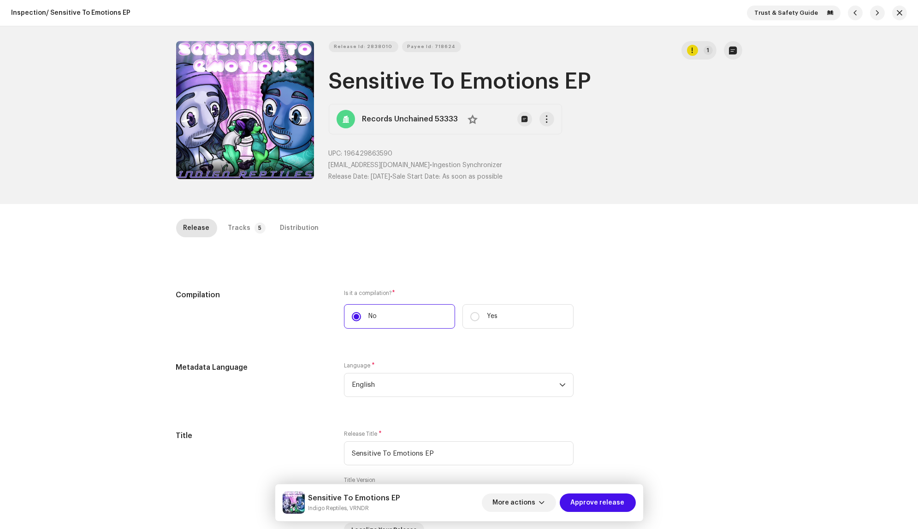
click at [239, 220] on div "Tracks" at bounding box center [239, 228] width 23 height 18
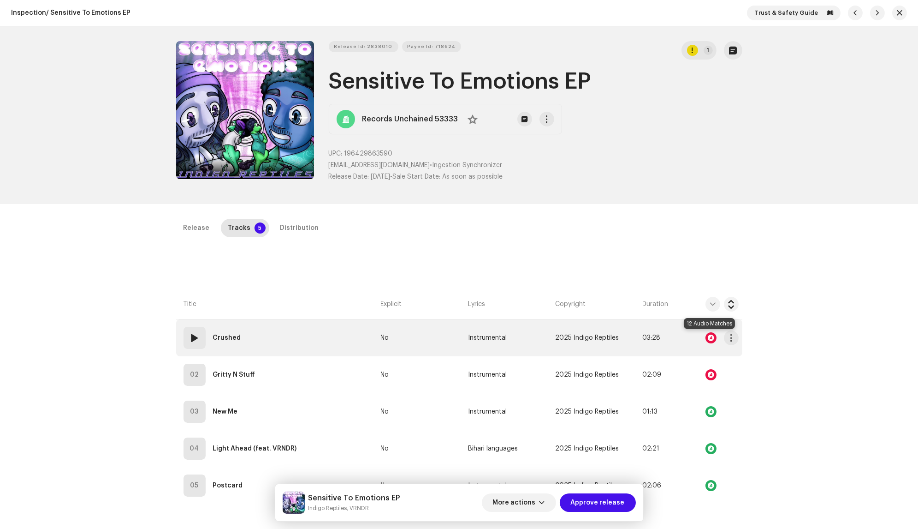
click at [707, 334] on div at bounding box center [711, 337] width 11 height 11
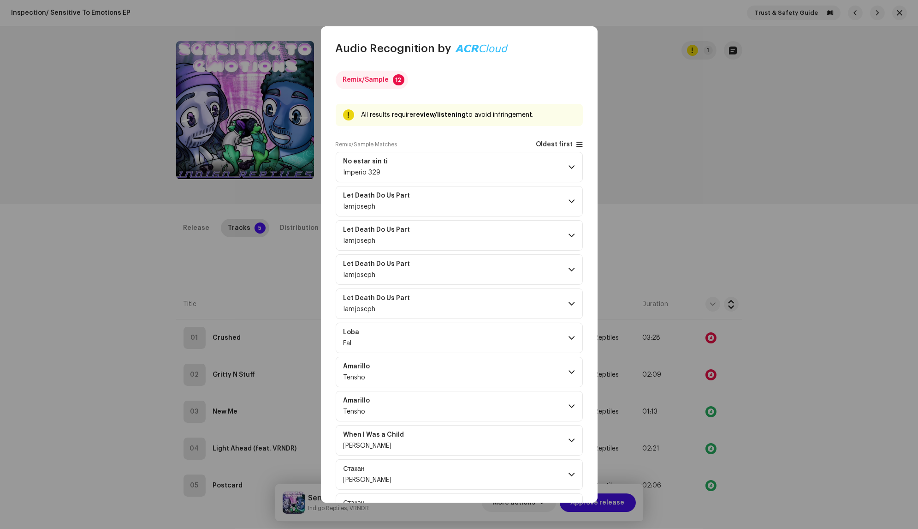
click at [564, 143] on span "Oldest first" at bounding box center [554, 144] width 37 height 7
click at [540, 164] on p-accordion-header "Let Death Do Us Part Iamjoseph" at bounding box center [459, 167] width 247 height 30
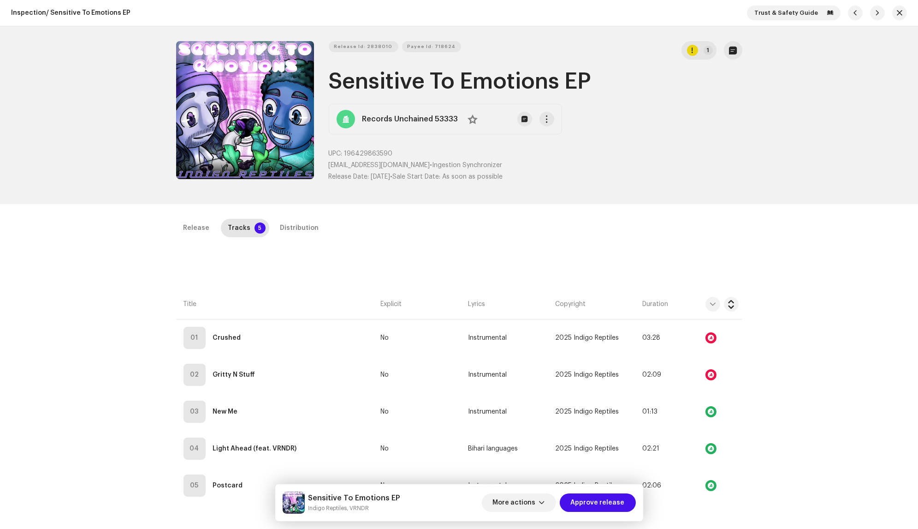
click at [660, 201] on div "Audio Recognition by Remix/Sample 12 All results require review/listening to av…" at bounding box center [459, 264] width 918 height 529
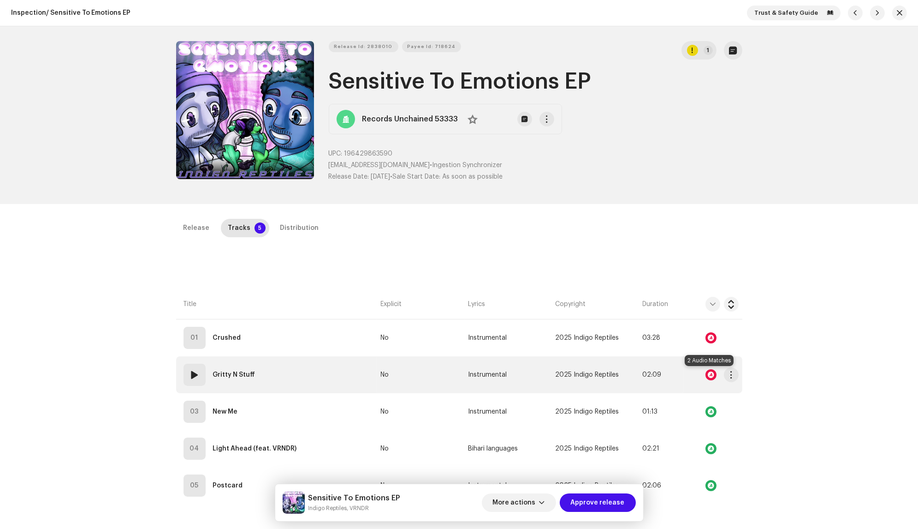
click at [710, 373] on div at bounding box center [711, 374] width 11 height 11
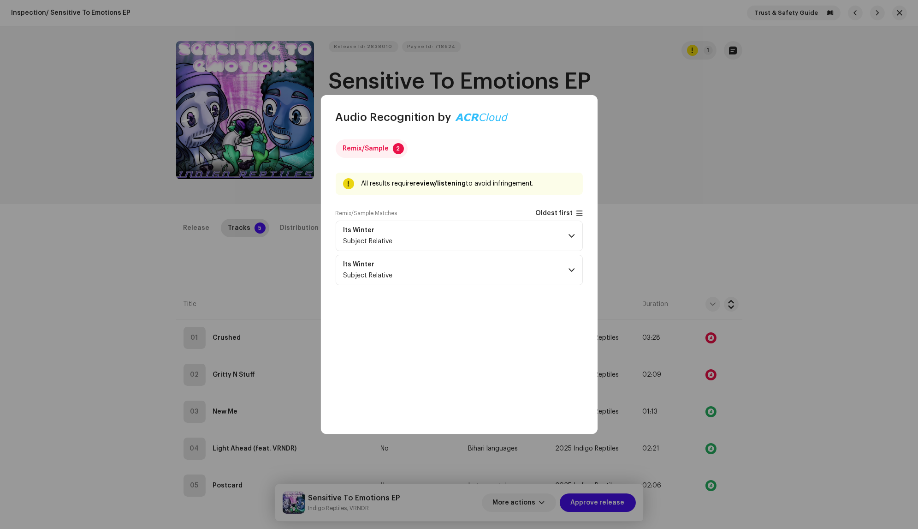
click at [568, 211] on span "Oldest first" at bounding box center [554, 213] width 37 height 7
click at [525, 232] on p-accordion-header "Its Winter Subject Relative" at bounding box center [459, 236] width 247 height 30
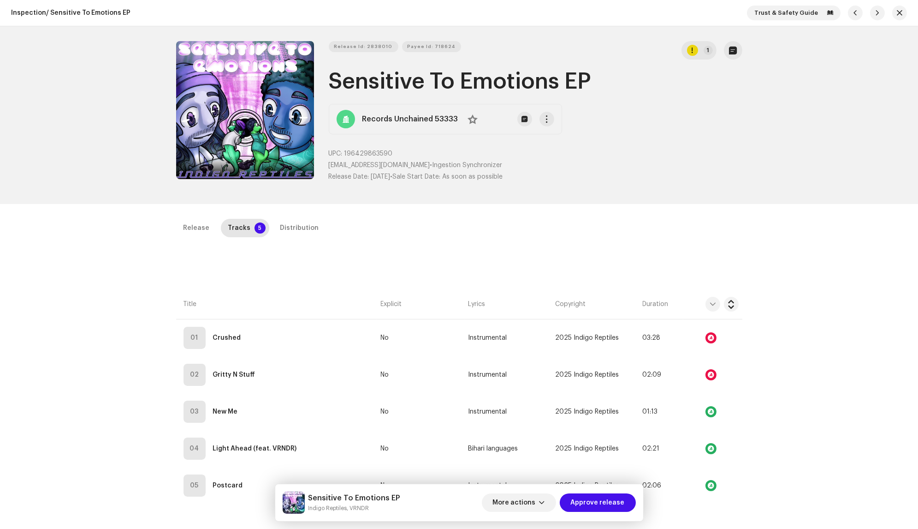
click at [648, 225] on div "Audio Recognition by Remix/Sample 2 All results require review/listening to avo…" at bounding box center [459, 264] width 918 height 529
click at [304, 233] on div "Distribution" at bounding box center [299, 228] width 39 height 18
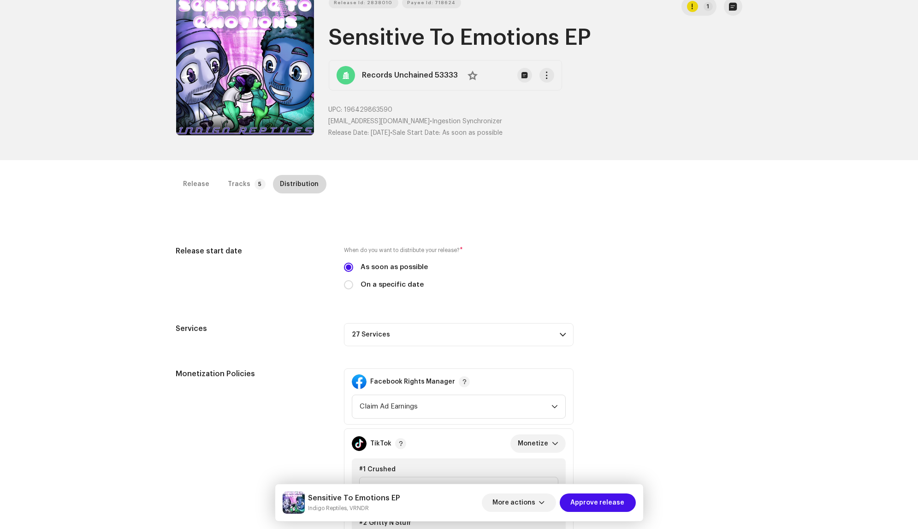
scroll to position [151, 0]
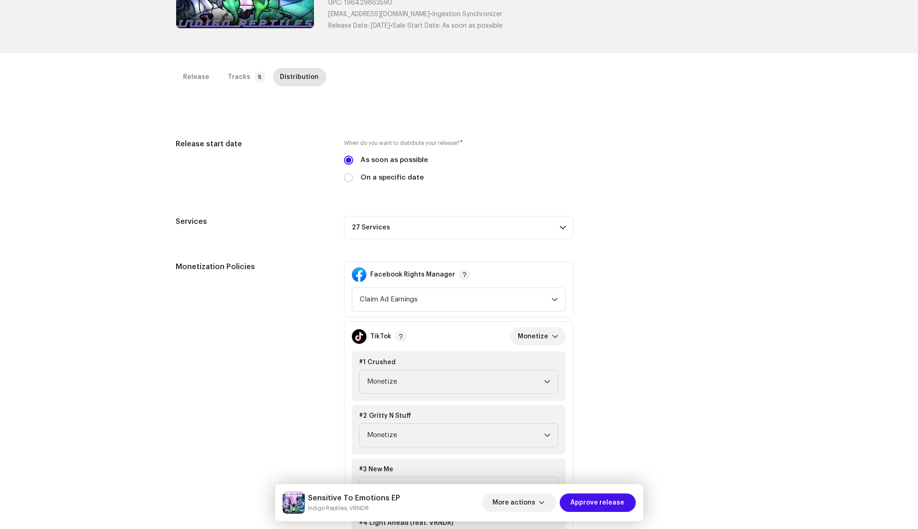
click at [410, 224] on p-accordion-header "27 Services" at bounding box center [459, 227] width 230 height 23
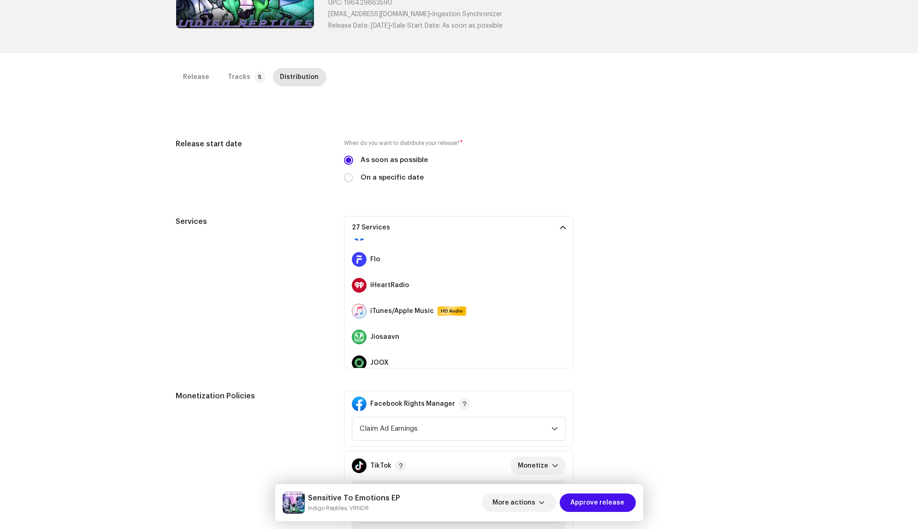
scroll to position [568, 0]
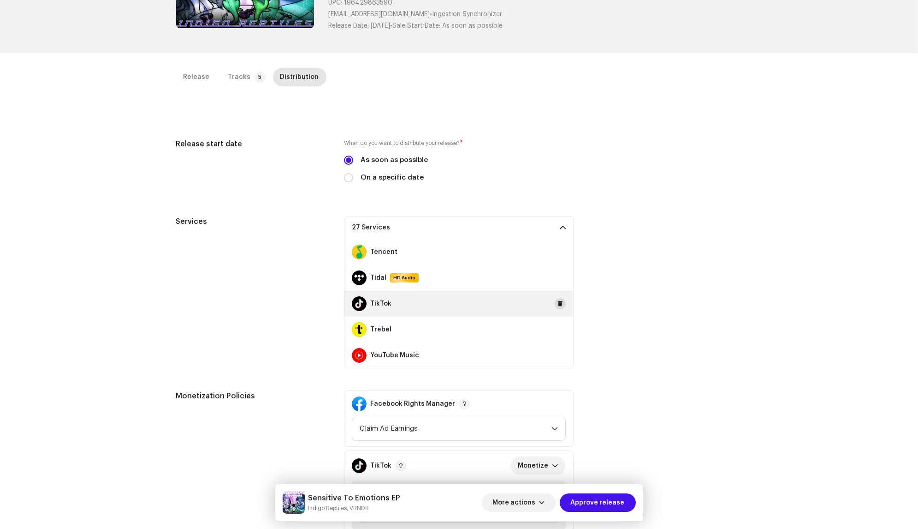
click at [555, 306] on button at bounding box center [560, 303] width 11 height 11
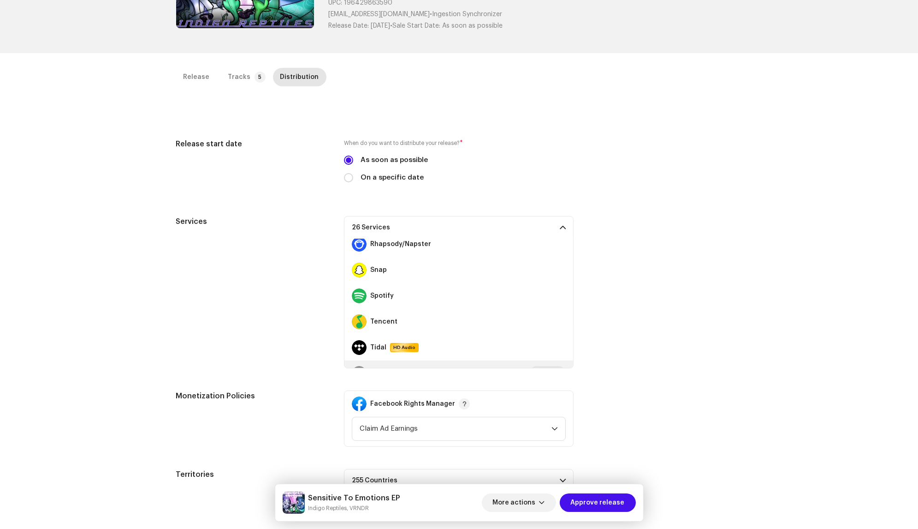
scroll to position [496, 0]
click at [555, 268] on button at bounding box center [560, 272] width 11 height 11
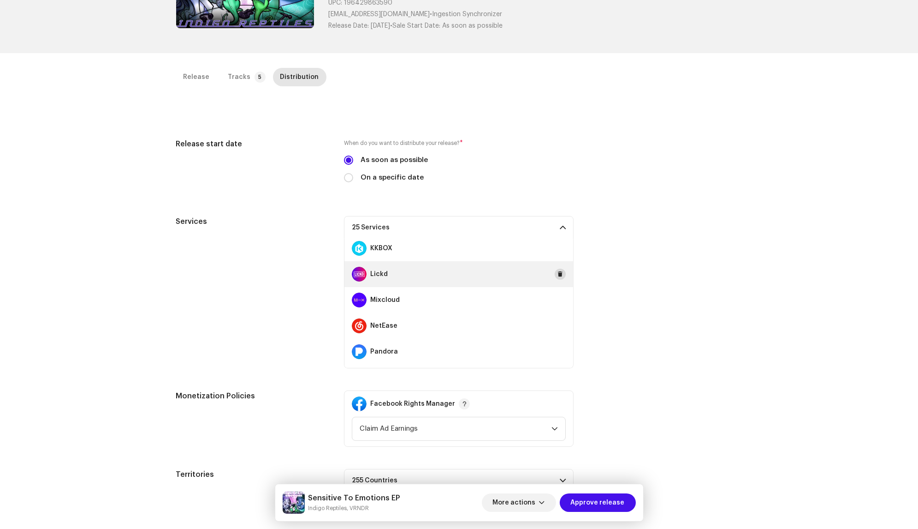
click at [558, 271] on span at bounding box center [561, 273] width 6 height 7
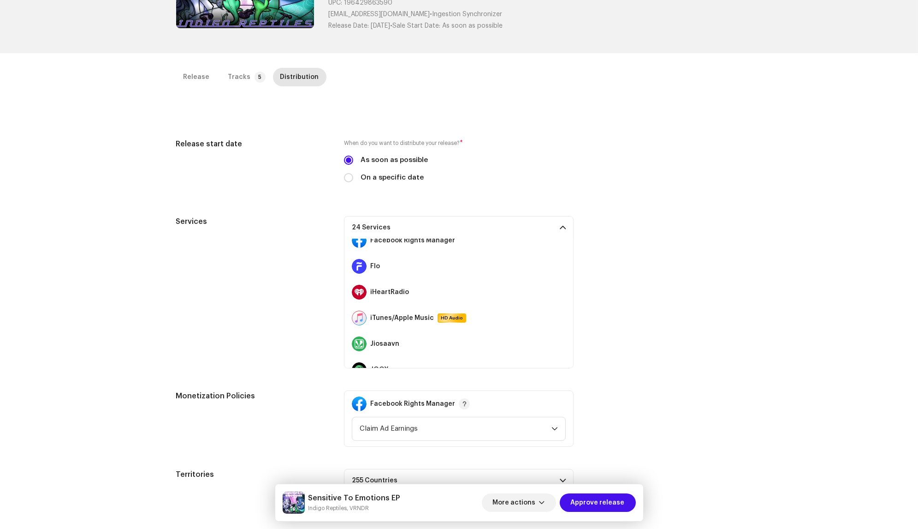
scroll to position [149, 0]
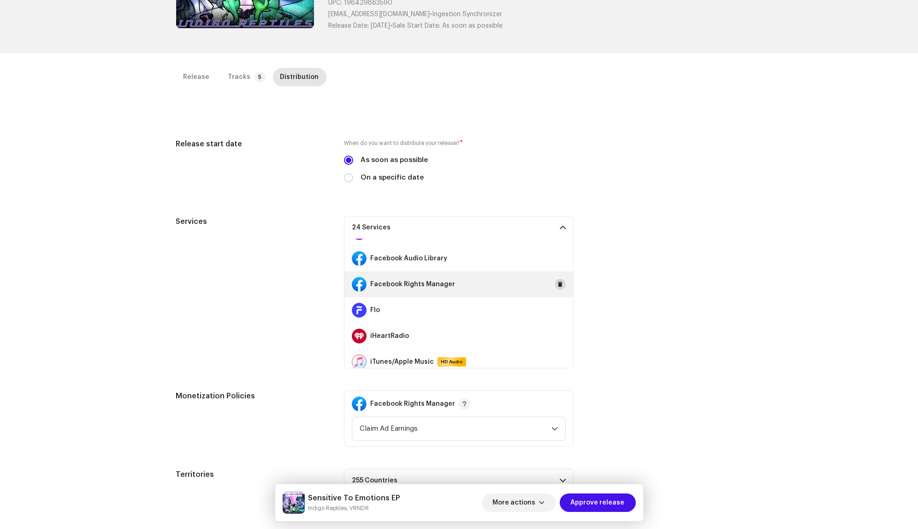
click at [558, 280] on span at bounding box center [561, 283] width 6 height 7
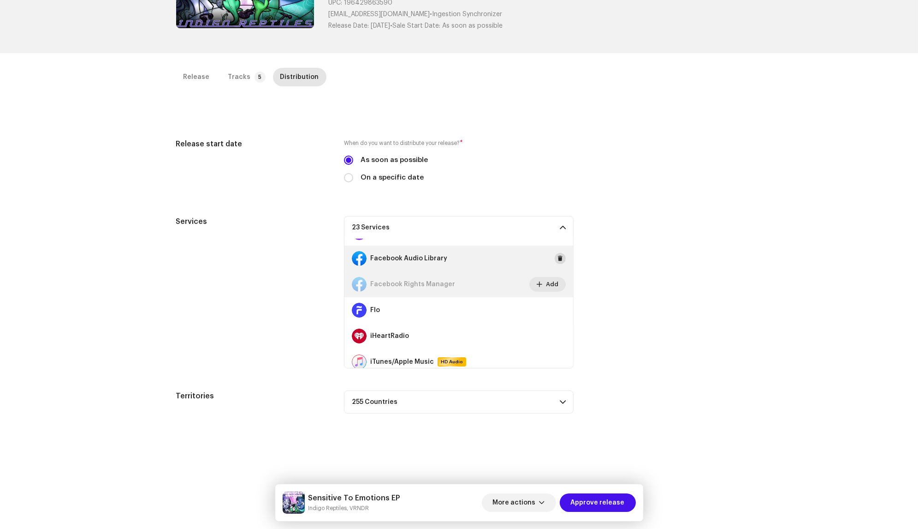
click at [558, 256] on span at bounding box center [561, 258] width 6 height 7
click at [597, 504] on span "Approve release" at bounding box center [598, 502] width 54 height 18
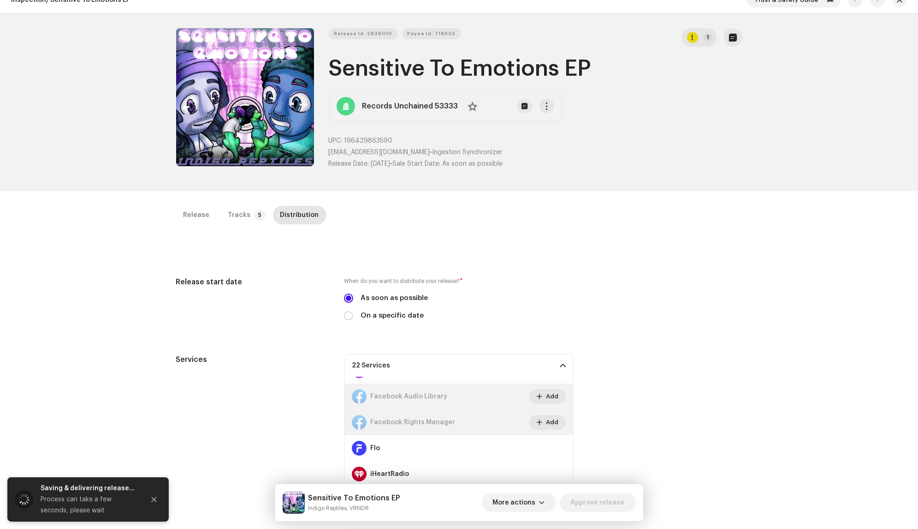
scroll to position [0, 0]
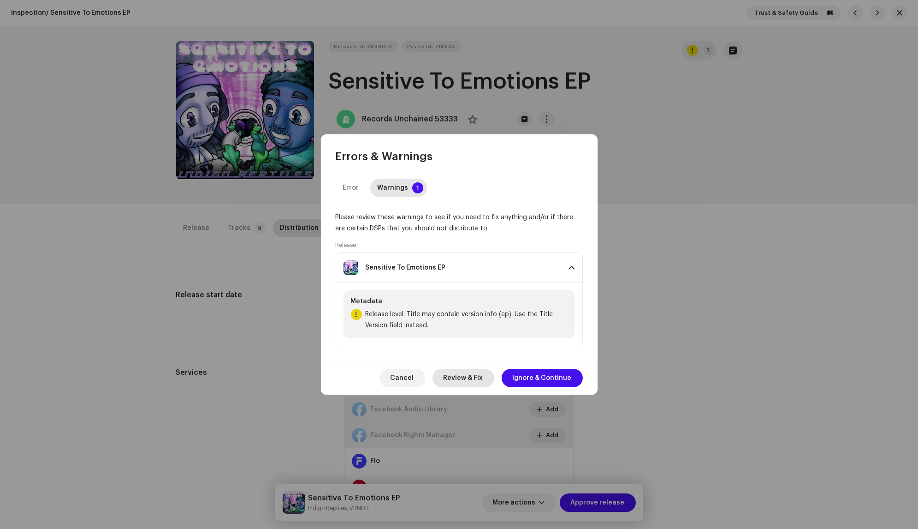
click at [456, 374] on span "Review & Fix" at bounding box center [464, 378] width 40 height 18
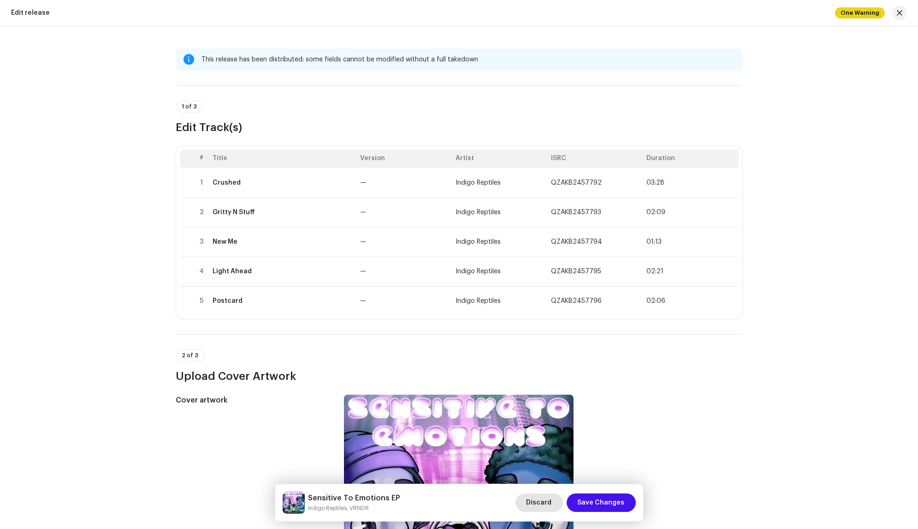
click at [543, 505] on span "Discard" at bounding box center [539, 502] width 25 height 18
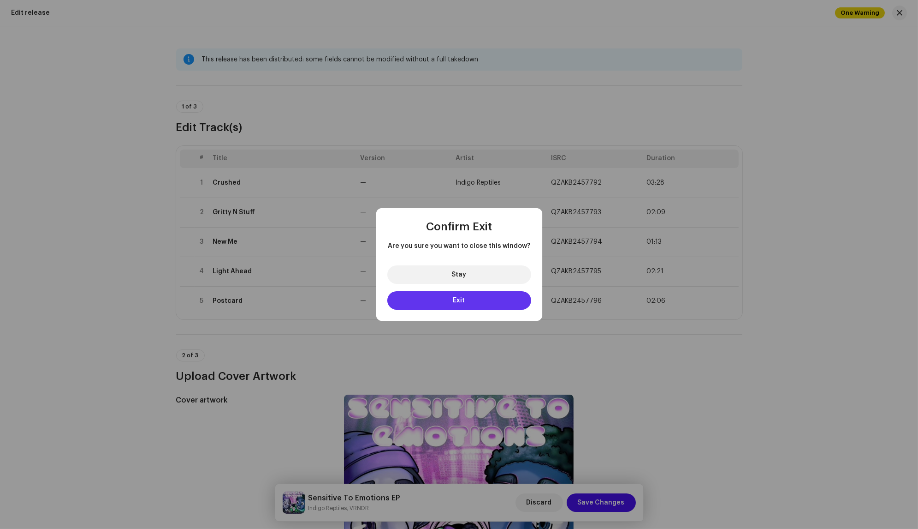
click at [475, 296] on button "Exit" at bounding box center [459, 300] width 144 height 18
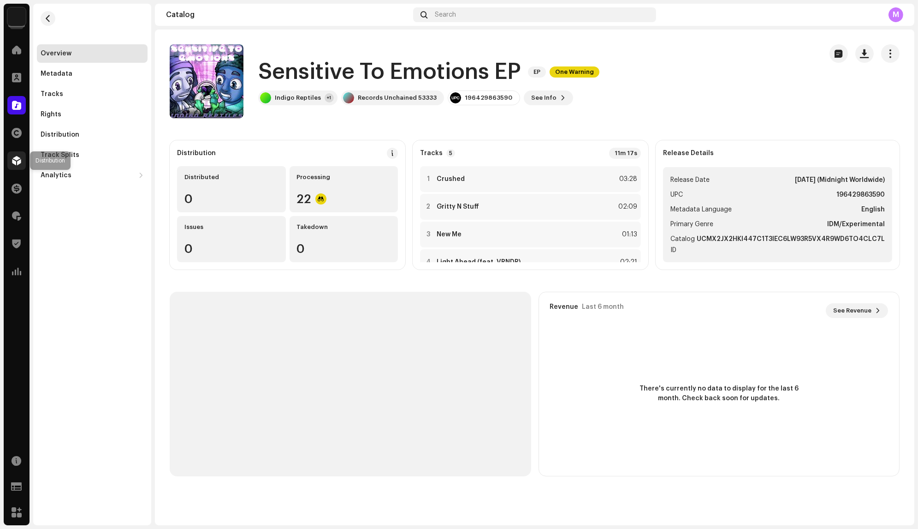
click at [15, 164] on span at bounding box center [16, 160] width 9 height 7
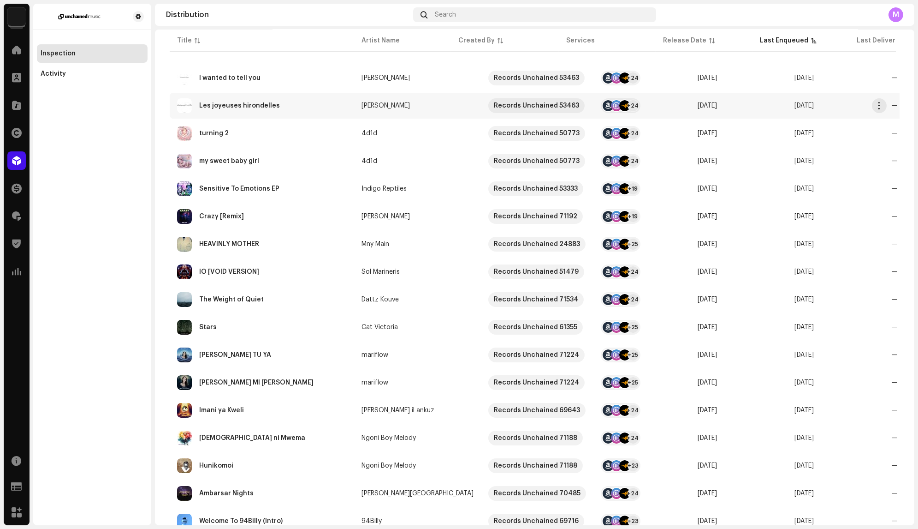
scroll to position [127, 0]
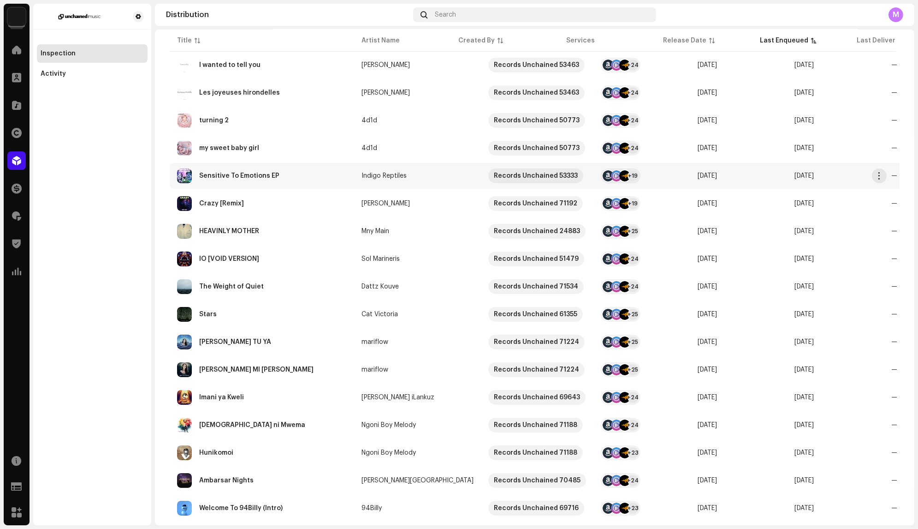
click at [311, 178] on div "Sensitive To Emotions EP" at bounding box center [262, 175] width 170 height 15
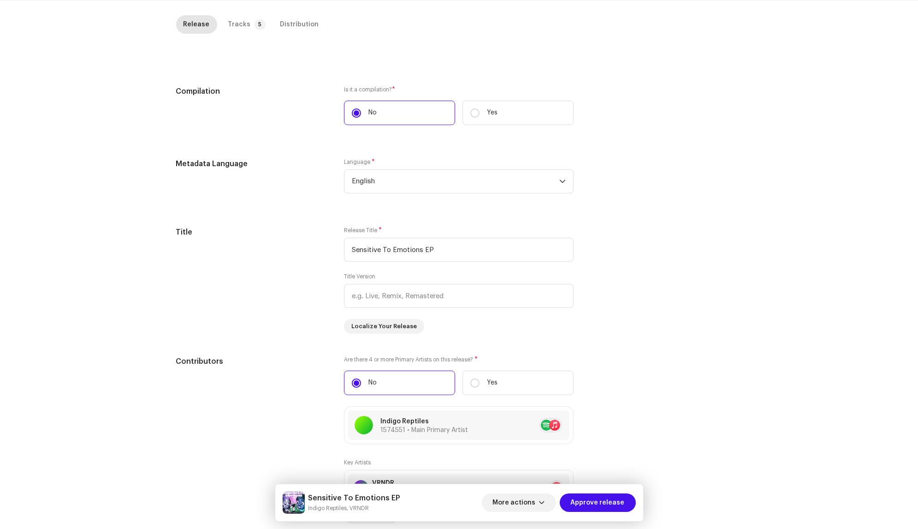
scroll to position [251, 0]
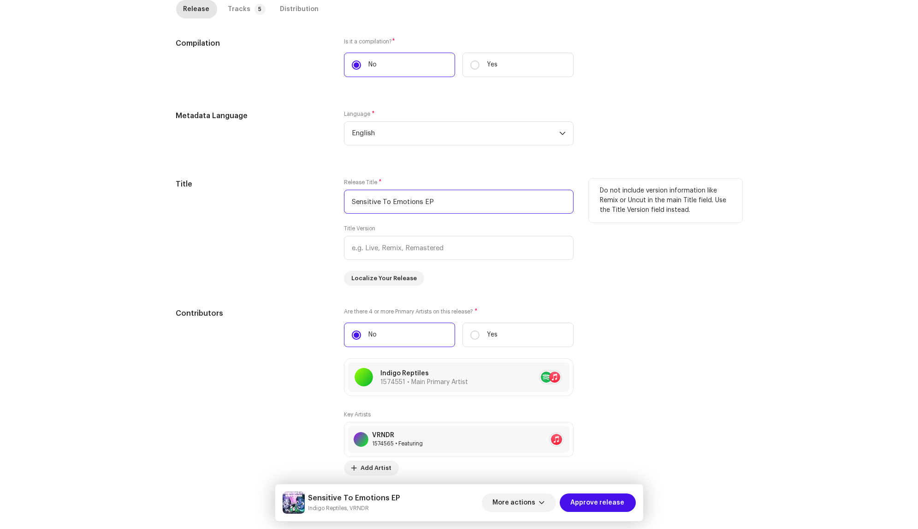
click at [435, 199] on input "Sensitive To Emotions EP" at bounding box center [459, 202] width 230 height 24
type input "Sensitive To Emotions"
click at [281, 228] on div "Title" at bounding box center [253, 232] width 154 height 107
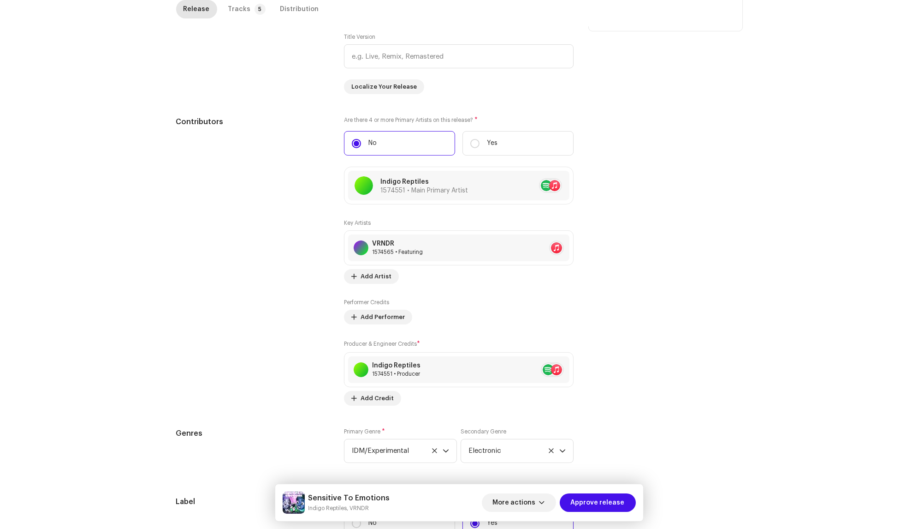
scroll to position [0, 0]
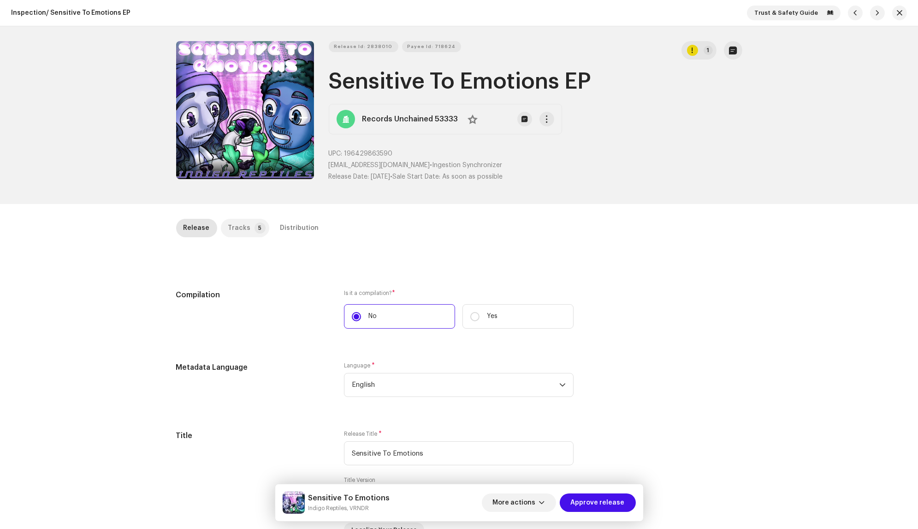
click at [234, 229] on div "Tracks" at bounding box center [239, 228] width 23 height 18
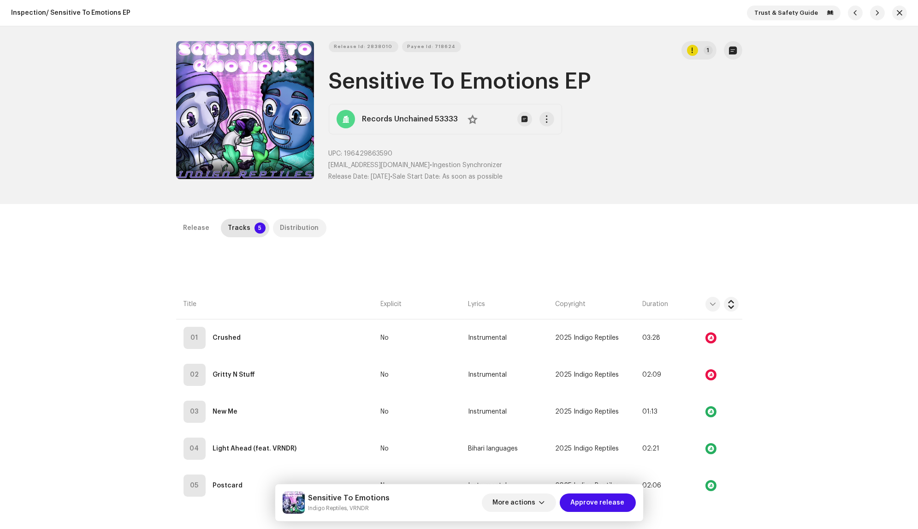
click at [281, 228] on div "Distribution" at bounding box center [299, 228] width 39 height 18
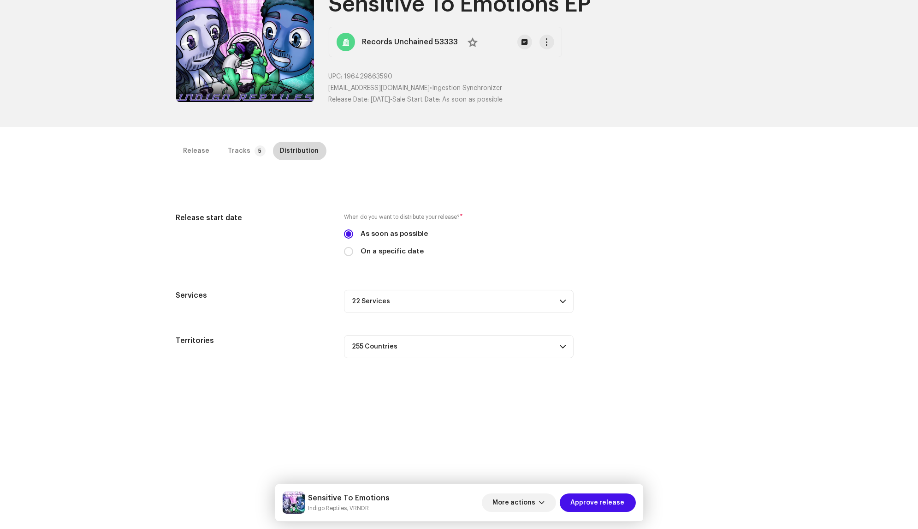
scroll to position [131, 0]
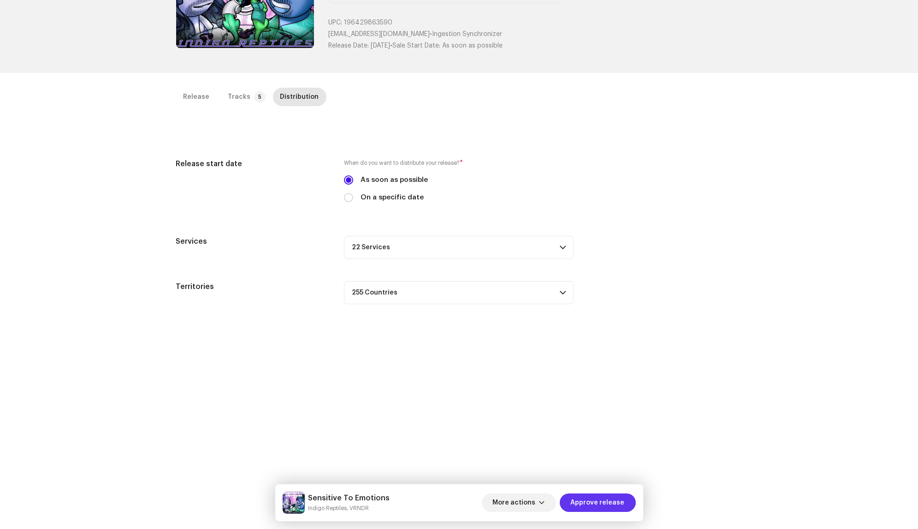
click at [588, 495] on span "Approve release" at bounding box center [598, 502] width 54 height 18
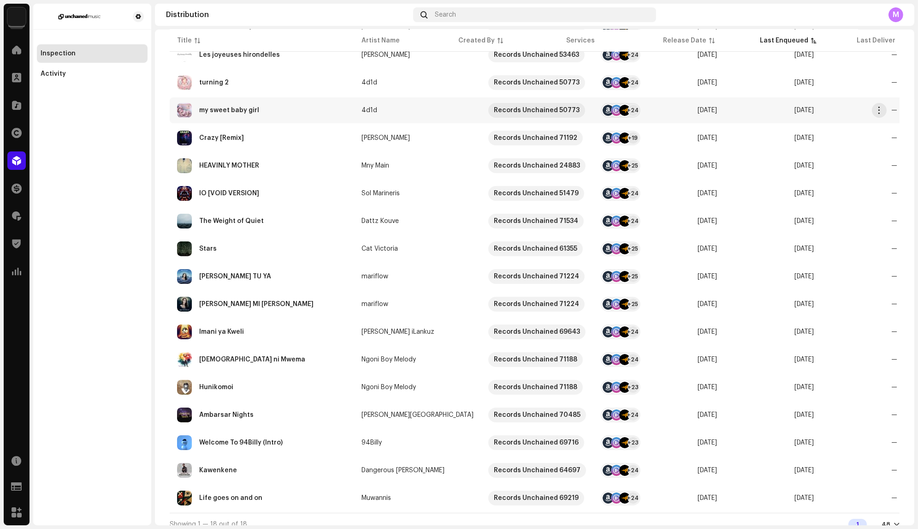
scroll to position [177, 0]
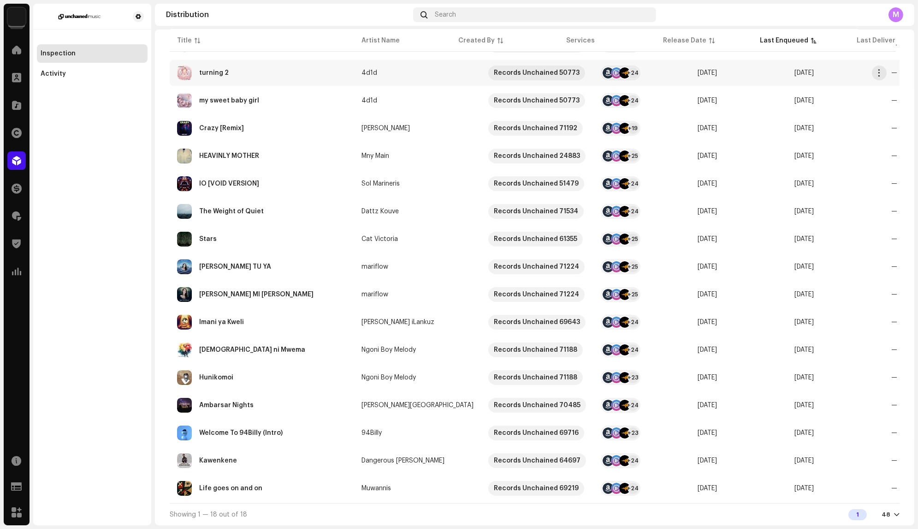
click at [394, 71] on re-a-table-link "4d1d" at bounding box center [418, 73] width 112 height 6
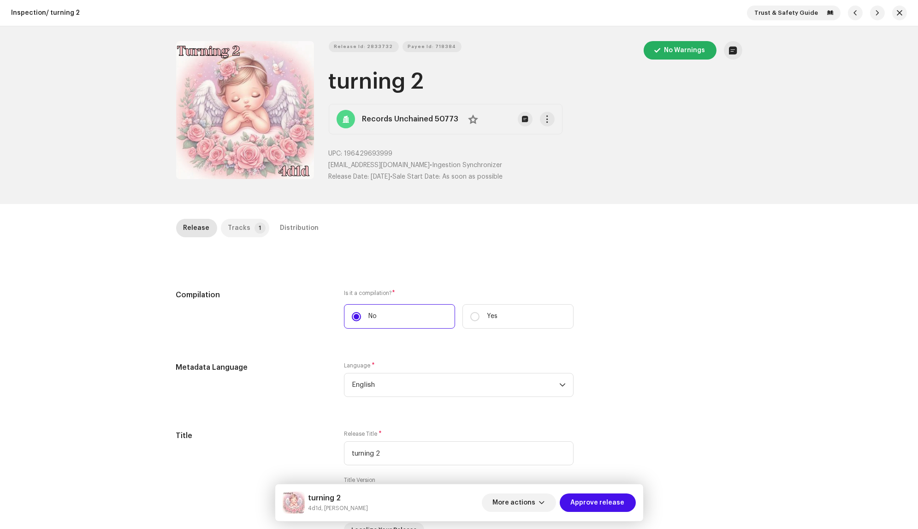
click at [255, 230] on p-badge "1" at bounding box center [260, 227] width 11 height 11
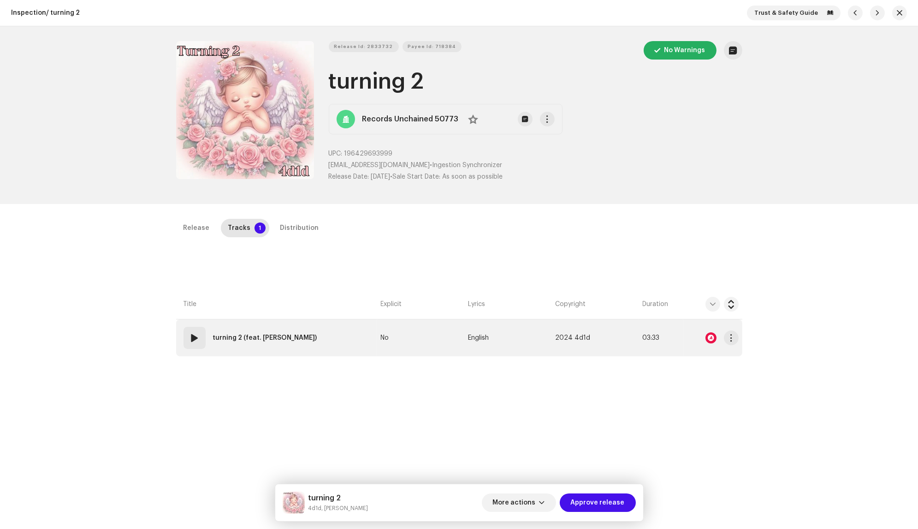
click at [715, 339] on div at bounding box center [713, 337] width 52 height 18
click at [707, 337] on div at bounding box center [711, 337] width 11 height 11
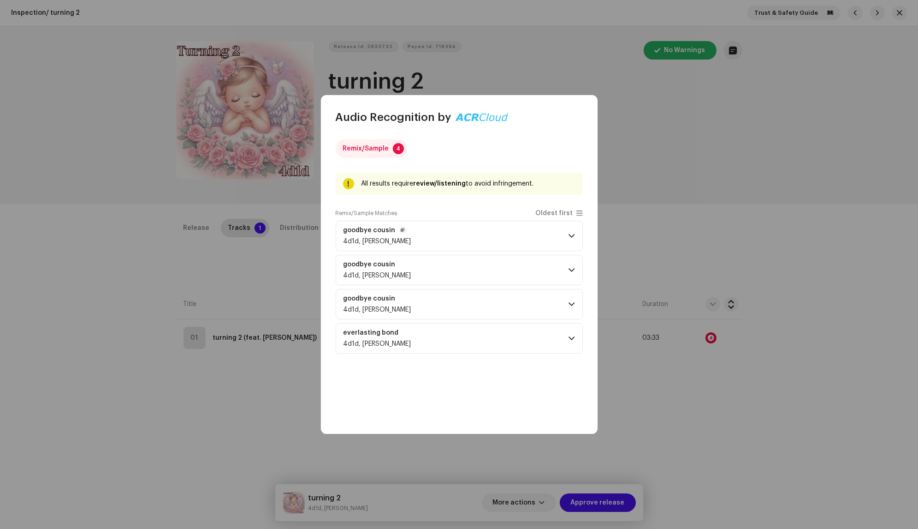
click at [521, 236] on p-accordion-header "goodbye cousin 4d1d, [PERSON_NAME]" at bounding box center [459, 236] width 247 height 30
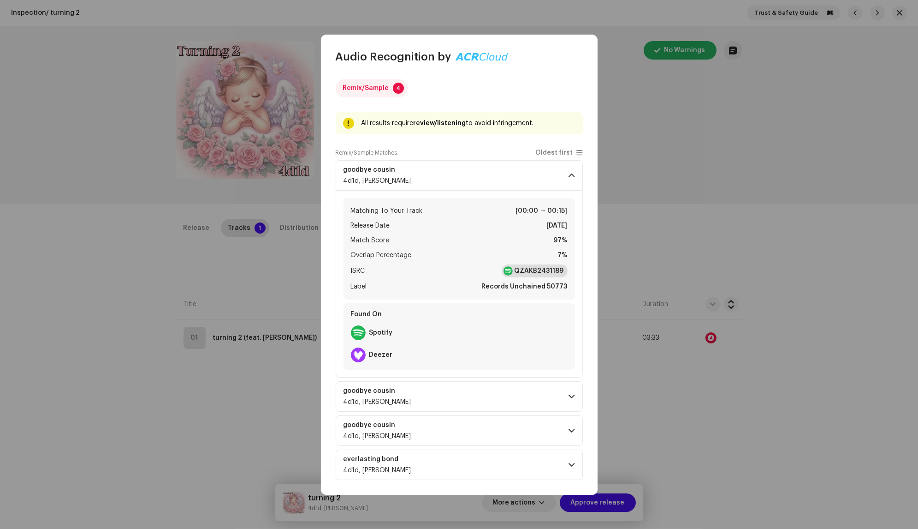
click at [538, 268] on strong "QZAKB2431189" at bounding box center [539, 270] width 49 height 9
click at [470, 478] on p-accordion-header "everlasting bond 4d1d, [PERSON_NAME]" at bounding box center [459, 464] width 247 height 30
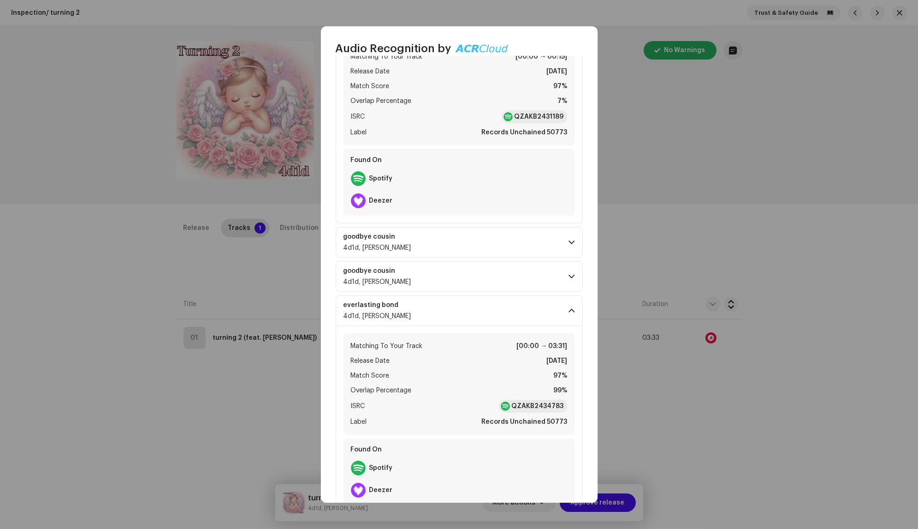
scroll to position [168, 0]
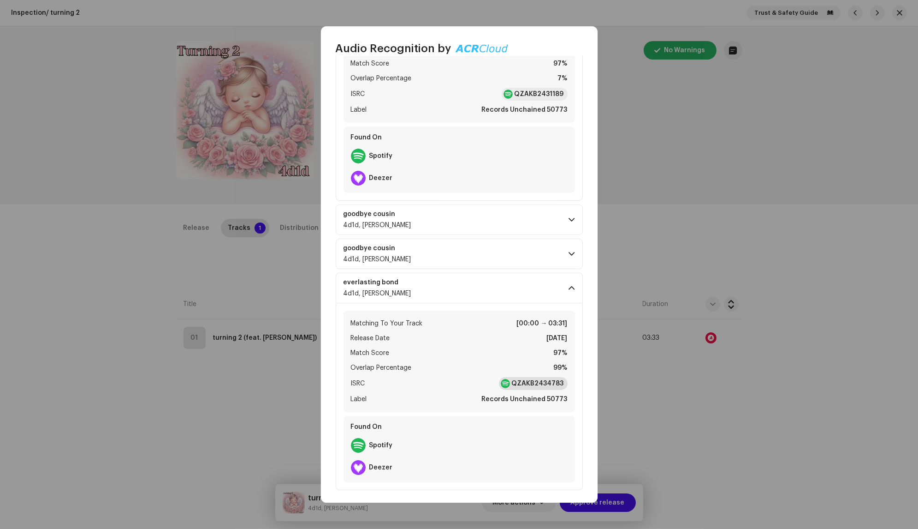
click at [532, 385] on strong "QZAKB2434783" at bounding box center [538, 383] width 52 height 9
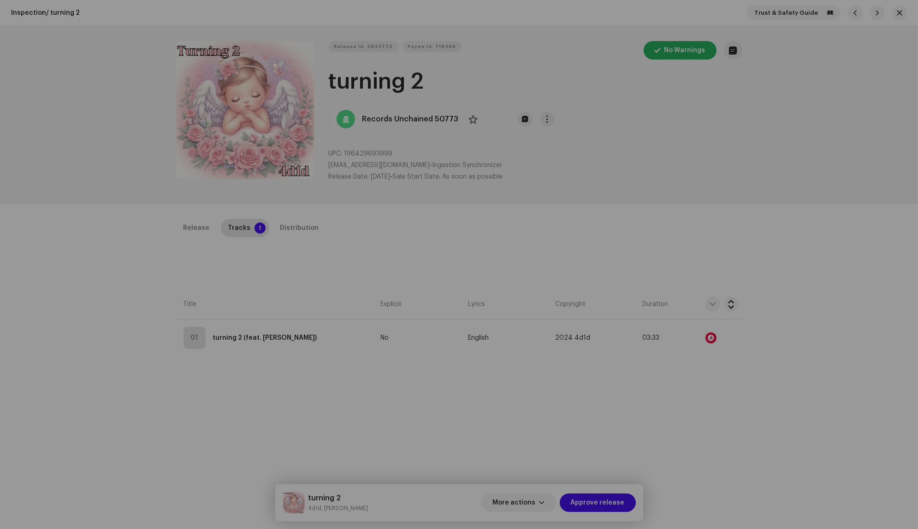
click at [687, 201] on div "Audio Recognition by Remix/Sample 4 All results require review/listening to avo…" at bounding box center [459, 264] width 918 height 529
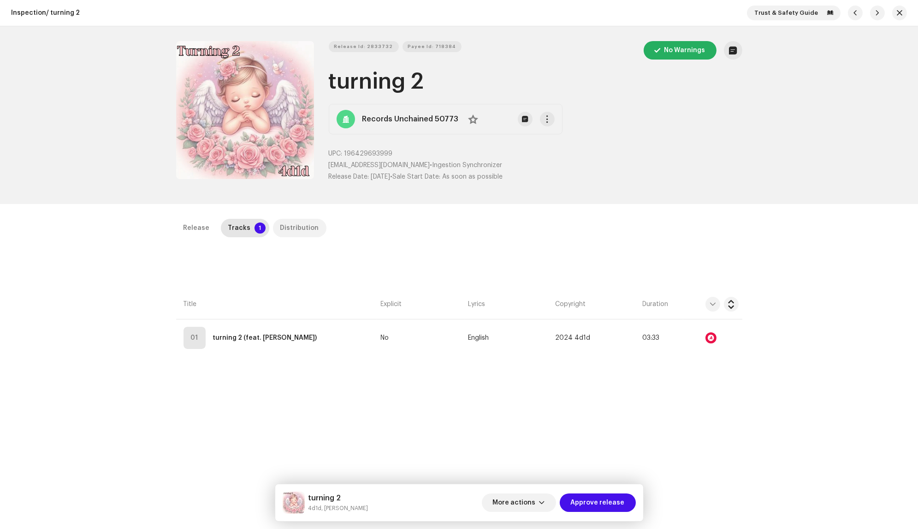
click at [286, 230] on div "Distribution" at bounding box center [299, 228] width 39 height 18
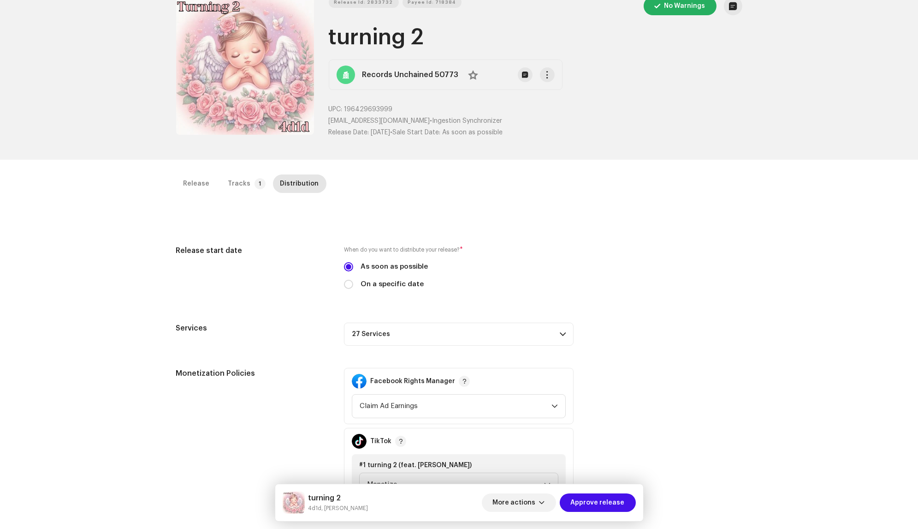
scroll to position [88, 0]
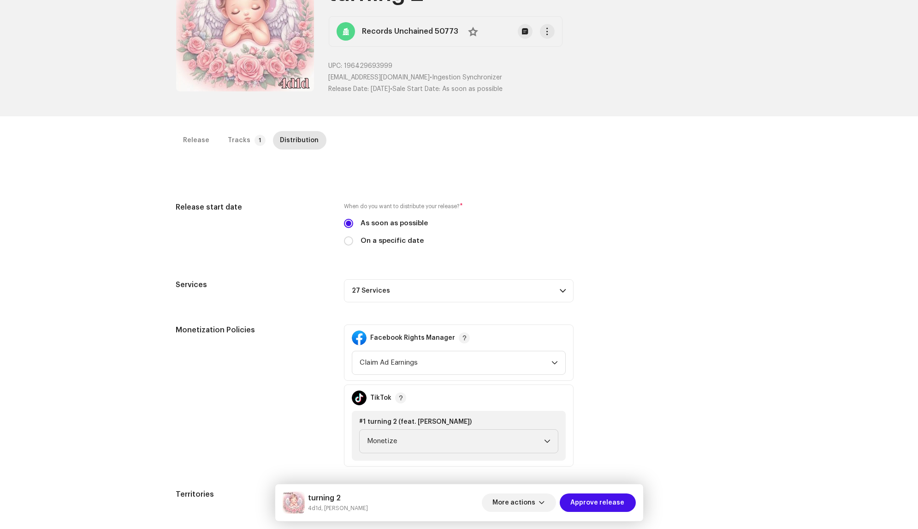
click at [422, 286] on p-accordion-header "27 Services" at bounding box center [459, 290] width 230 height 23
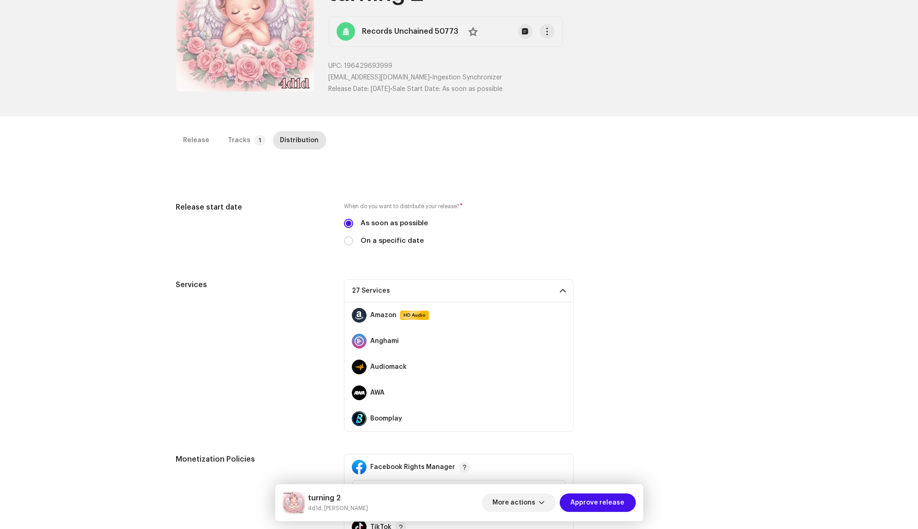
scroll to position [146, 0]
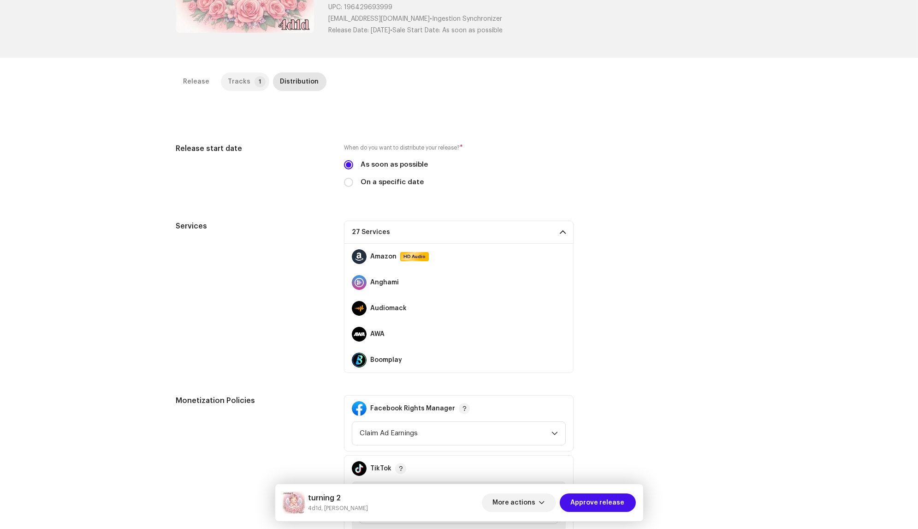
click at [228, 79] on div "Tracks" at bounding box center [239, 81] width 23 height 18
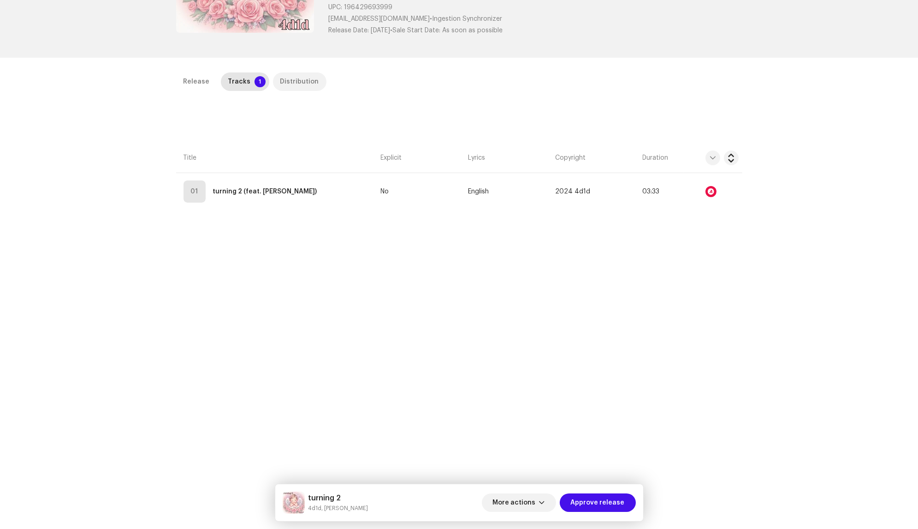
click at [292, 74] on div "Distribution" at bounding box center [299, 81] width 39 height 18
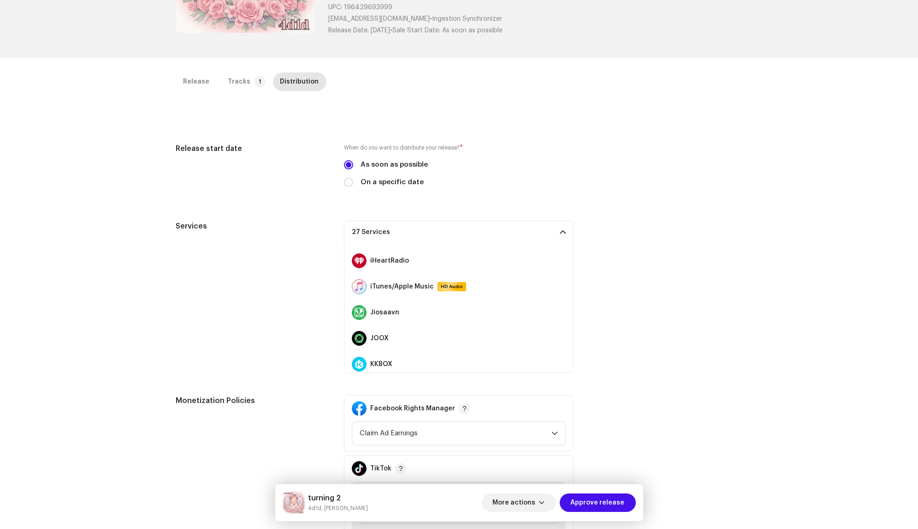
scroll to position [568, 0]
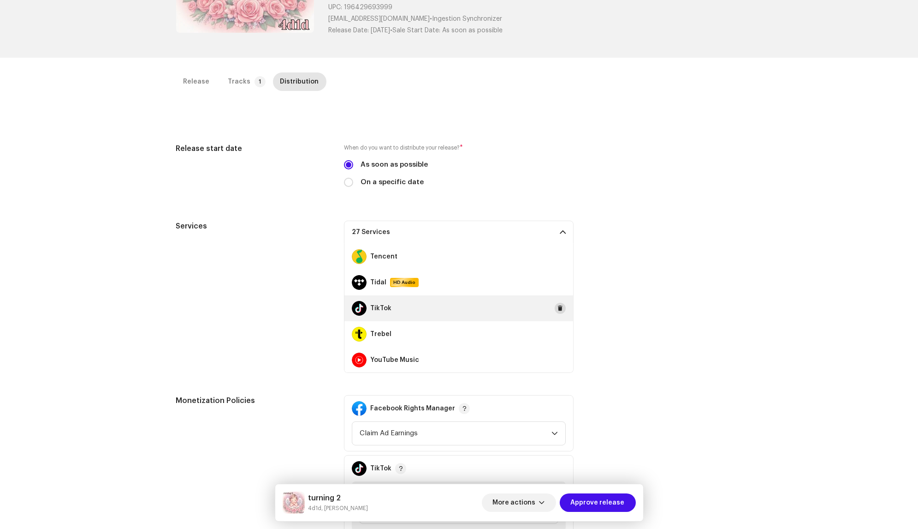
click at [558, 309] on span at bounding box center [561, 307] width 6 height 7
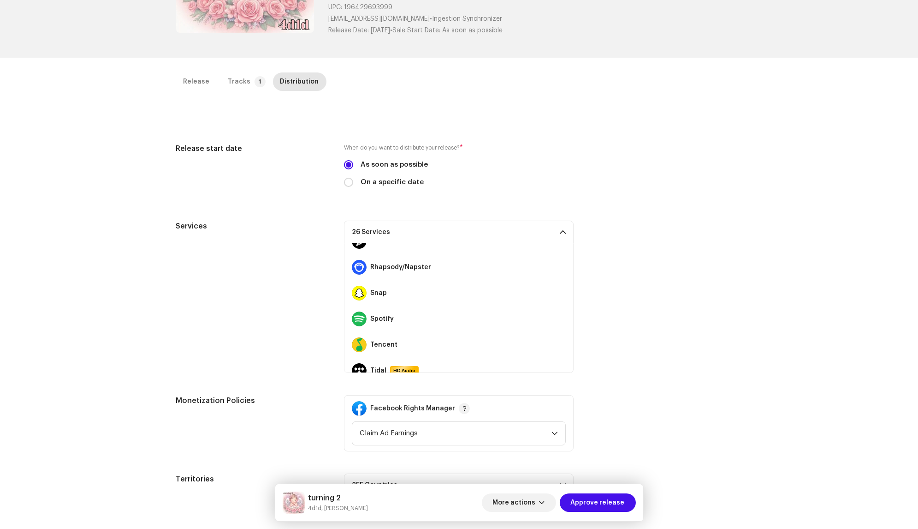
scroll to position [474, 0]
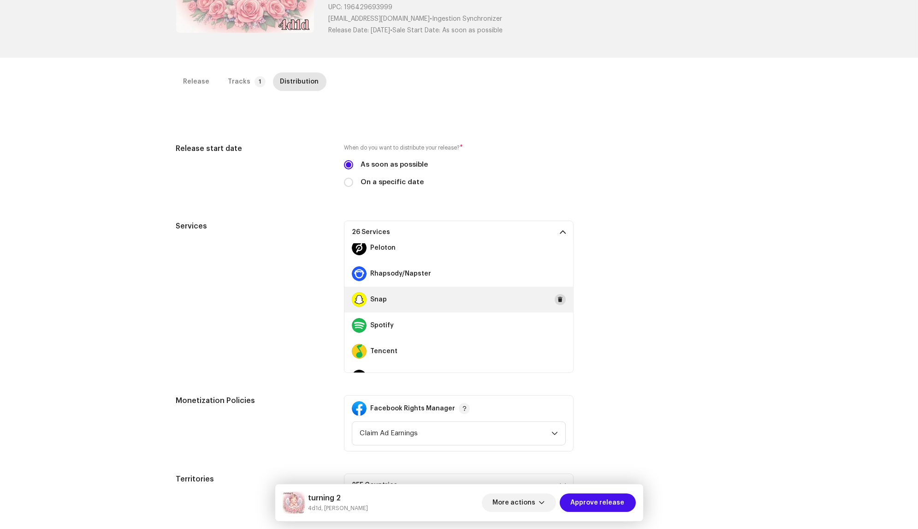
click at [558, 300] on span at bounding box center [561, 299] width 6 height 7
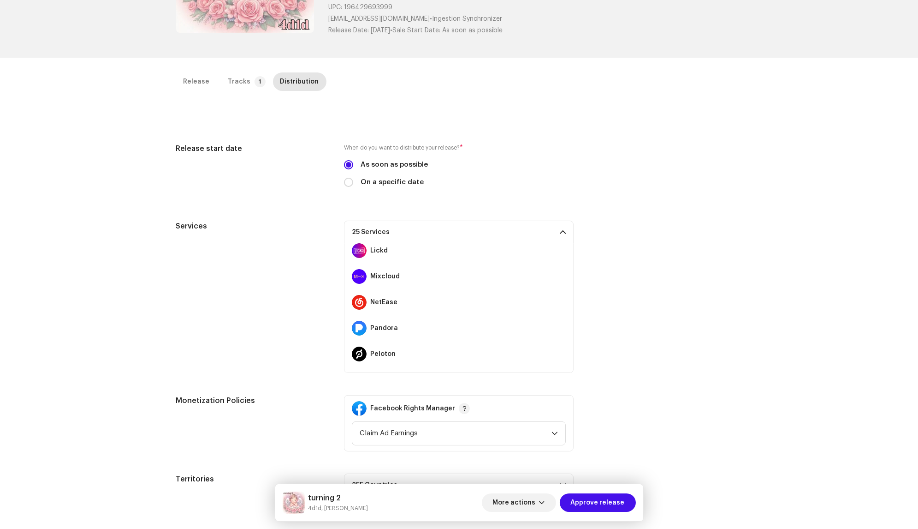
scroll to position [320, 0]
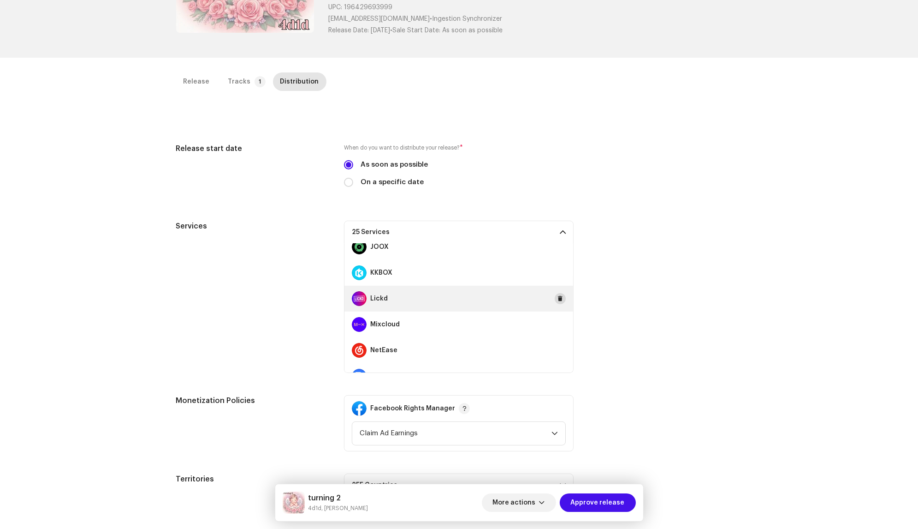
click at [558, 298] on span at bounding box center [561, 298] width 6 height 7
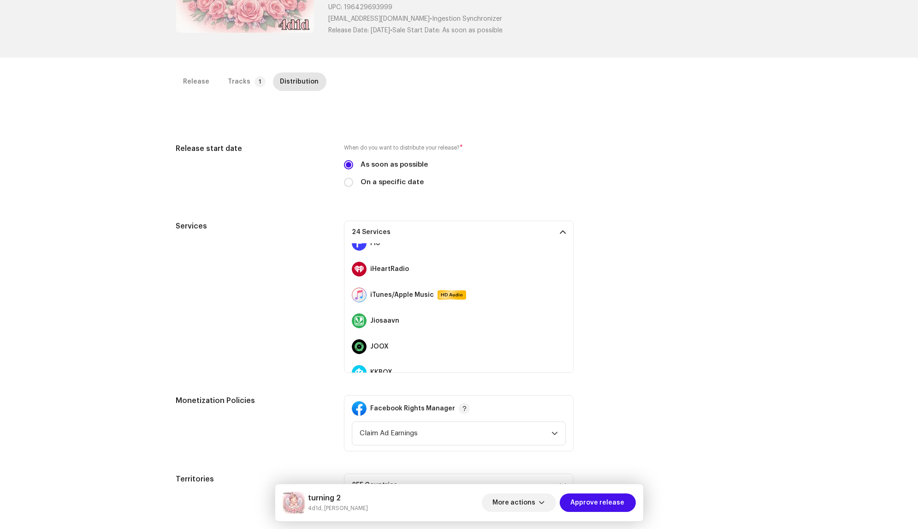
scroll to position [133, 0]
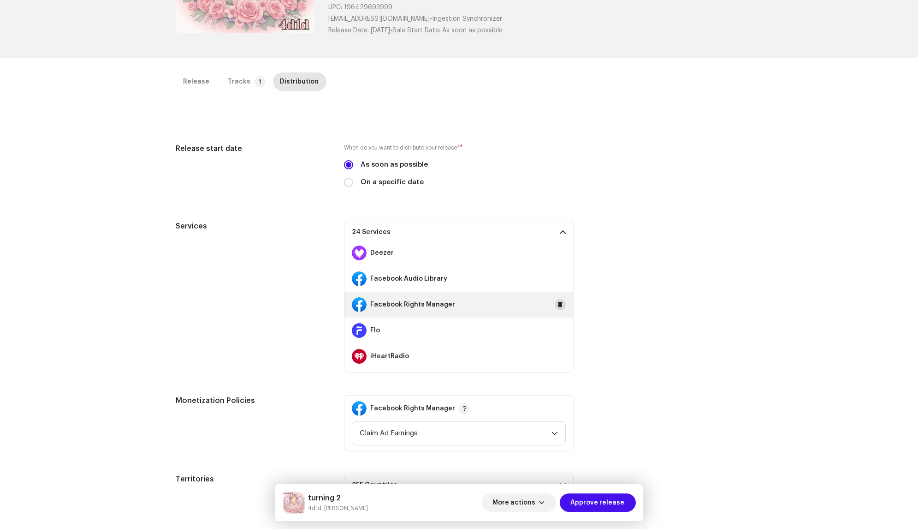
click at [558, 301] on span at bounding box center [561, 304] width 6 height 7
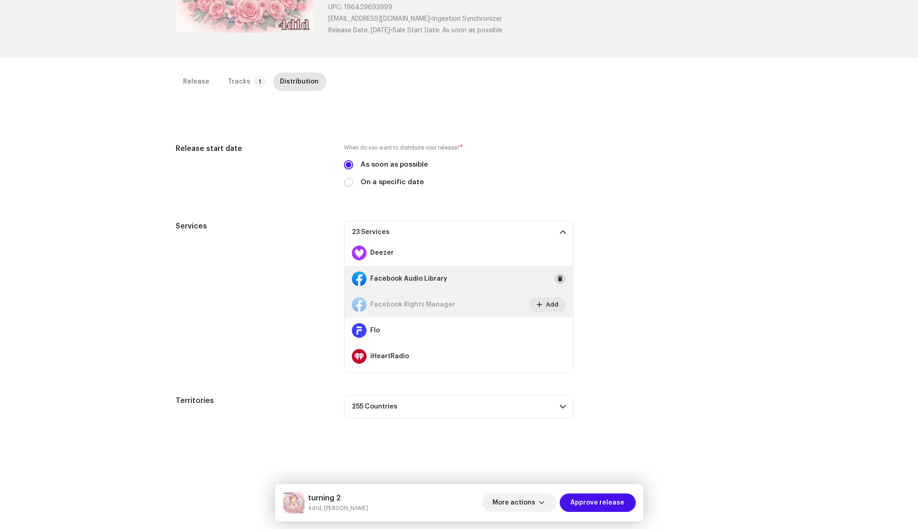
click at [558, 280] on span at bounding box center [561, 278] width 6 height 7
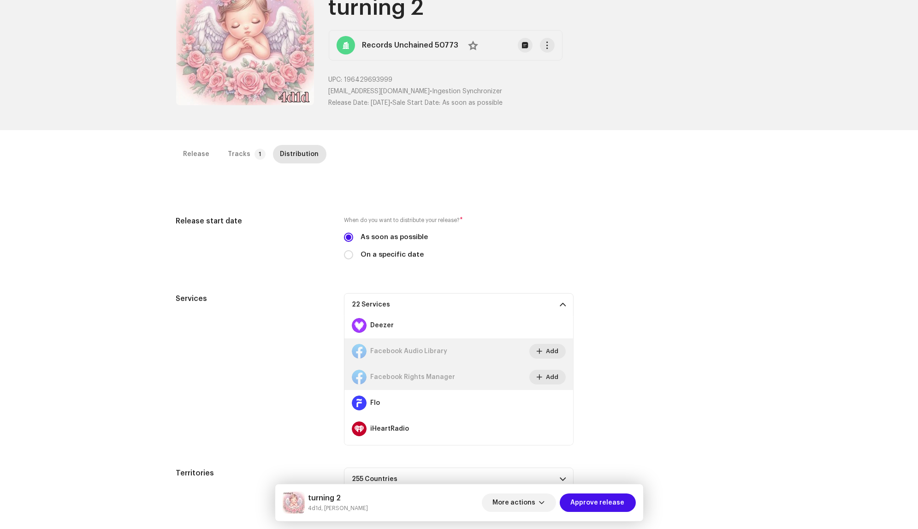
scroll to position [0, 0]
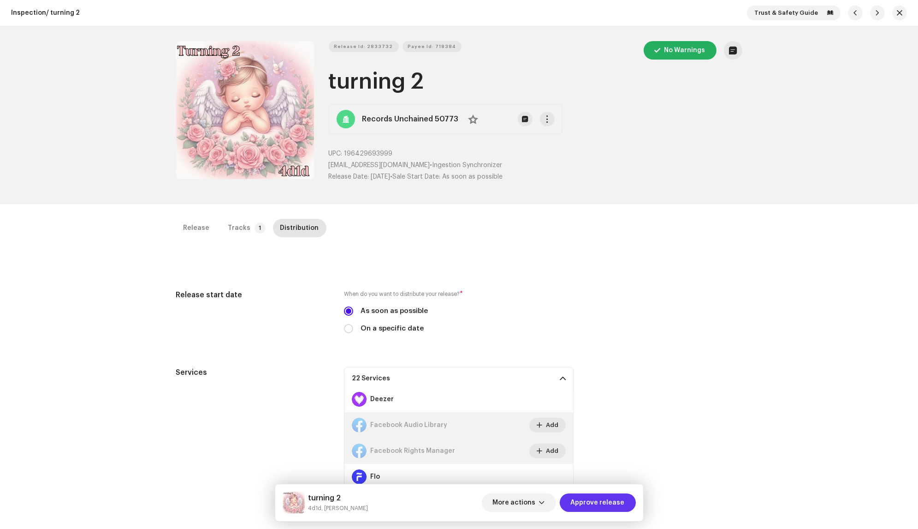
click at [605, 509] on span "Approve release" at bounding box center [598, 502] width 54 height 18
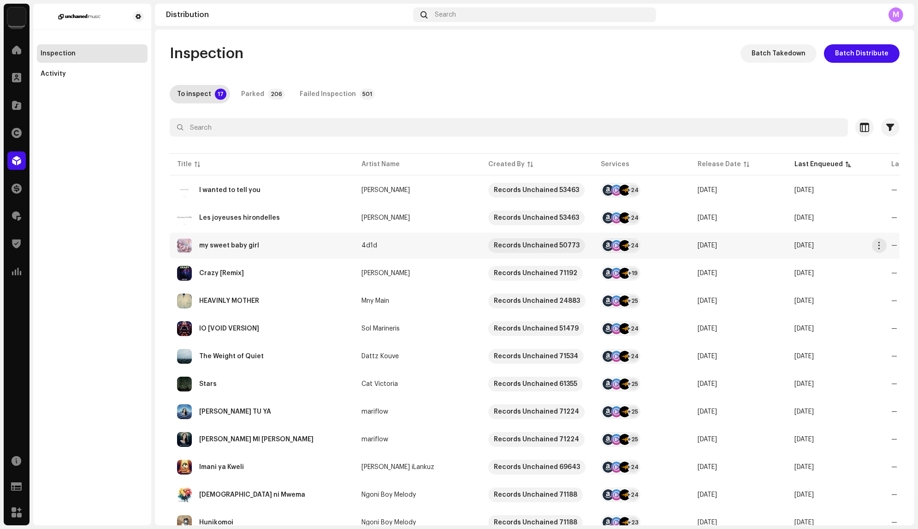
click at [338, 242] on div "my sweet baby girl" at bounding box center [262, 245] width 170 height 15
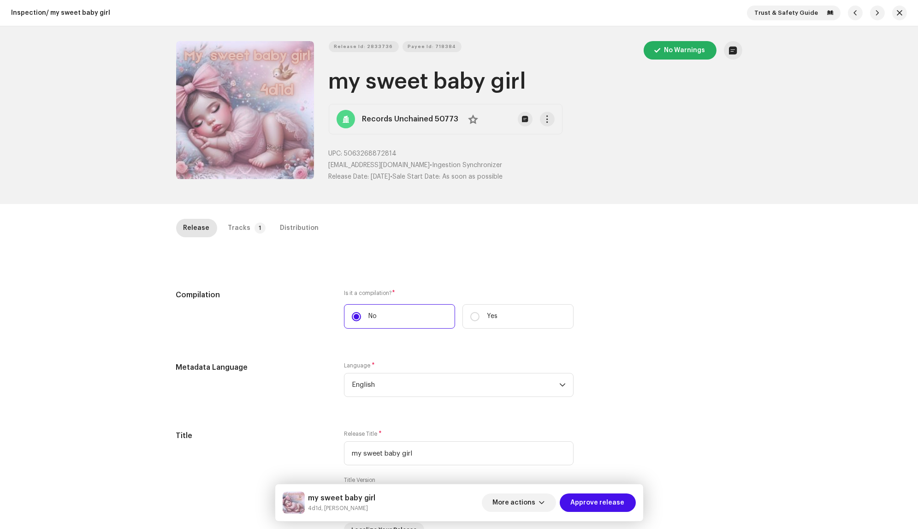
click at [240, 219] on div "Tracks" at bounding box center [239, 228] width 23 height 18
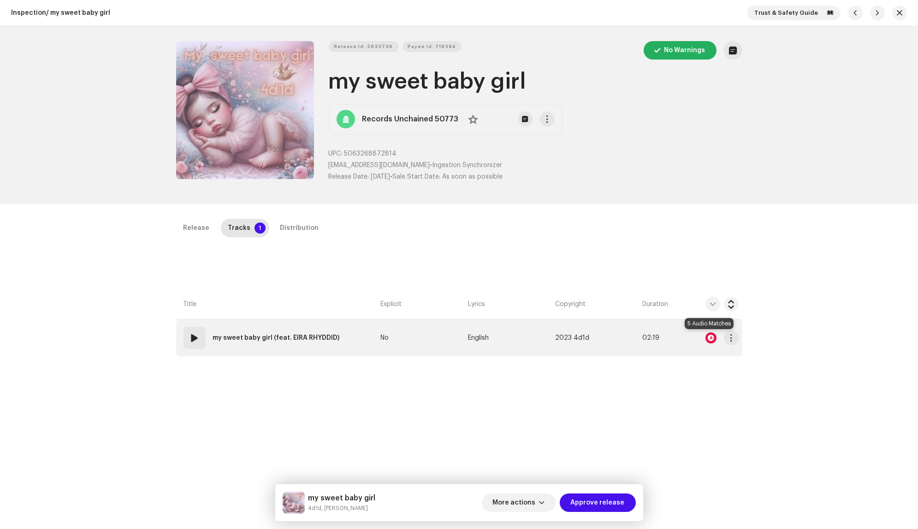
click at [712, 336] on div at bounding box center [711, 337] width 11 height 11
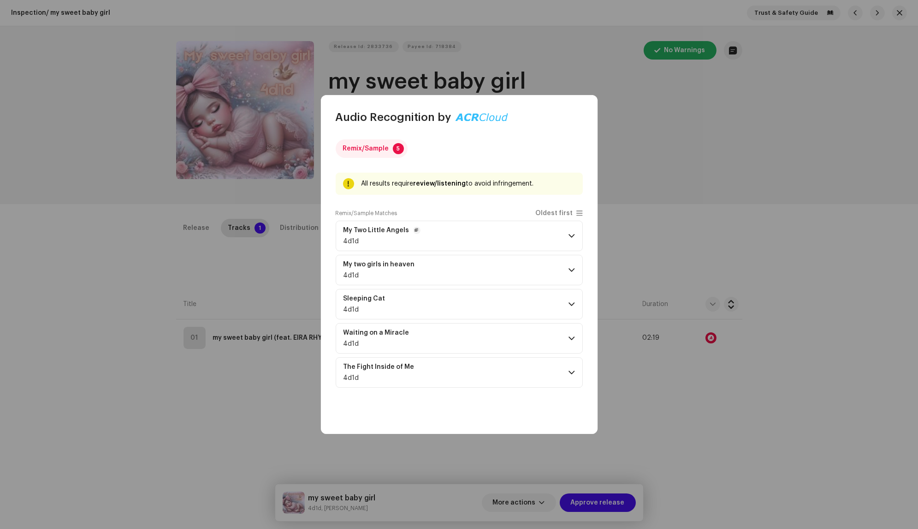
click at [502, 241] on p-accordion-header "My Two Little Angels 4d1d" at bounding box center [459, 236] width 247 height 30
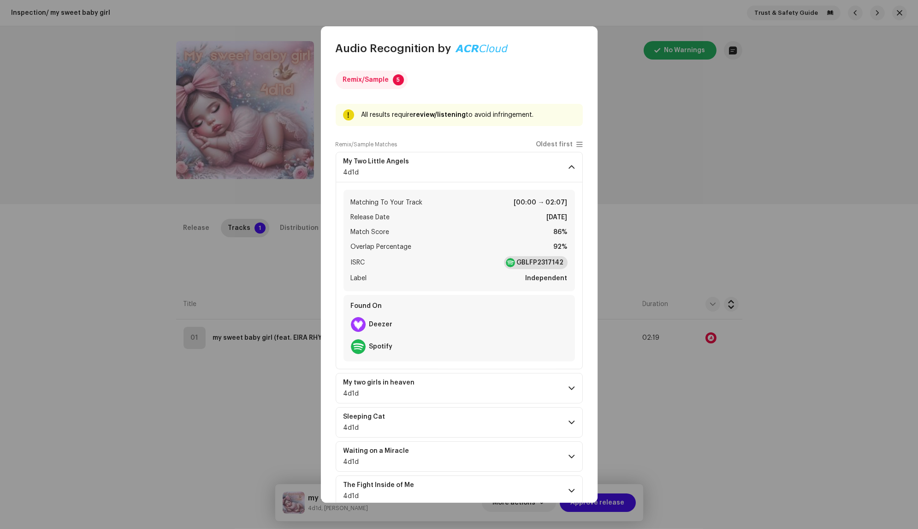
click at [526, 264] on strong "GBLFP2317142" at bounding box center [540, 262] width 47 height 9
click at [521, 155] on p-accordion-header "My Two Little Angels 4d1d" at bounding box center [459, 167] width 247 height 30
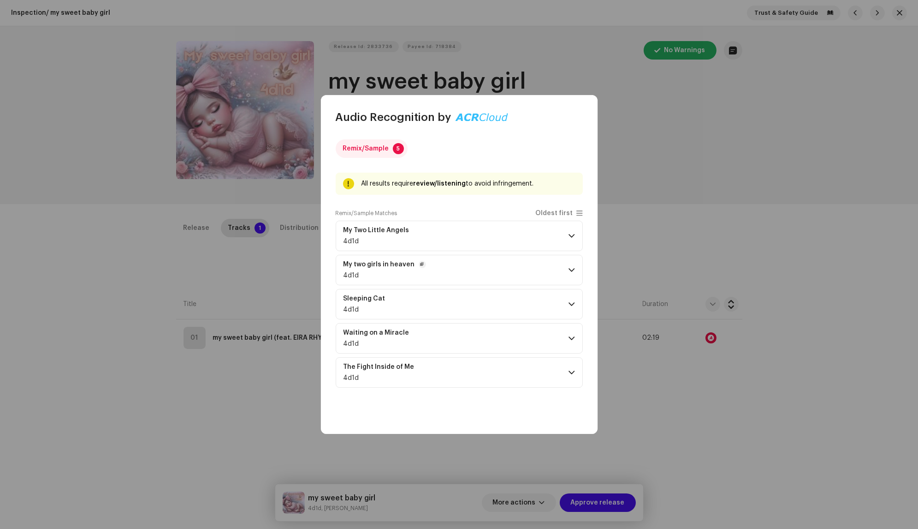
click at [504, 260] on p-accordion-header "My two girls in heaven 4d1d" at bounding box center [459, 270] width 247 height 30
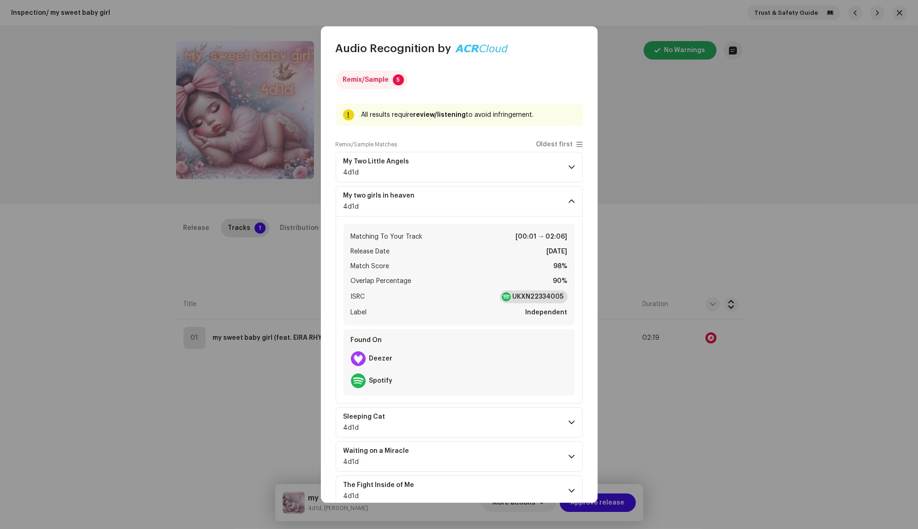
click at [542, 300] on strong "UKXN22334005" at bounding box center [538, 296] width 51 height 9
click at [499, 195] on p-accordion-header "My two girls in heaven 4d1d" at bounding box center [459, 201] width 247 height 30
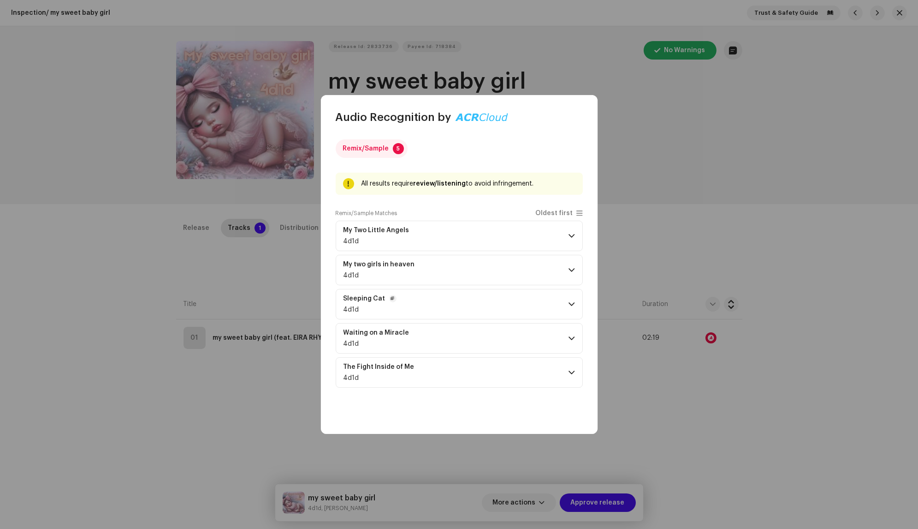
click at [497, 307] on p-accordion-header "Sleeping Cat 4d1d" at bounding box center [459, 304] width 247 height 30
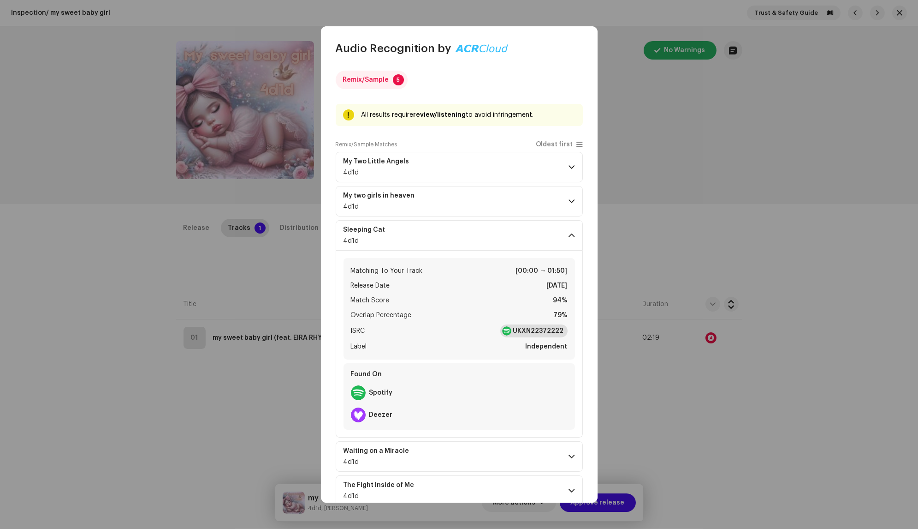
click at [522, 329] on strong "UKXN22372222" at bounding box center [538, 330] width 51 height 9
click at [531, 229] on p-accordion-header "Sleeping Cat 4d1d" at bounding box center [459, 235] width 247 height 30
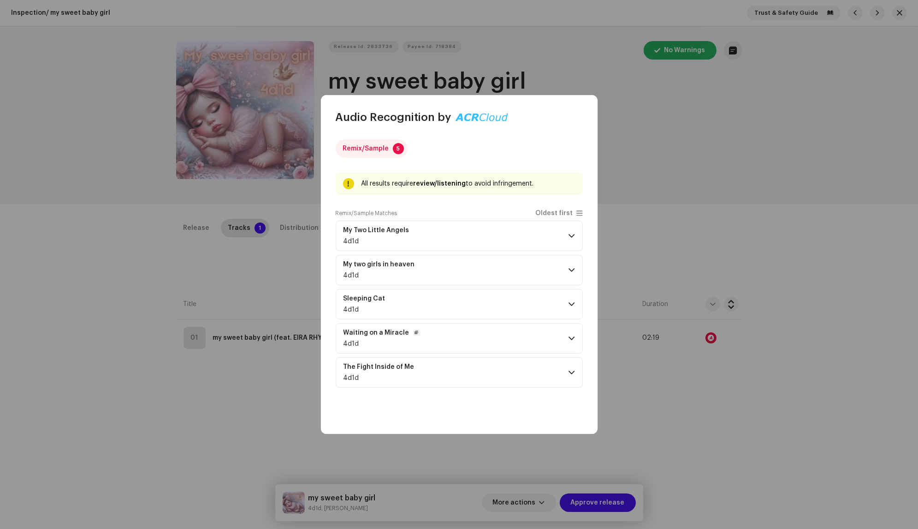
click at [524, 334] on p-accordion-header "Waiting on a Miracle 4d1d" at bounding box center [459, 338] width 247 height 30
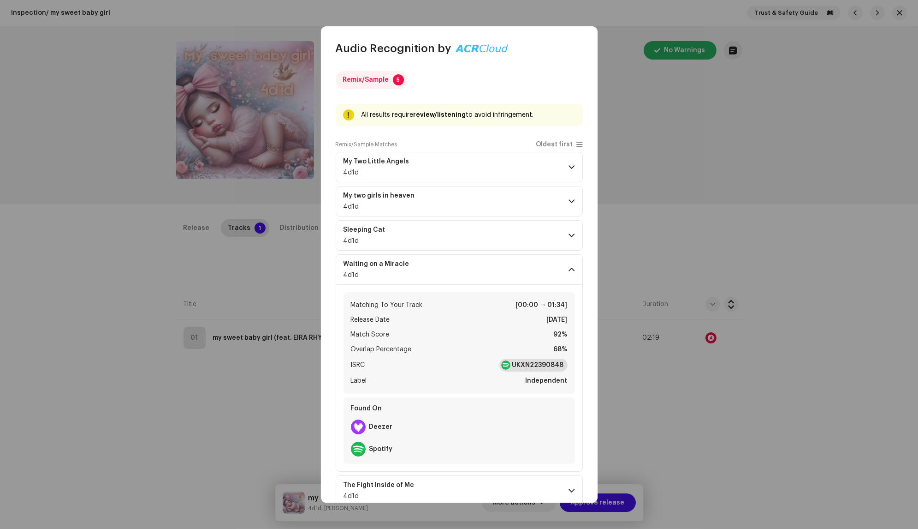
click at [532, 361] on strong "UKXN22390848" at bounding box center [539, 364] width 52 height 9
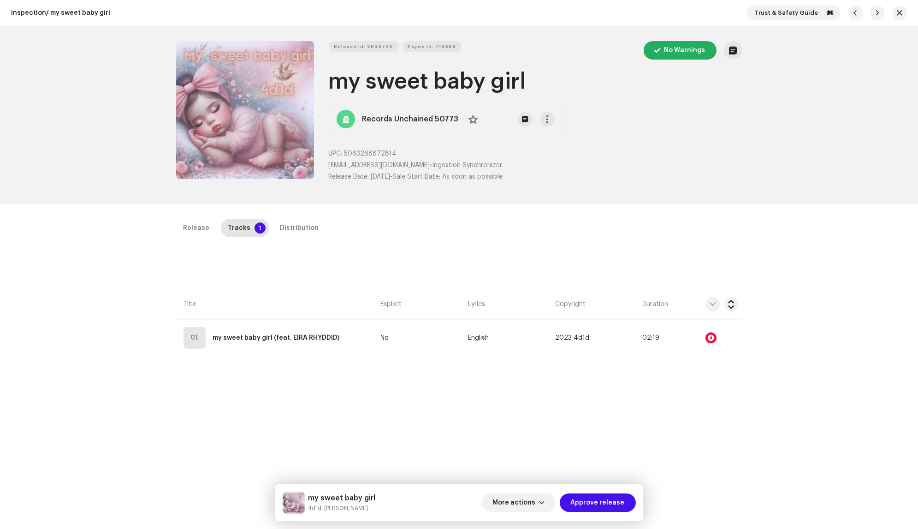
click at [742, 162] on div "Audio Recognition by Remix/Sample 5 All results require review/listening to avo…" at bounding box center [459, 264] width 918 height 529
click at [299, 228] on div "Distribution" at bounding box center [299, 228] width 39 height 18
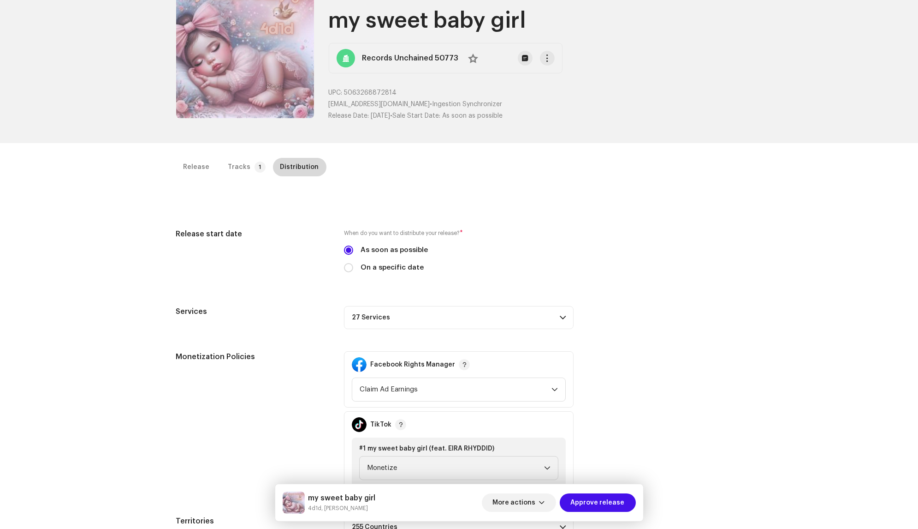
scroll to position [131, 0]
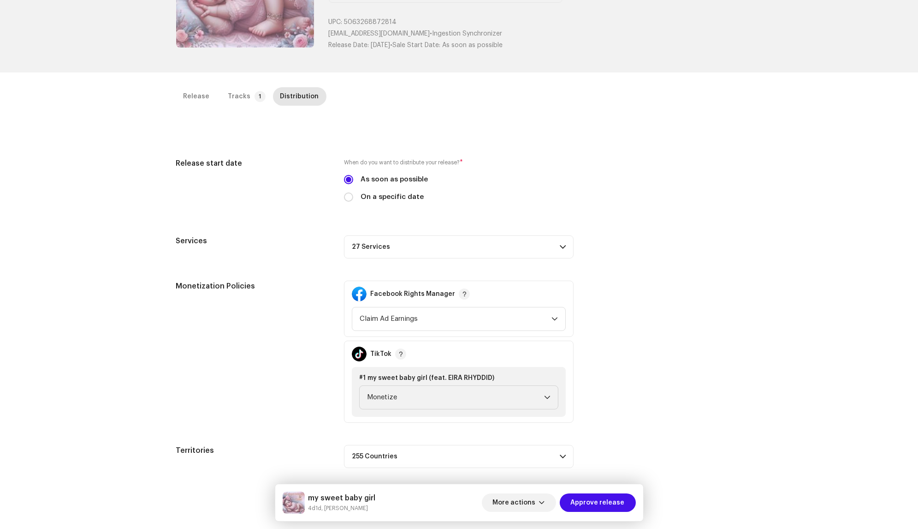
click at [410, 250] on p-accordion-header "27 Services" at bounding box center [459, 246] width 230 height 23
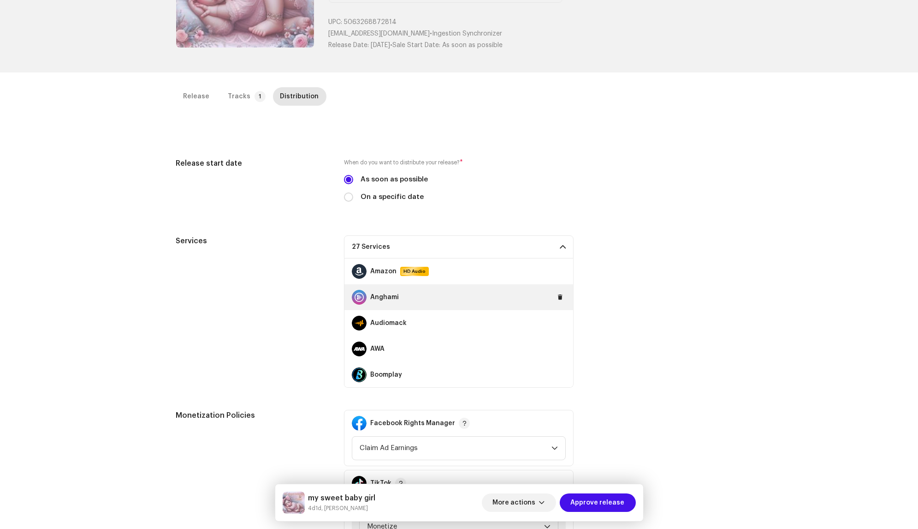
scroll to position [568, 0]
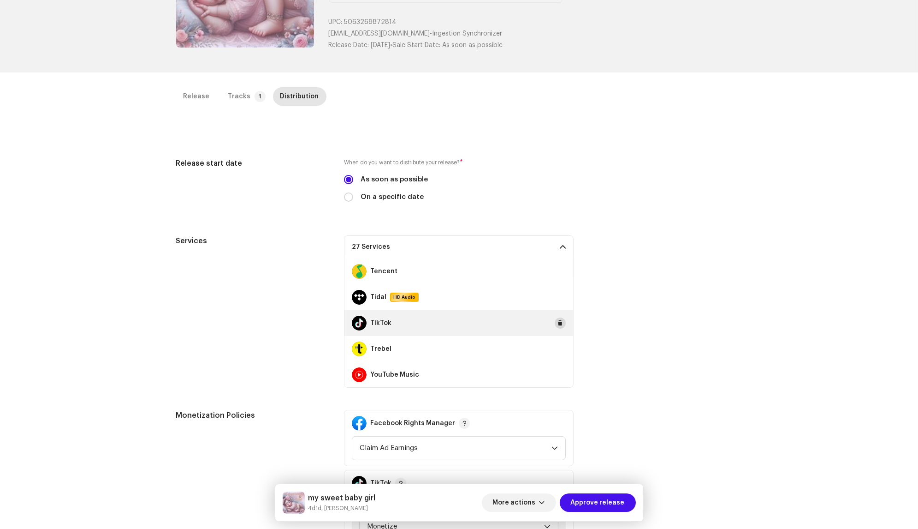
click at [558, 323] on span at bounding box center [561, 322] width 6 height 7
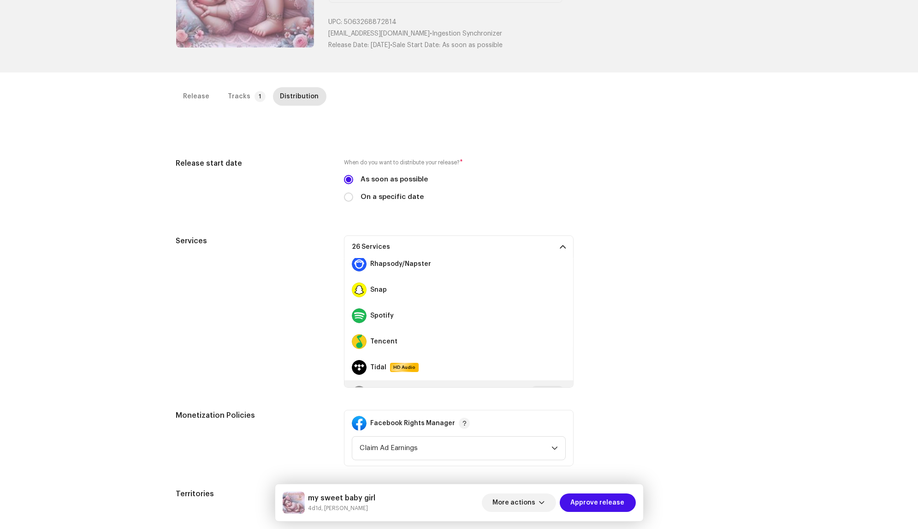
scroll to position [470, 0]
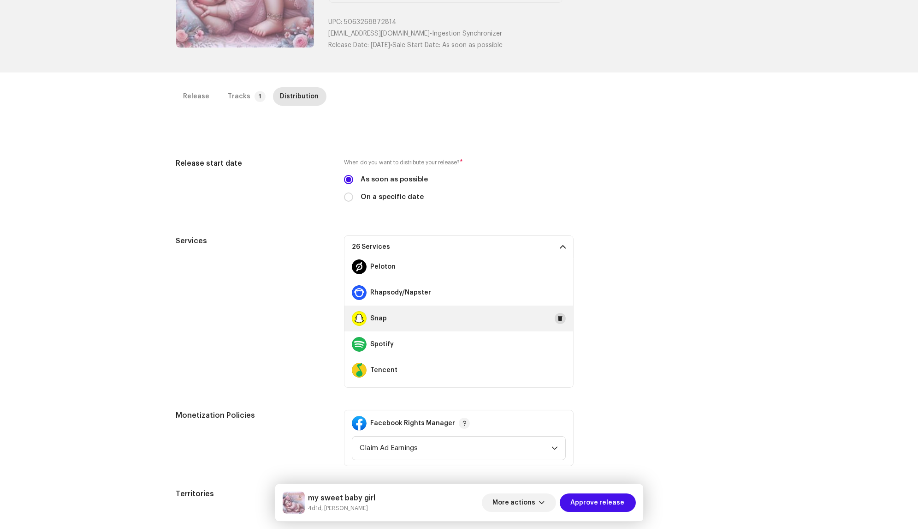
click at [558, 319] on span at bounding box center [561, 318] width 6 height 7
click at [555, 318] on button at bounding box center [560, 314] width 11 height 11
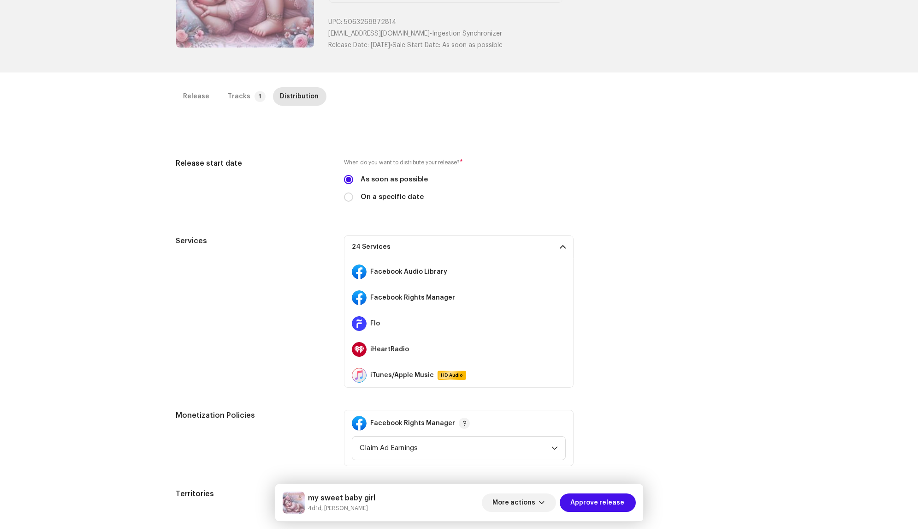
scroll to position [109, 0]
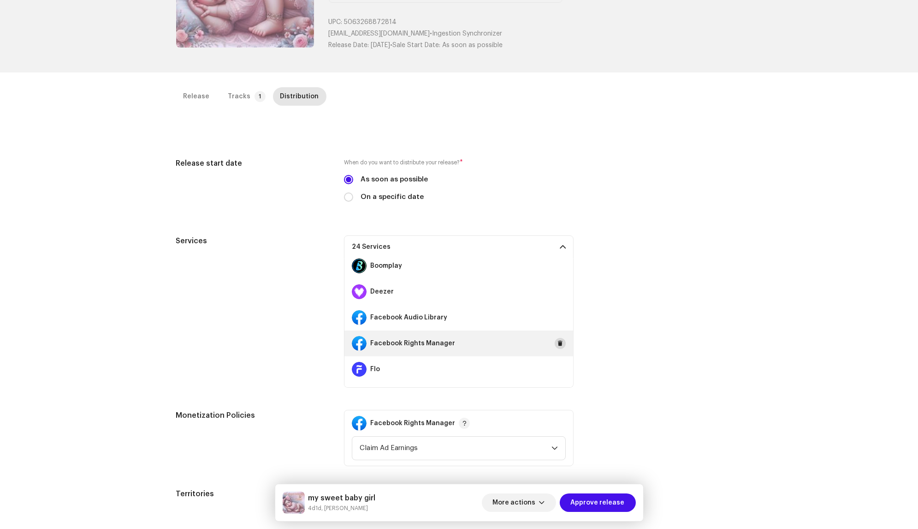
click at [558, 344] on span at bounding box center [561, 343] width 6 height 7
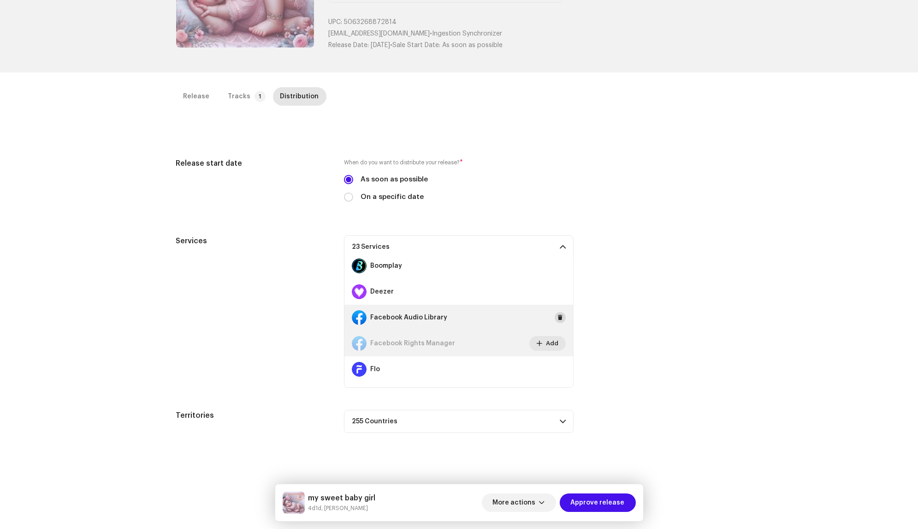
click at [558, 314] on span at bounding box center [561, 317] width 6 height 7
click at [619, 500] on span "Approve release" at bounding box center [598, 502] width 54 height 18
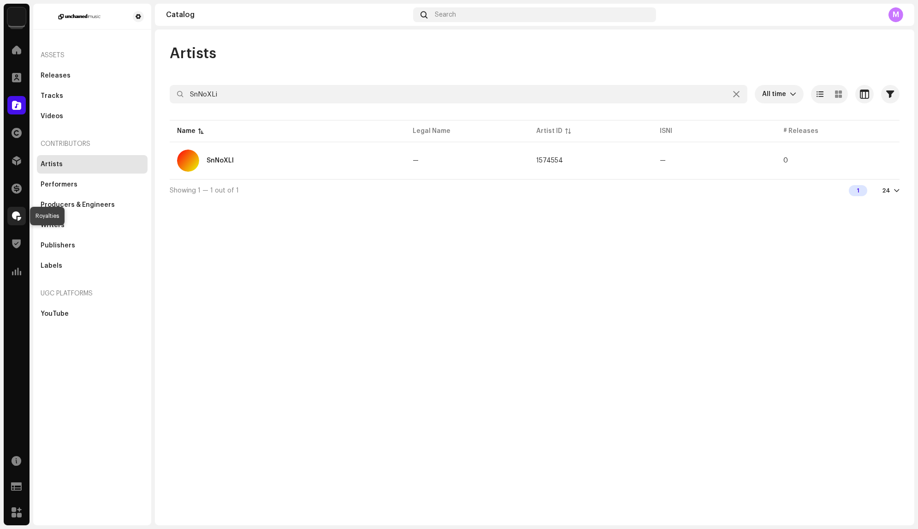
click at [15, 214] on span at bounding box center [16, 215] width 9 height 7
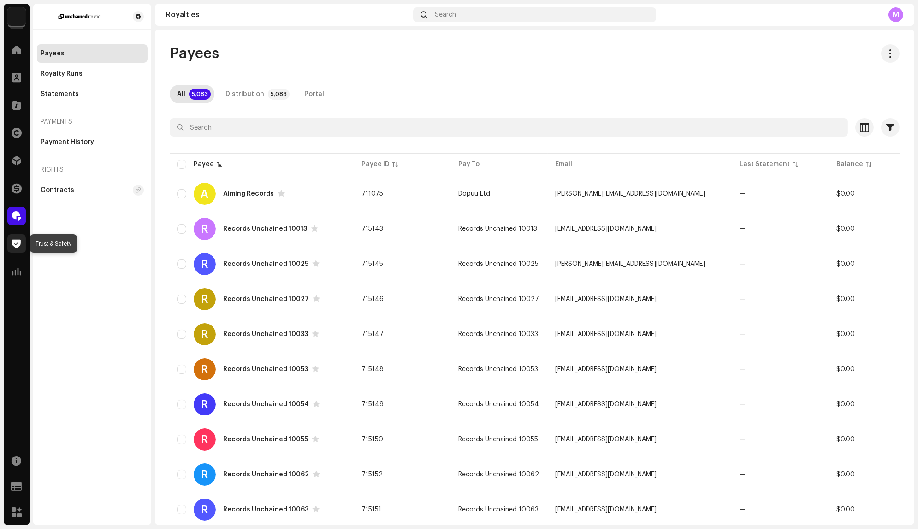
click at [18, 242] on span at bounding box center [16, 243] width 9 height 7
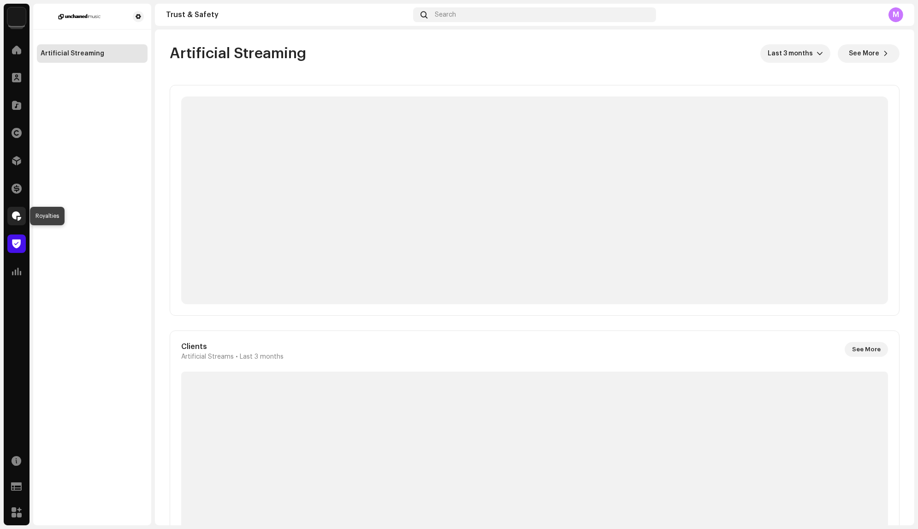
click at [17, 221] on div at bounding box center [16, 216] width 18 height 18
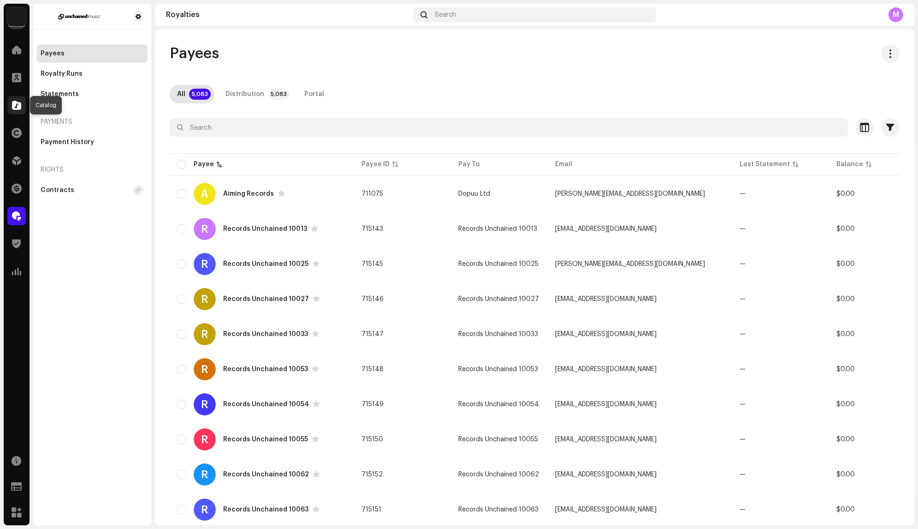
click at [17, 102] on span at bounding box center [16, 104] width 9 height 7
